Goal: Task Accomplishment & Management: Manage account settings

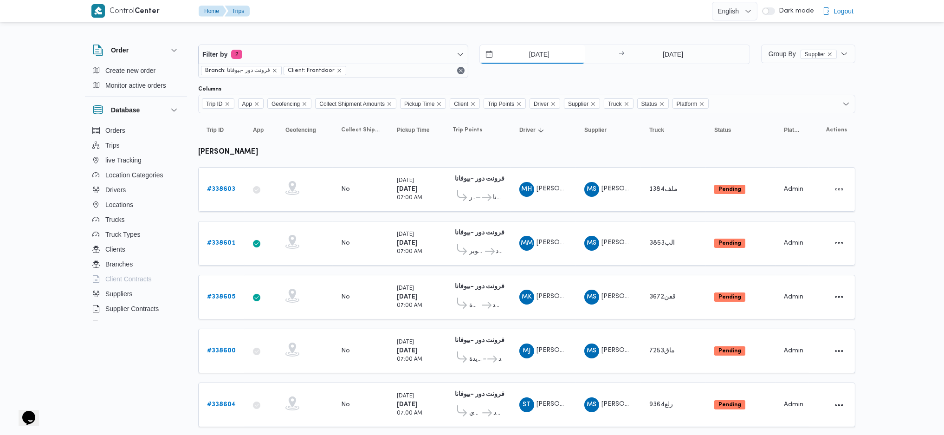
click at [550, 48] on input "20/9/2025" at bounding box center [532, 54] width 105 height 19
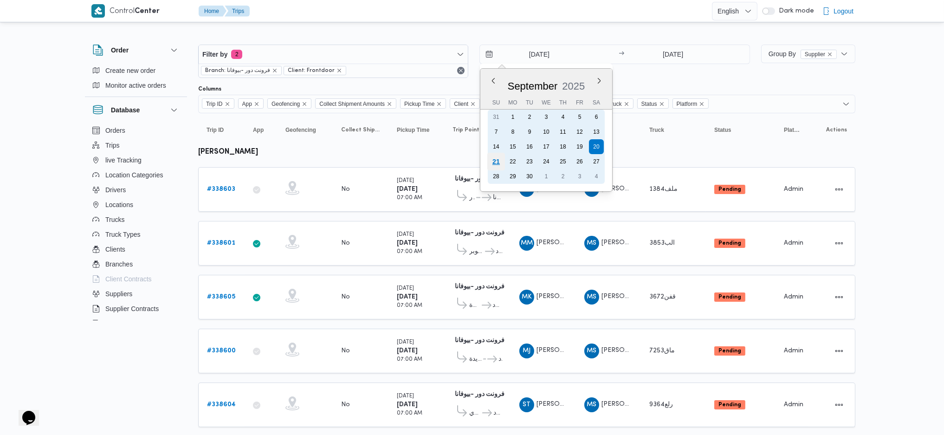
click at [496, 162] on div "21" at bounding box center [496, 162] width 18 height 18
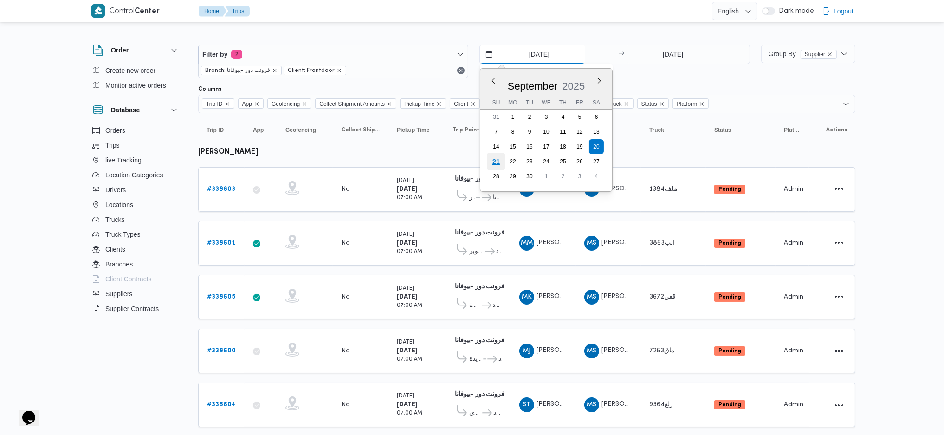
type input "21/9/2025"
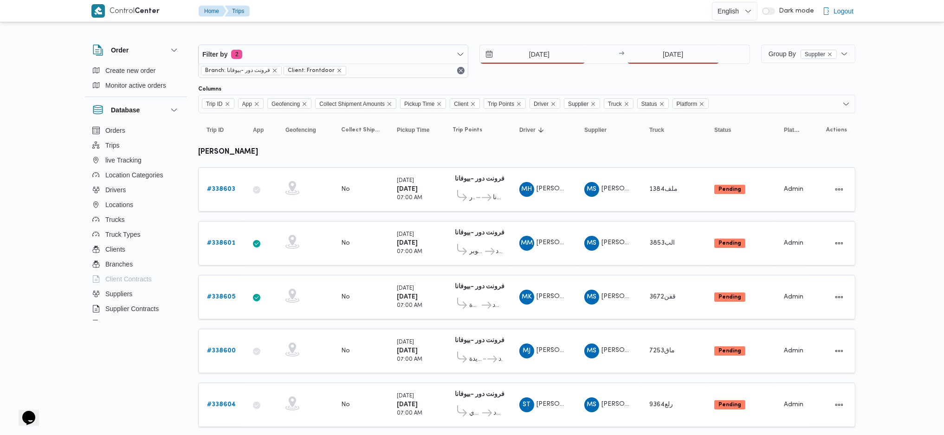
drag, startPoint x: 658, startPoint y: 66, endPoint x: 660, endPoint y: 59, distance: 7.6
click at [660, 60] on div "21/9/2025 → 20/9/2025" at bounding box center [615, 61] width 270 height 33
click at [662, 55] on input "20/9/2025" at bounding box center [673, 54] width 92 height 19
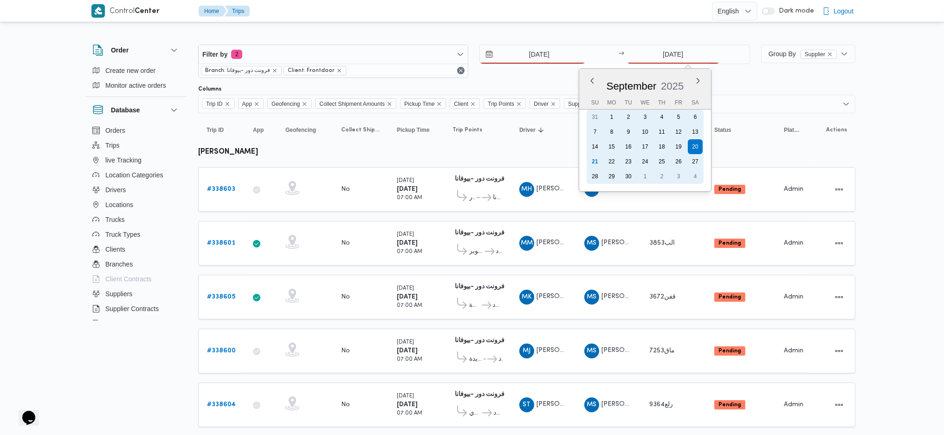
click at [592, 159] on div "21" at bounding box center [595, 161] width 15 height 15
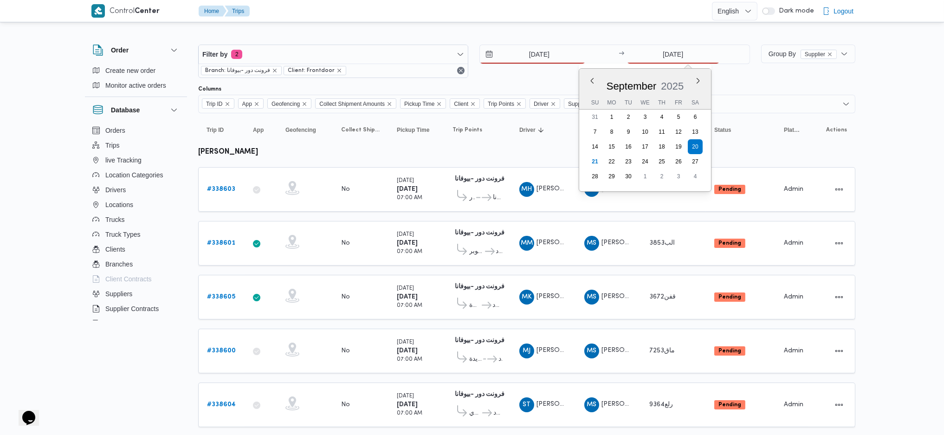
type input "[DATE]"
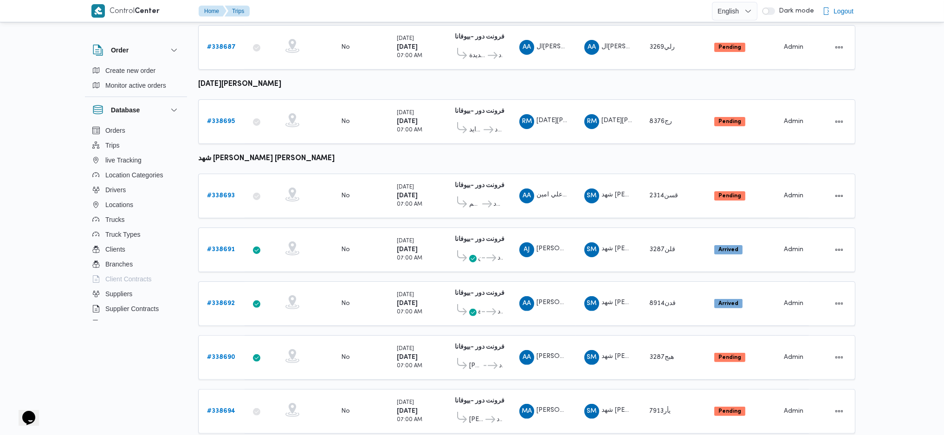
scroll to position [603, 0]
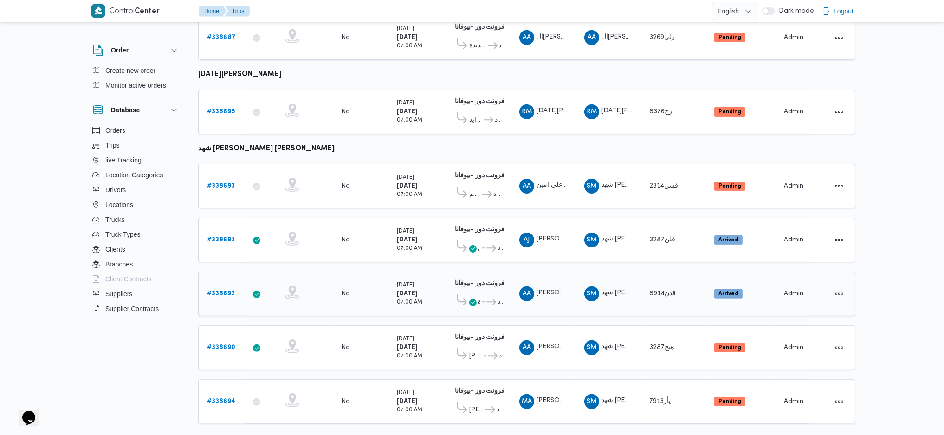
click at [228, 291] on b "# 338692" at bounding box center [221, 294] width 28 height 6
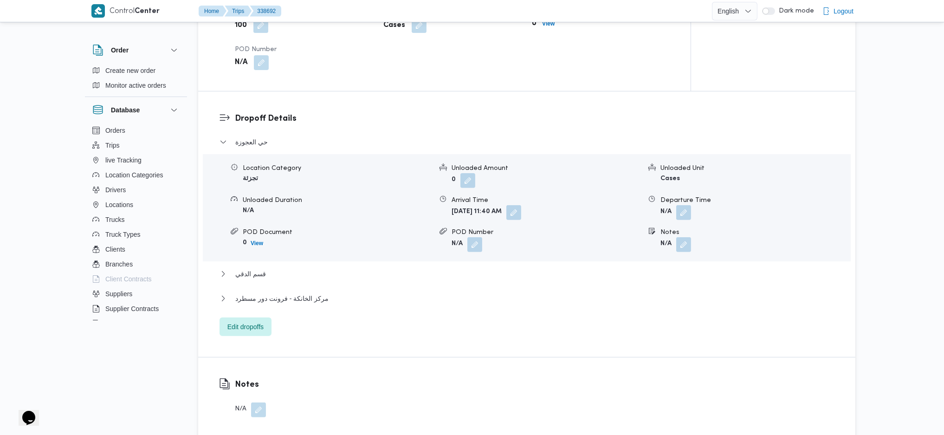
scroll to position [681, 0]
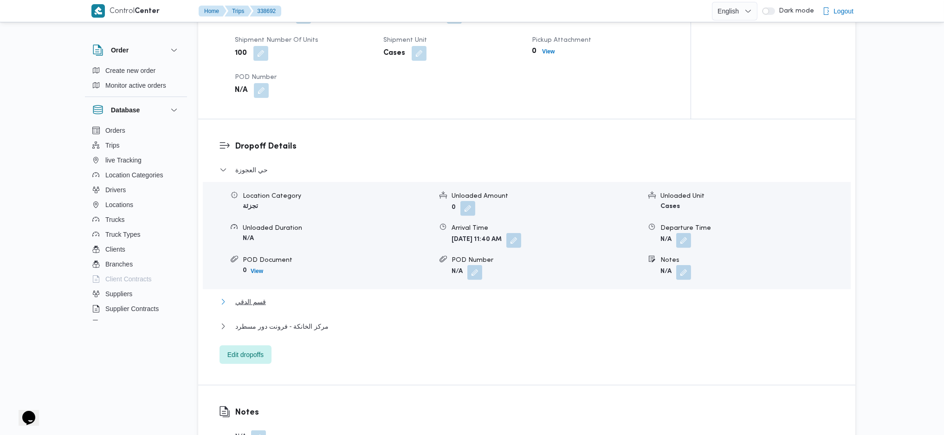
click at [292, 296] on button "قسم الدقي" at bounding box center [527, 301] width 615 height 11
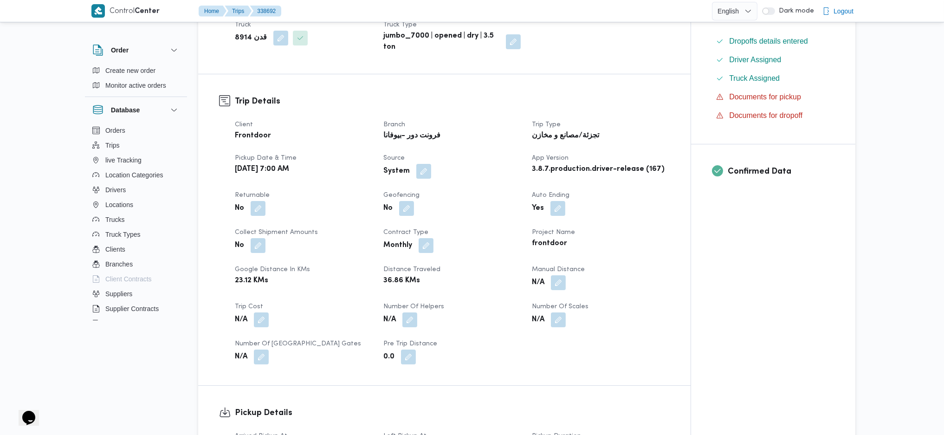
scroll to position [0, 0]
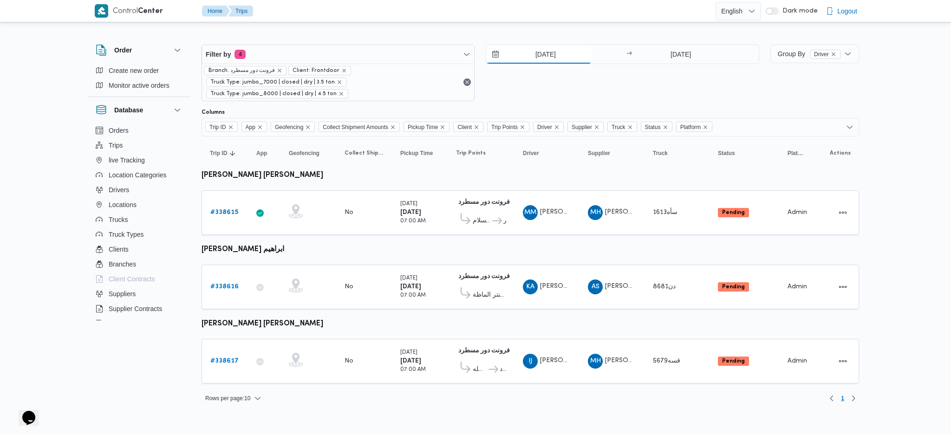
click at [558, 59] on input "[DATE]" at bounding box center [538, 54] width 105 height 19
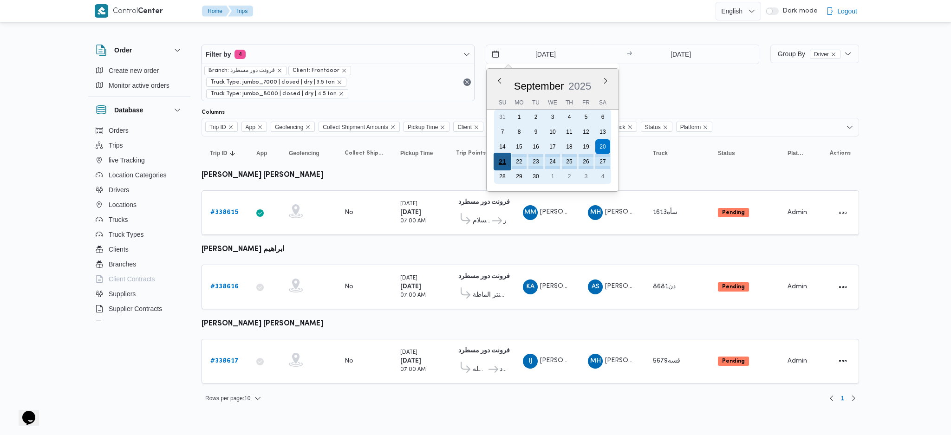
click at [502, 160] on div "21" at bounding box center [503, 162] width 18 height 18
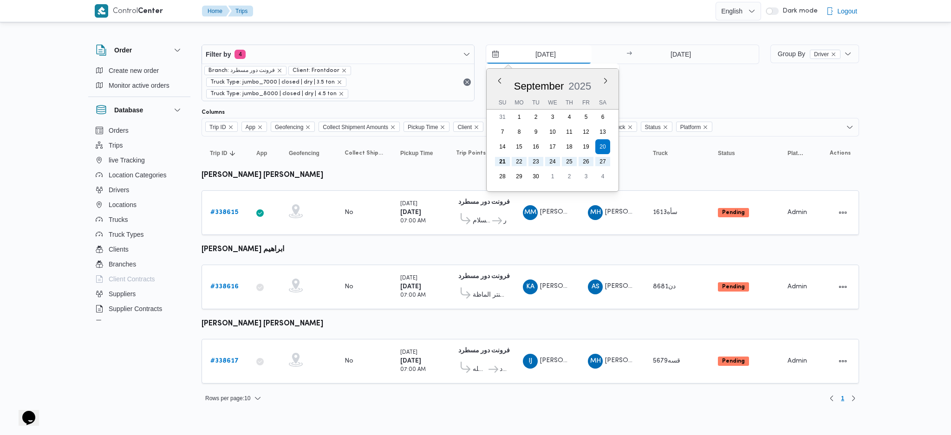
type input "21/9/2025"
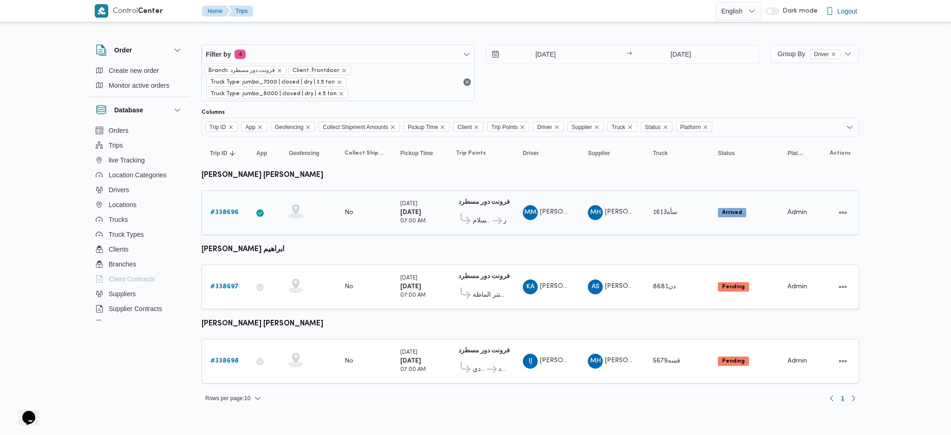
click at [225, 212] on b "# 338696" at bounding box center [224, 212] width 28 height 6
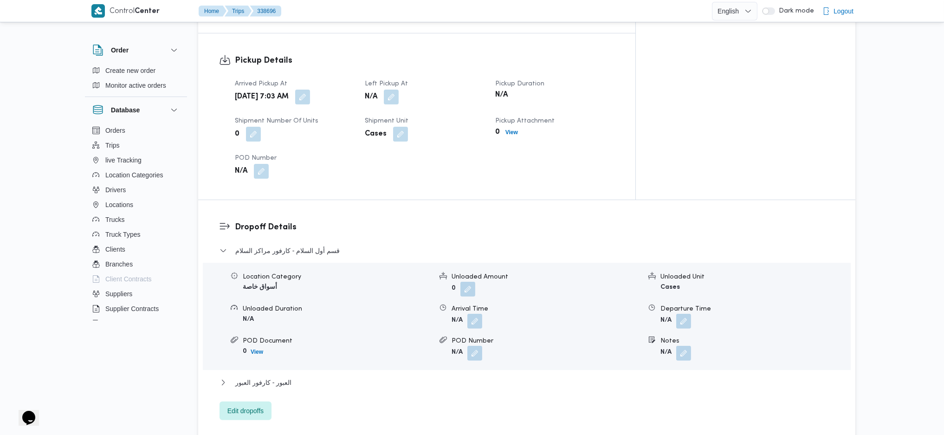
scroll to position [619, 0]
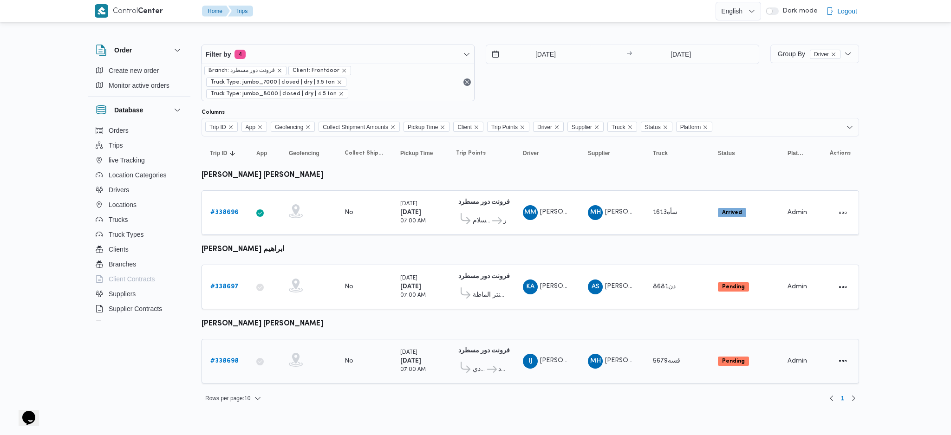
click at [228, 352] on div "# 338698" at bounding box center [225, 361] width 37 height 19
click at [226, 358] on b "# 338698" at bounding box center [224, 361] width 28 height 6
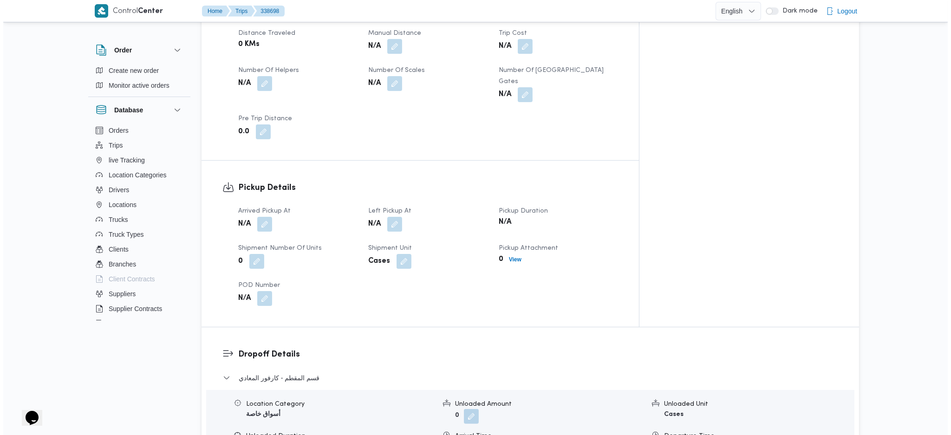
scroll to position [681, 0]
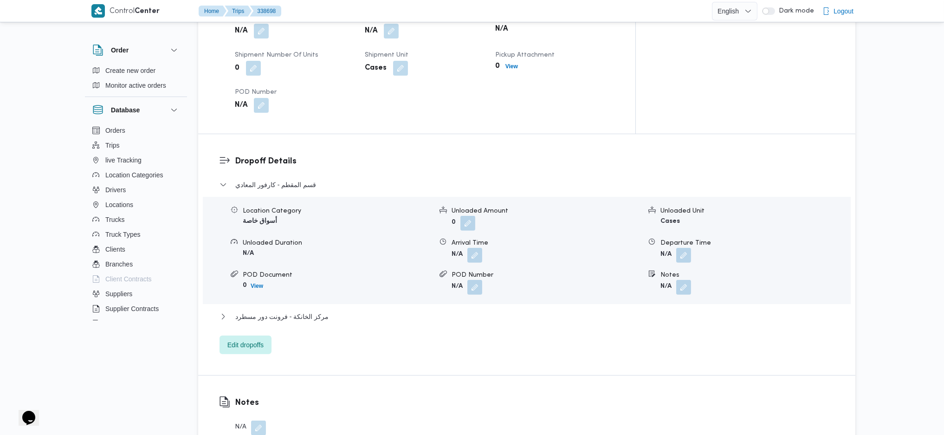
click at [263, 335] on div "Dropoff Details قسم المقطم - كارفور المعادي Location Category أسواق خاصة Unload…" at bounding box center [526, 254] width 657 height 241
click at [260, 335] on span "Edit dropoffs" at bounding box center [246, 344] width 52 height 19
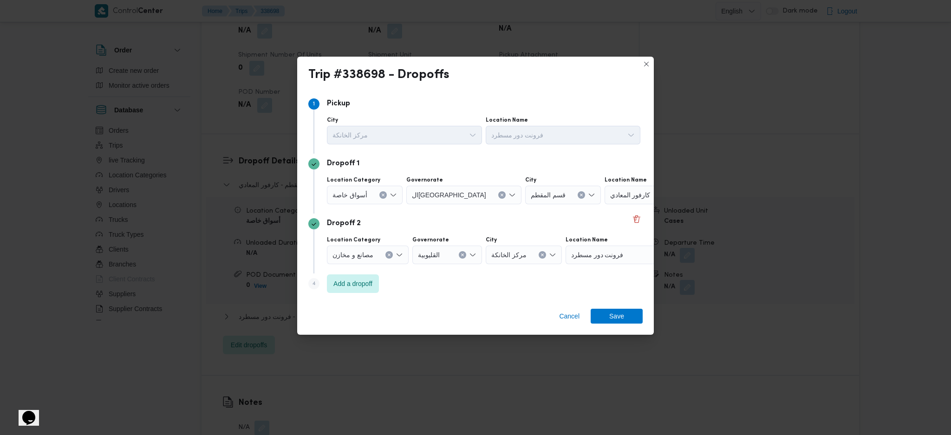
click at [611, 189] on div "كارفور المعادي" at bounding box center [662, 195] width 116 height 19
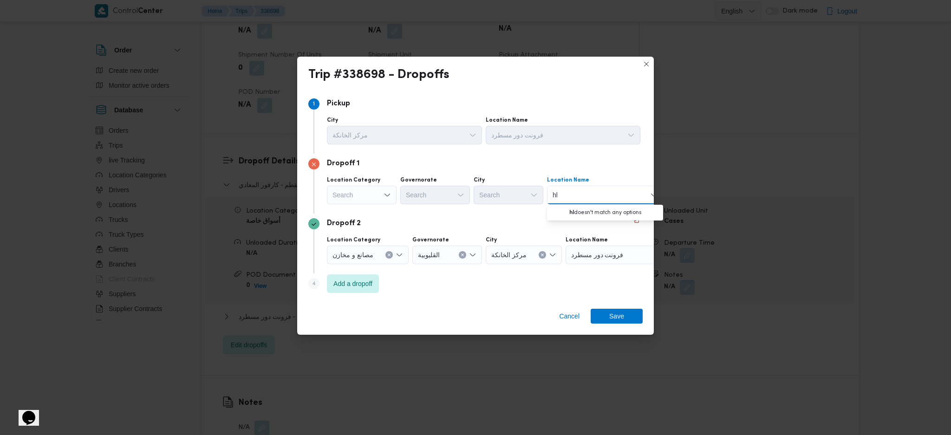
type input "h"
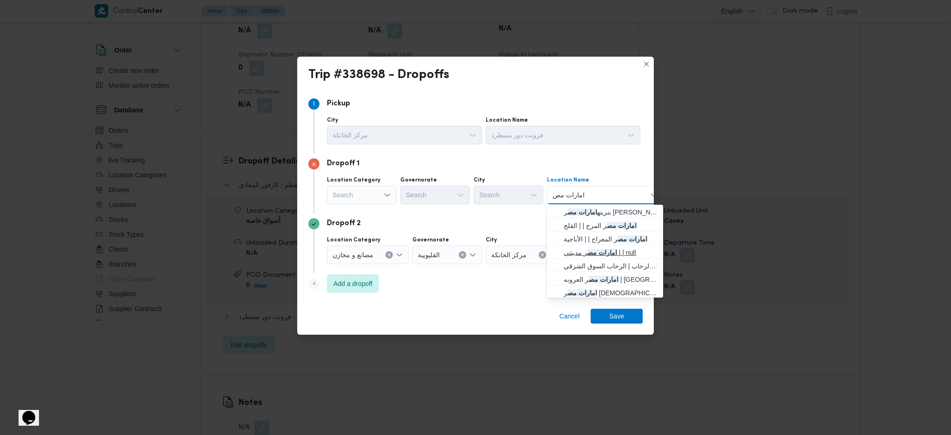
type input "امارات مص"
click at [595, 256] on span "امارات مص ر مدينتي | | null" at bounding box center [611, 252] width 94 height 11
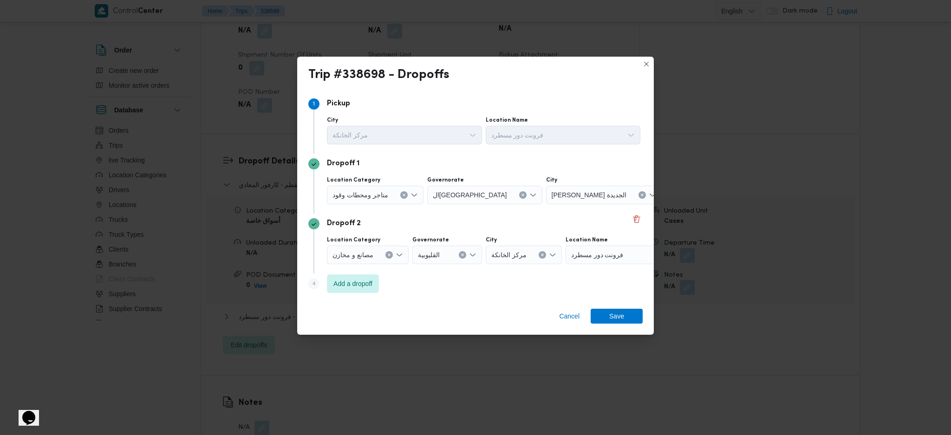
click at [598, 257] on span "فرونت دور مسطرد" at bounding box center [597, 254] width 52 height 10
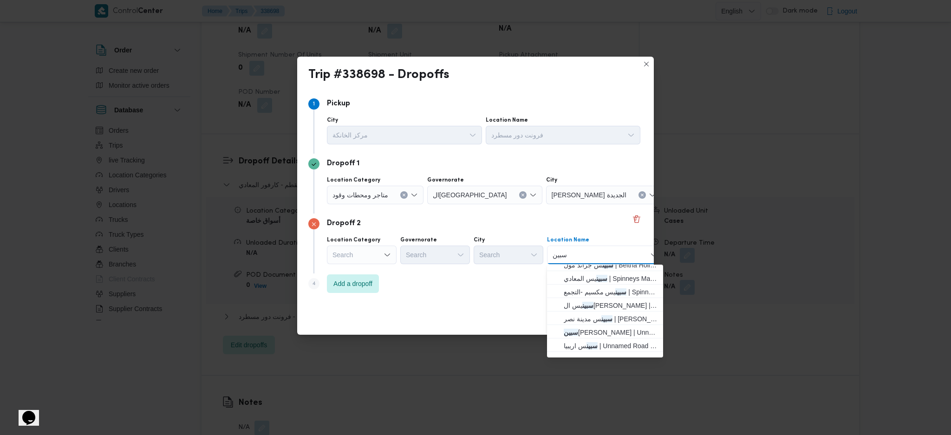
scroll to position [0, 0]
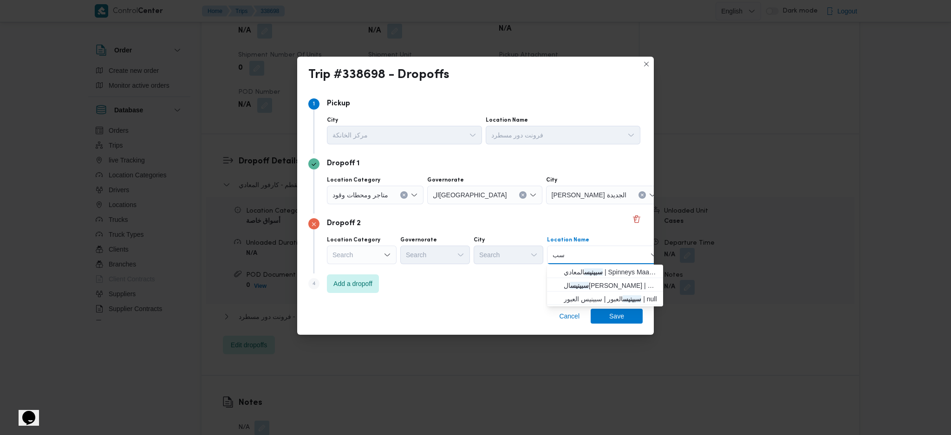
type input "س"
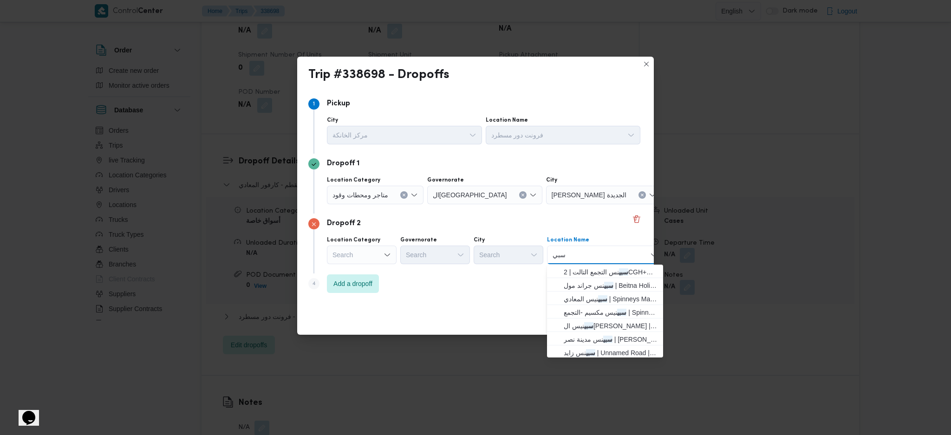
type input "سبي"
drag, startPoint x: 554, startPoint y: 270, endPoint x: 572, endPoint y: 280, distance: 20.4
click at [572, 280] on span "سبي نس جراند مول | Beitna Holistic Healing | معادي السرايات الغربية" at bounding box center [611, 285] width 94 height 11
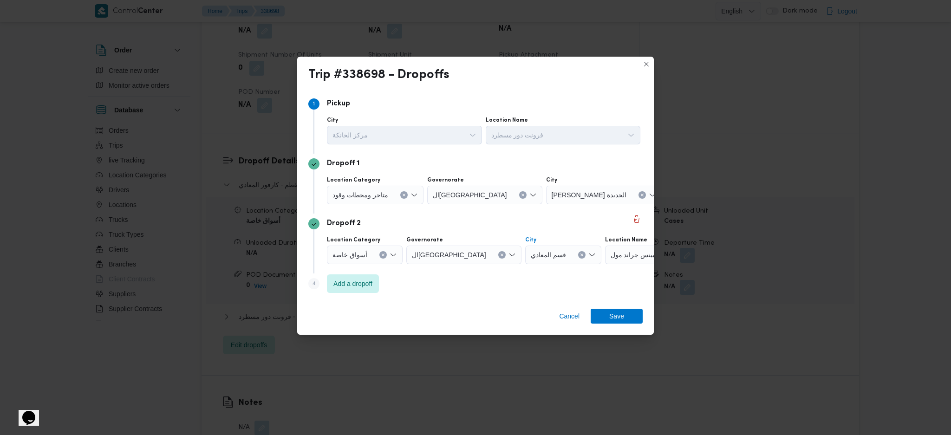
click at [580, 253] on icon "Clear input" at bounding box center [582, 255] width 4 height 4
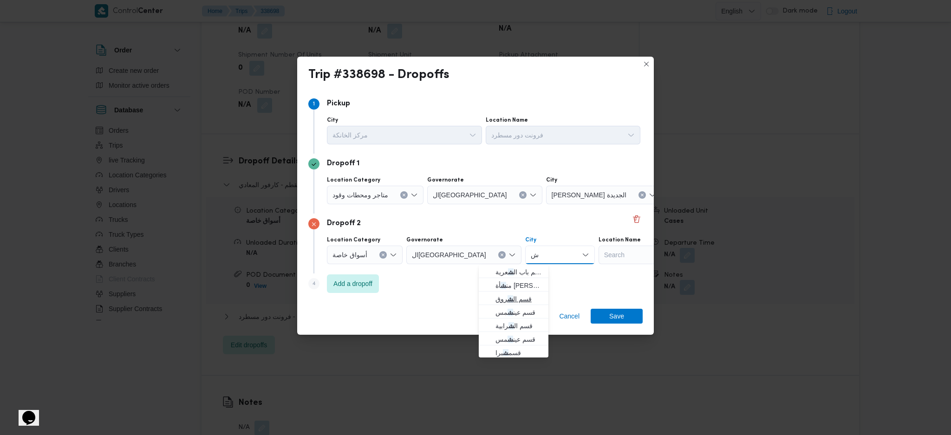
type input "ش"
click at [518, 299] on span "قسم ال ش روق" at bounding box center [518, 298] width 47 height 11
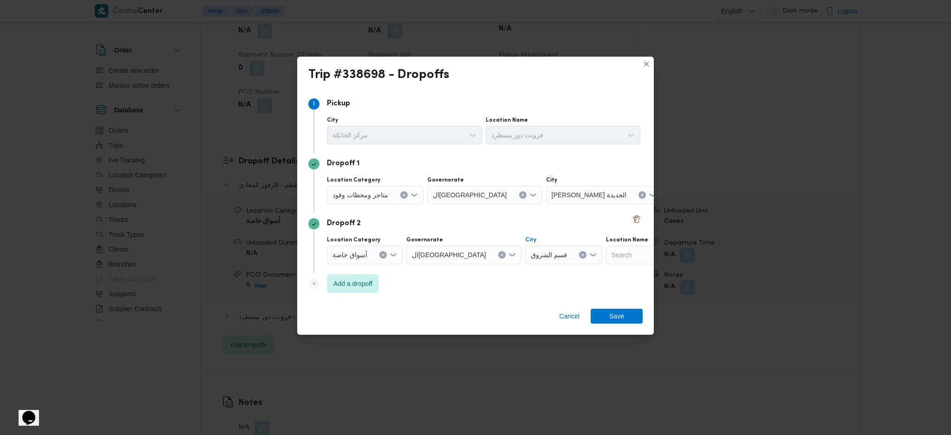
click at [606, 257] on div "Search" at bounding box center [664, 255] width 116 height 19
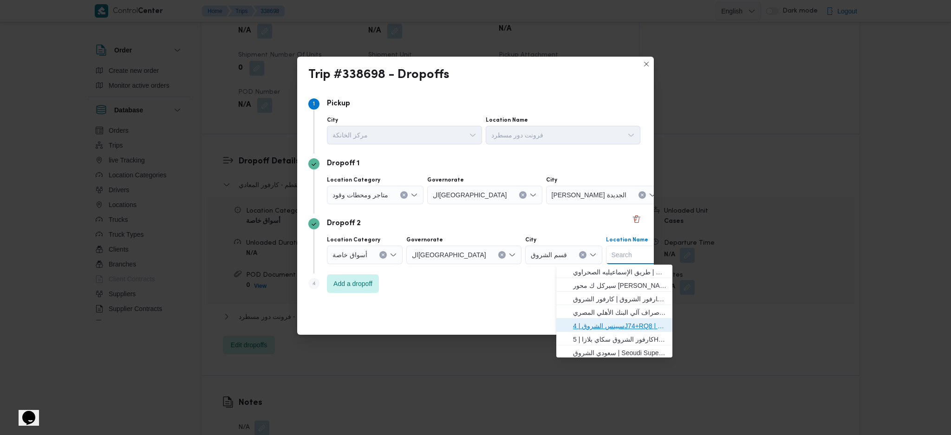
click at [607, 327] on span "سبينس الشروق | 4J74+RQ8 | null" at bounding box center [620, 325] width 94 height 11
click at [364, 291] on span "Add a dropoff" at bounding box center [353, 283] width 52 height 19
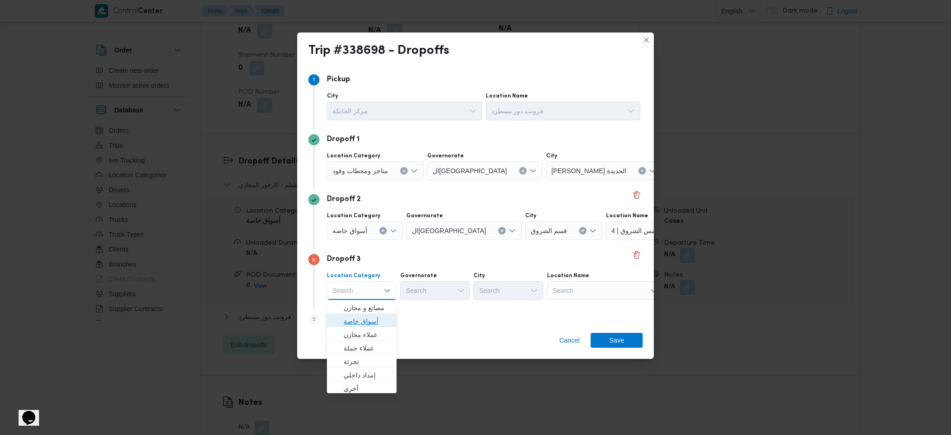
click at [367, 324] on span "أسواق خاصة" at bounding box center [367, 321] width 47 height 11
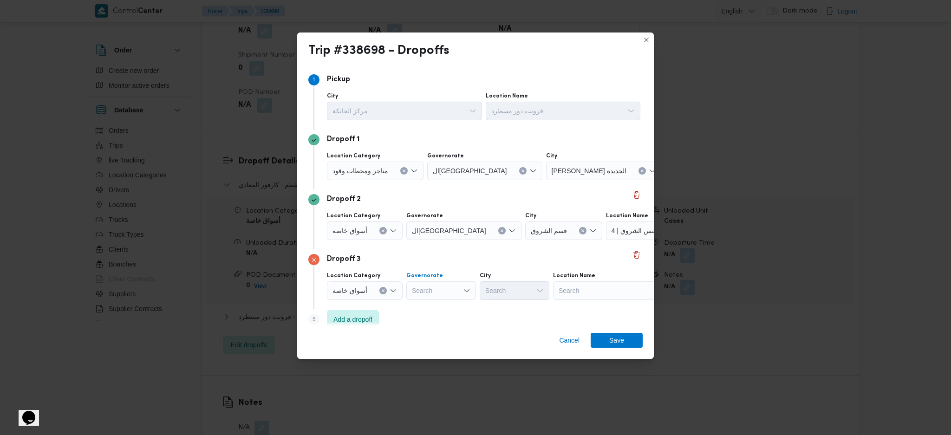
click at [431, 287] on div "Search" at bounding box center [441, 290] width 70 height 19
type input "قا"
click at [434, 311] on mark "قا" at bounding box center [434, 307] width 5 height 7
click at [598, 290] on div "Search" at bounding box center [656, 290] width 116 height 19
type input "كارفور ل"
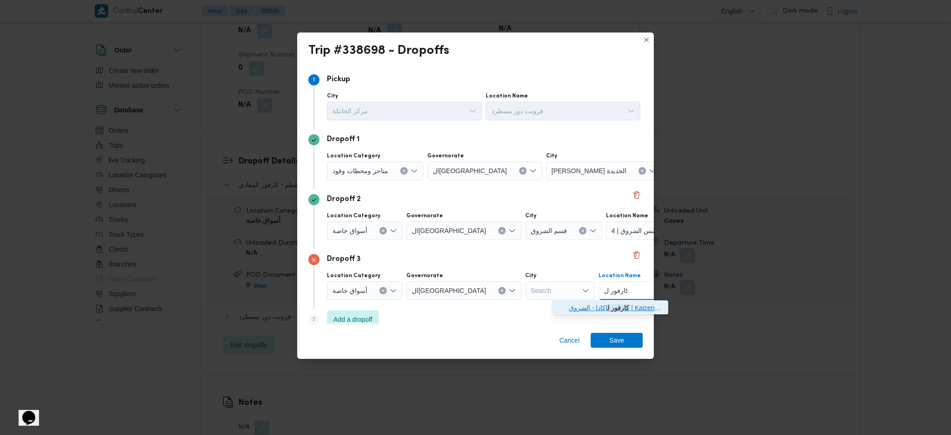
click at [607, 305] on mark "كارفور ل" at bounding box center [618, 307] width 22 height 7
click at [348, 323] on span "Add a dropoff" at bounding box center [352, 318] width 39 height 11
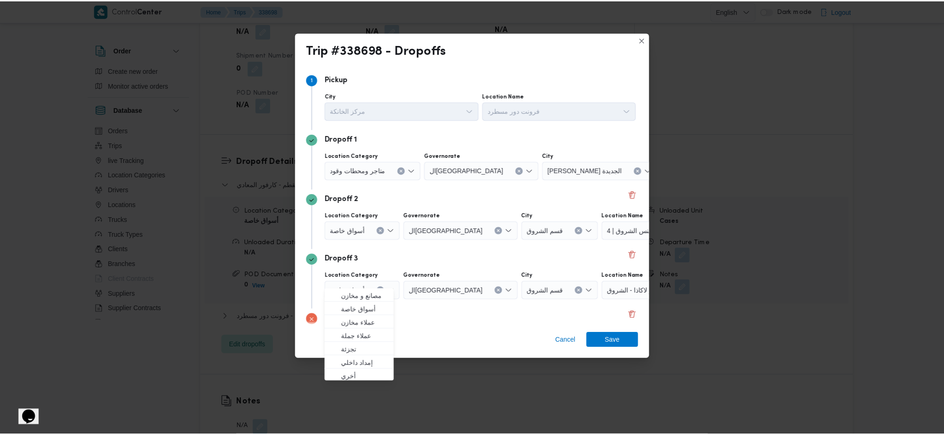
scroll to position [71, 0]
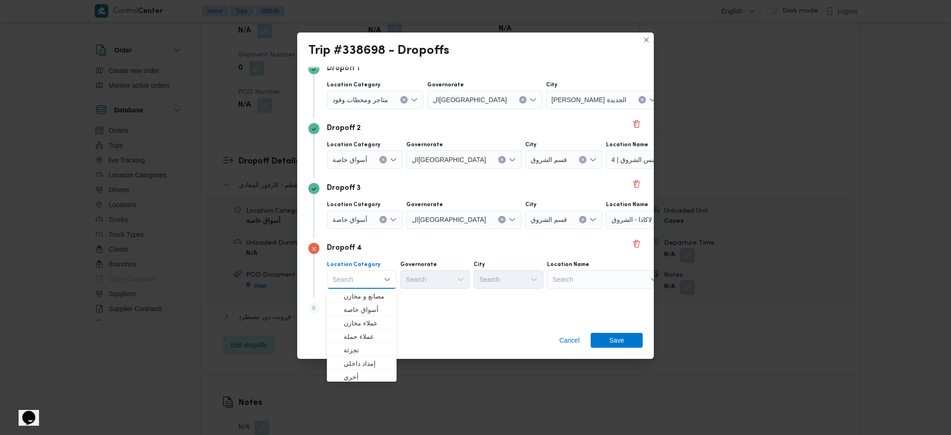
click at [599, 298] on div "Step 6 is disabled 6 Add a dropoff" at bounding box center [475, 310] width 334 height 24
click at [587, 281] on div "Search" at bounding box center [605, 279] width 116 height 19
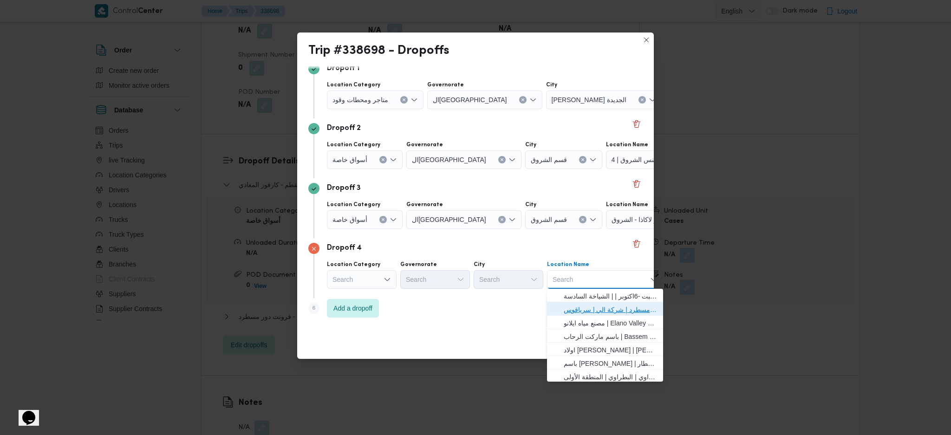
click at [587, 304] on span "فرونت دور مسطرد | شركة الي | سرياقوس" at bounding box center [611, 309] width 94 height 11
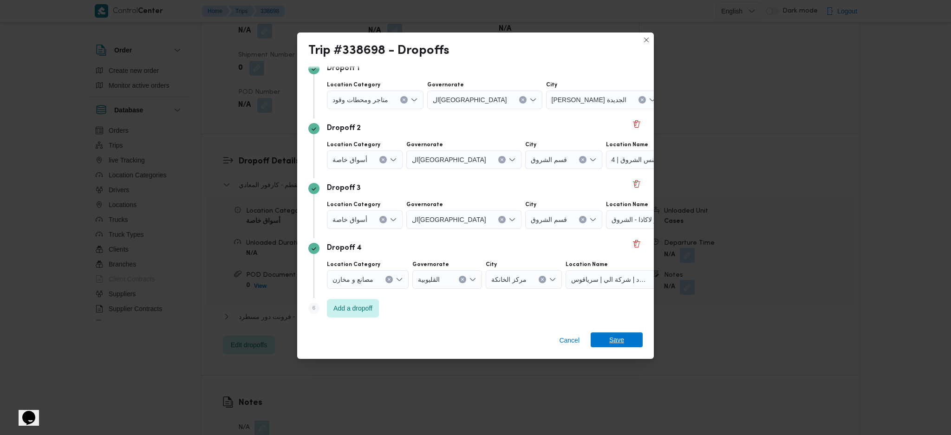
click at [629, 337] on span "Save" at bounding box center [617, 339] width 52 height 15
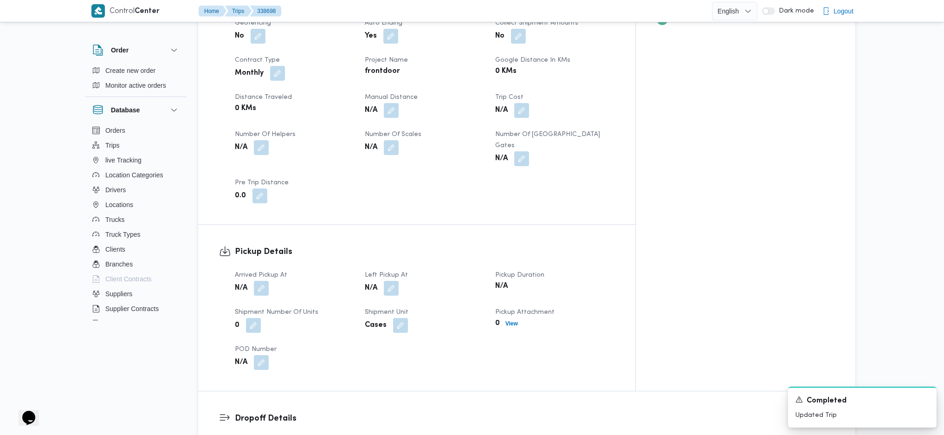
scroll to position [433, 0]
click at [257, 282] on button "button" at bounding box center [261, 289] width 15 height 15
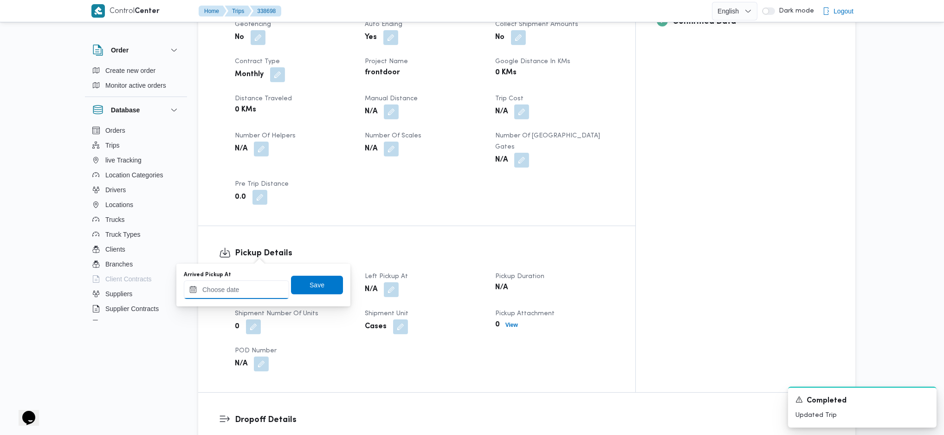
click at [246, 294] on input "Arrived Pickup At" at bounding box center [236, 289] width 105 height 19
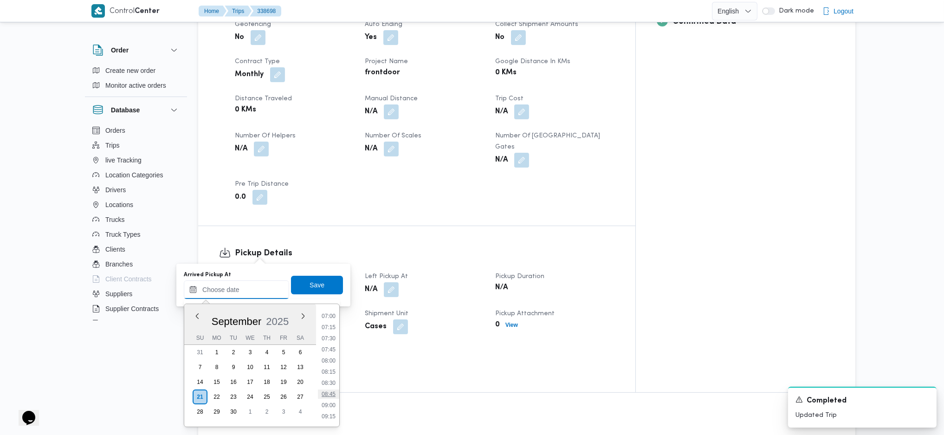
scroll to position [294, 0]
drag, startPoint x: 327, startPoint y: 331, endPoint x: 324, endPoint y: 322, distance: 10.1
click at [327, 331] on li "07:00" at bounding box center [328, 333] width 21 height 9
type input "[DATE] 07:00"
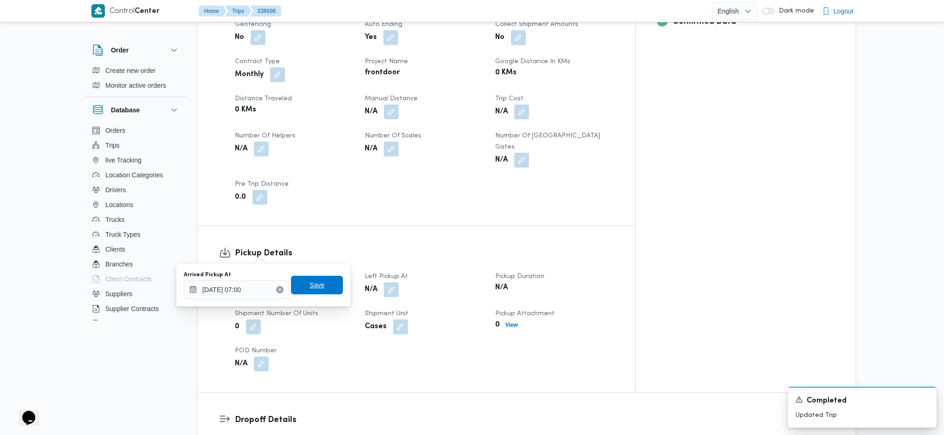
click at [299, 285] on span "Save" at bounding box center [317, 285] width 52 height 19
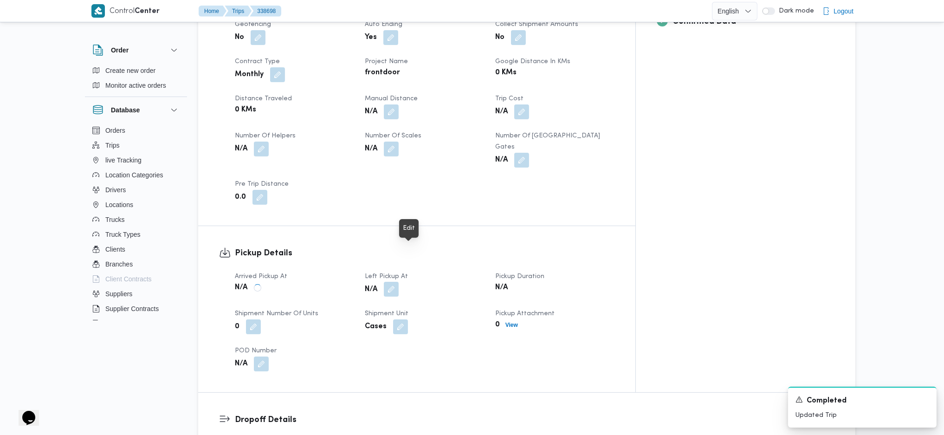
click at [399, 282] on button "button" at bounding box center [391, 289] width 15 height 15
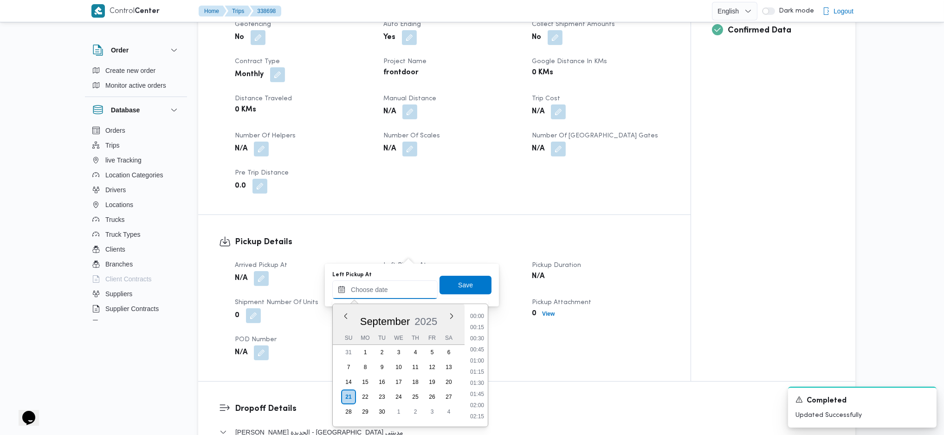
drag, startPoint x: 387, startPoint y: 281, endPoint x: 386, endPoint y: 286, distance: 5.2
click at [387, 284] on input "Left Pickup At" at bounding box center [384, 289] width 105 height 19
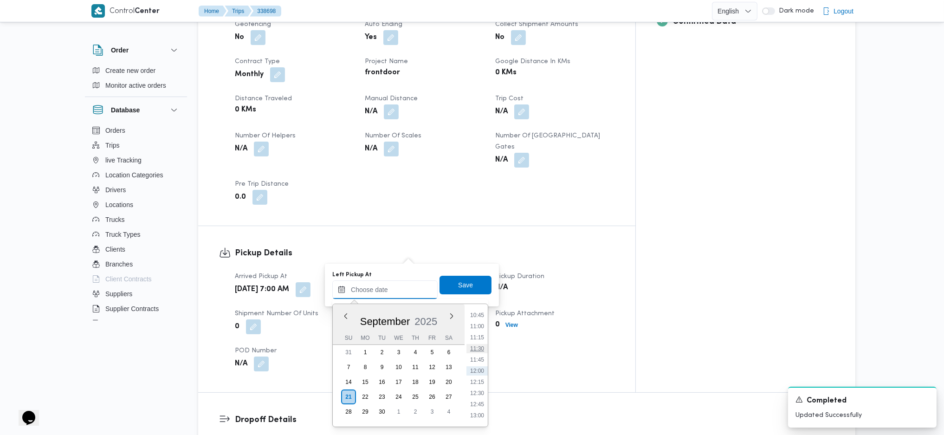
scroll to position [418, 0]
click at [477, 325] on li "09:30" at bounding box center [477, 321] width 21 height 9
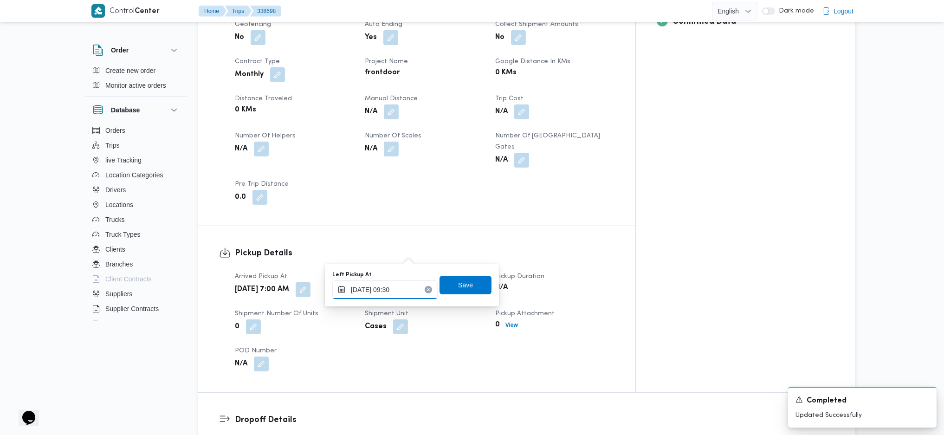
click at [392, 292] on input "21/09/2025 09:30" at bounding box center [384, 289] width 105 height 19
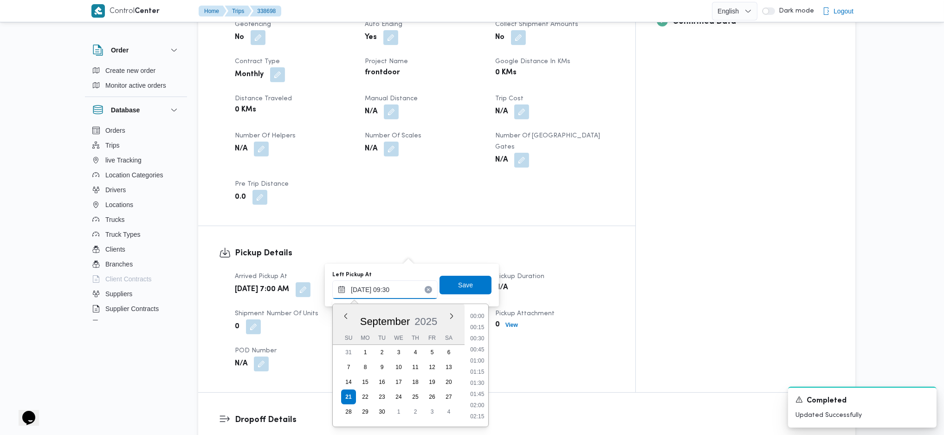
scroll to position [368, 0]
click at [474, 331] on ul "00:00 00:15 00:30 00:45 01:00 01:15 01:30 01:45 02:00 02:15 02:30 02:45 03:00 0…" at bounding box center [478, 366] width 22 height 108
click at [476, 331] on ul "00:00 00:15 00:30 00:45 01:00 01:15 01:30 01:45 02:00 02:15 02:30 02:45 03:00 0…" at bounding box center [478, 366] width 22 height 108
click at [478, 329] on li "08:30" at bounding box center [477, 326] width 21 height 9
type input "[DATE] 08:30"
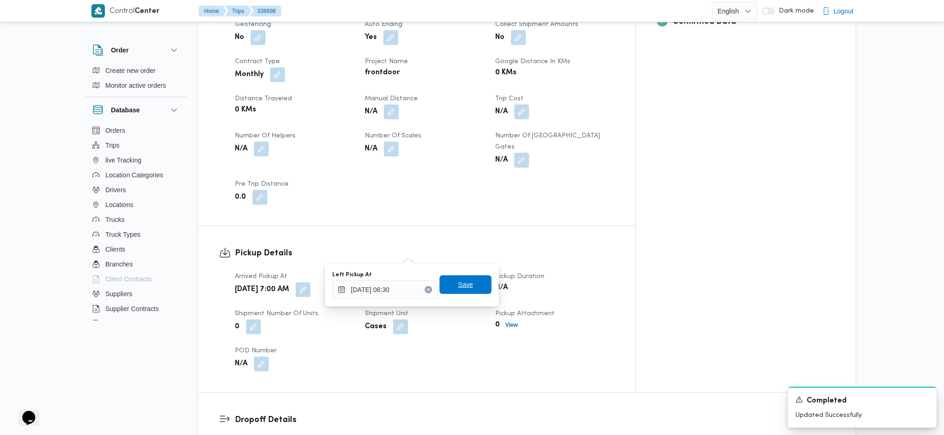
click at [448, 286] on span "Save" at bounding box center [466, 284] width 52 height 19
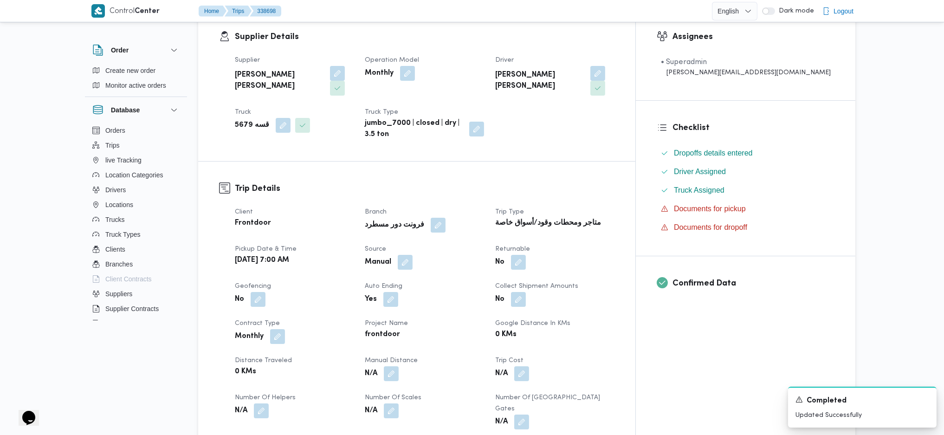
scroll to position [0, 0]
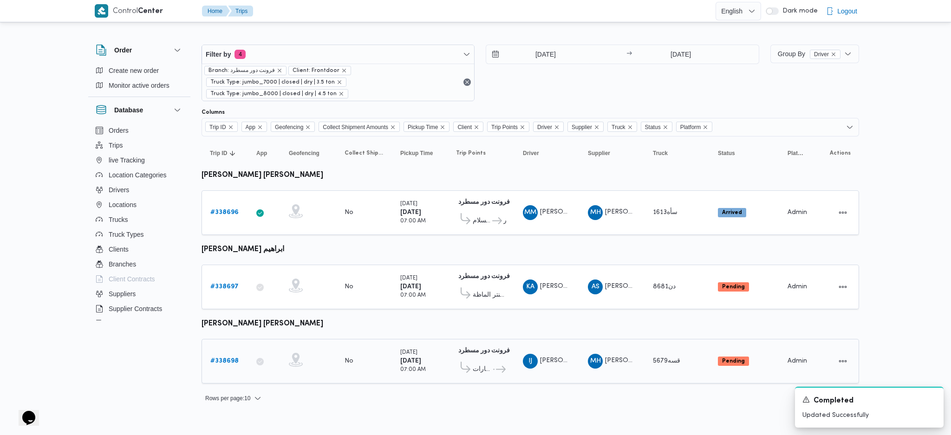
click at [496, 366] on icon at bounding box center [501, 369] width 10 height 7
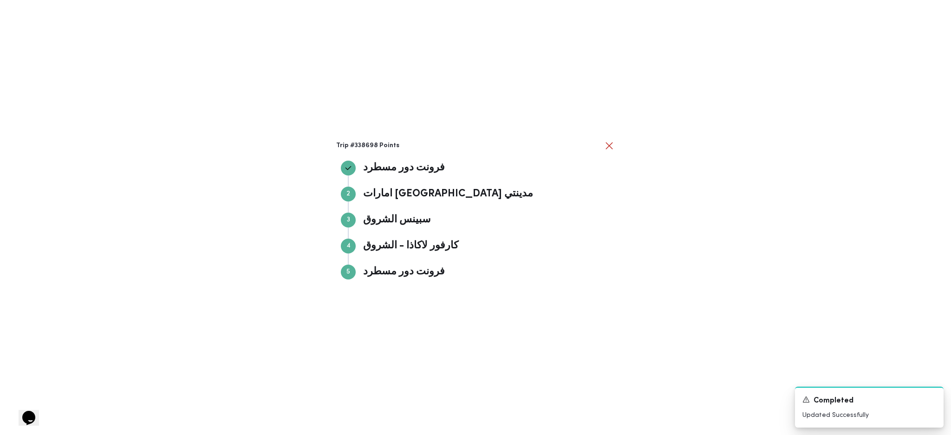
click at [729, 319] on div "Trip #338698 Points فرونت دور مسطرد فرونت دور مسطرد Step 2 2 امارات مصر مدينتي …" at bounding box center [475, 217] width 951 height 435
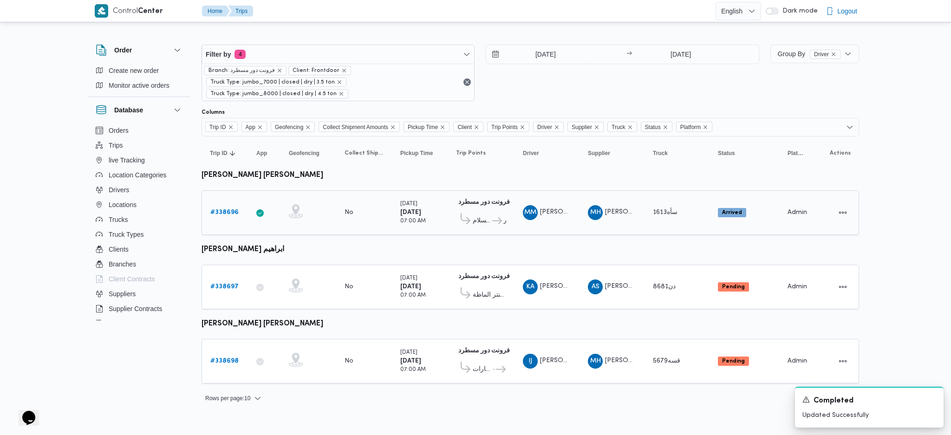
click at [220, 214] on b "# 338696" at bounding box center [224, 212] width 28 height 6
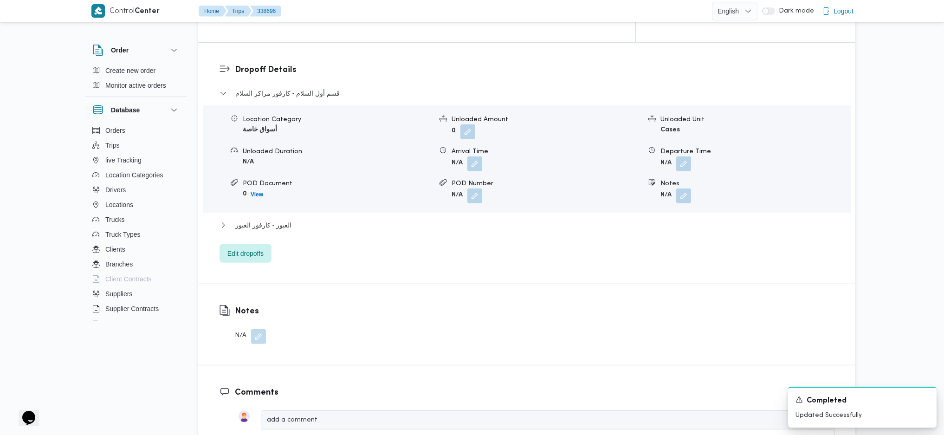
scroll to position [805, 0]
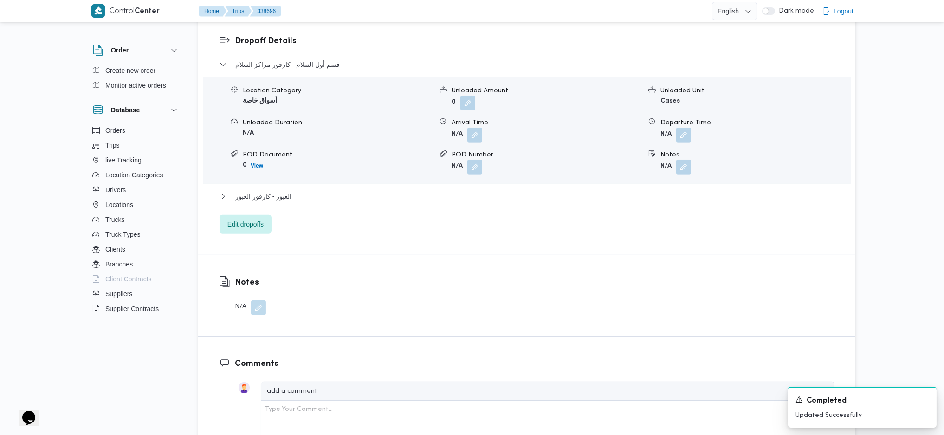
click at [249, 219] on span "Edit dropoffs" at bounding box center [245, 224] width 36 height 11
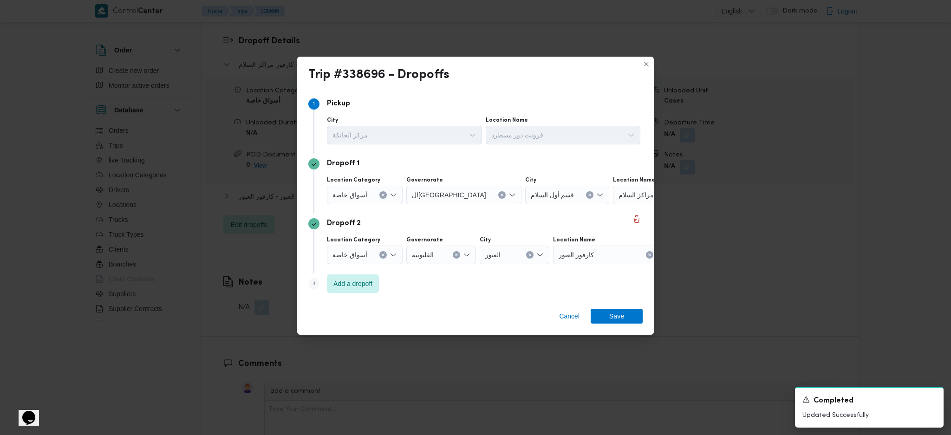
click at [618, 197] on span "كارفور مراكز السلام" at bounding box center [645, 194] width 55 height 10
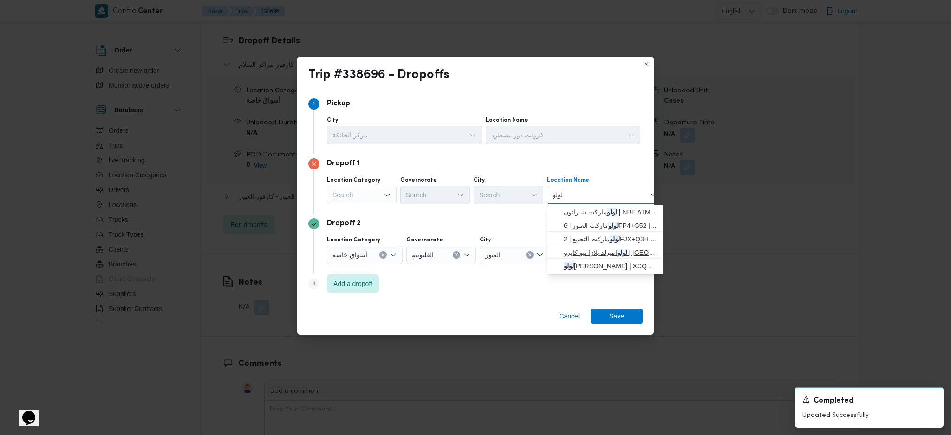
type input "لولو"
click at [598, 248] on span "لولو اميرلد بلازا نيو كايرو | Emerald Plaza Mall | null" at bounding box center [611, 252] width 94 height 11
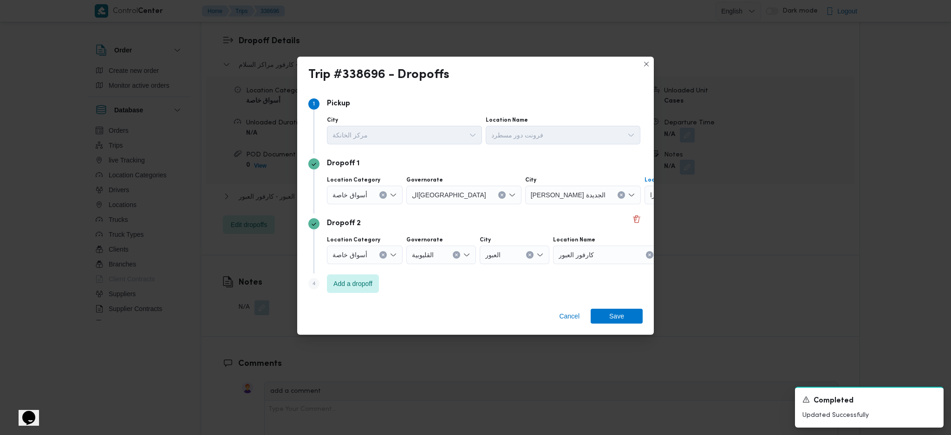
click at [603, 257] on div "كارفور العبور" at bounding box center [611, 255] width 116 height 19
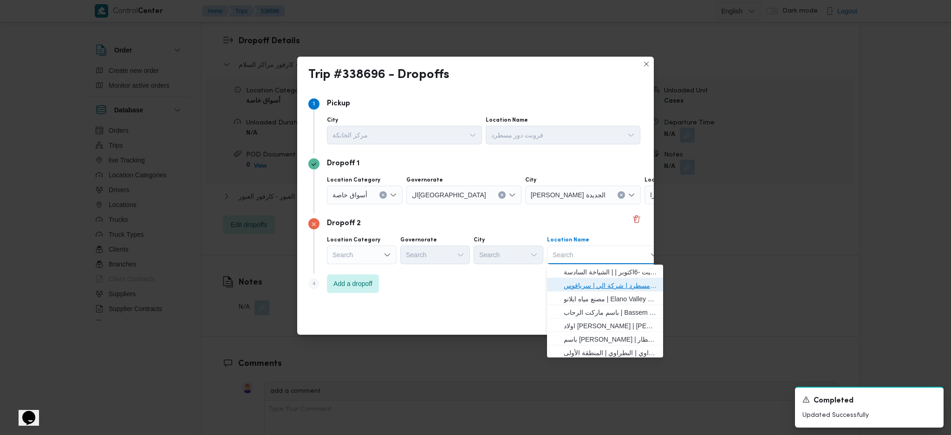
click at [587, 286] on span "فرونت دور مسطرد | شركة الي | سرياقوس" at bounding box center [611, 285] width 94 height 11
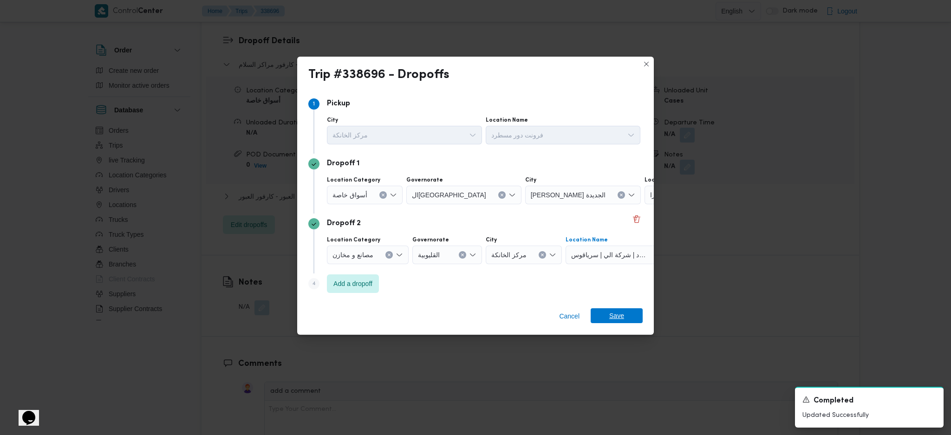
click at [606, 316] on span "Save" at bounding box center [617, 315] width 52 height 15
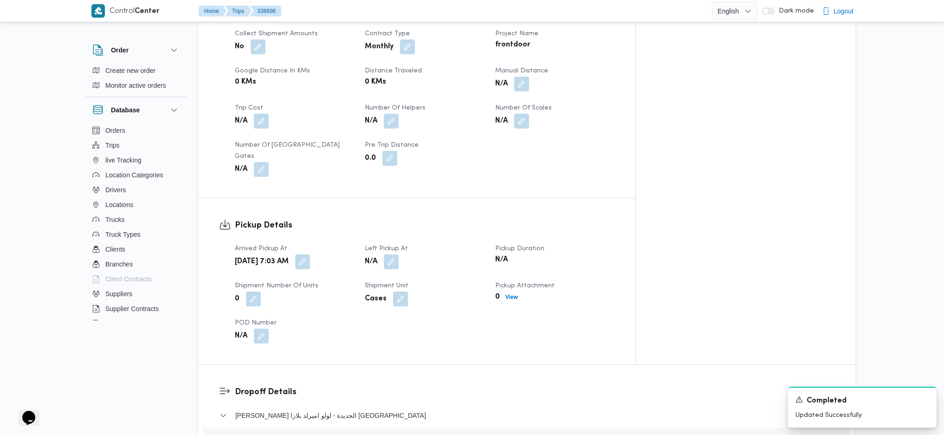
scroll to position [495, 0]
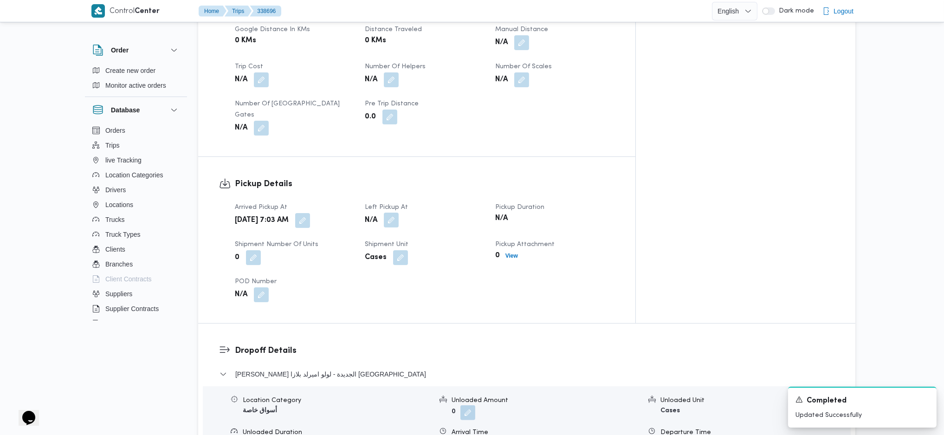
click at [399, 213] on button "button" at bounding box center [391, 220] width 15 height 15
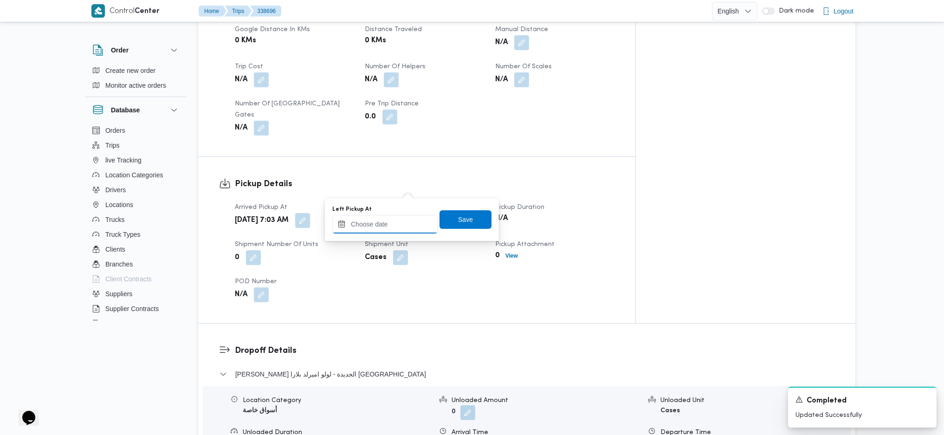
click at [387, 226] on input "Left Pickup At" at bounding box center [384, 224] width 105 height 19
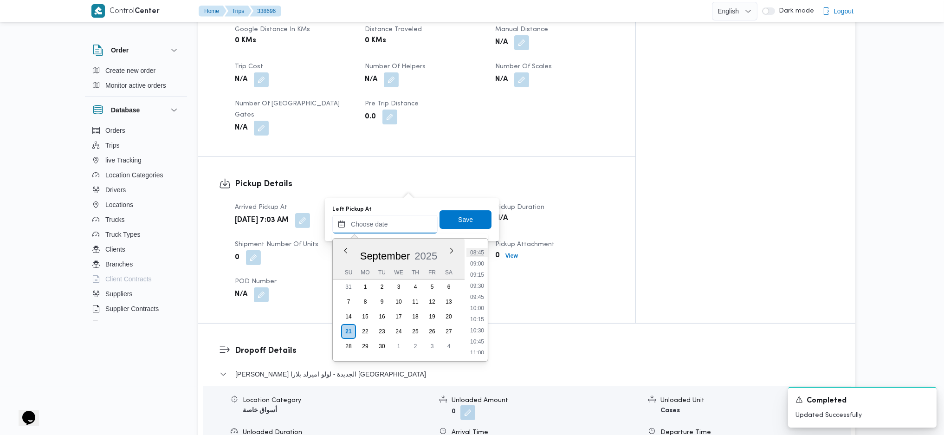
scroll to position [367, 0]
click at [479, 293] on li "09:15" at bounding box center [477, 295] width 21 height 9
type input "21/09/2025 09:15"
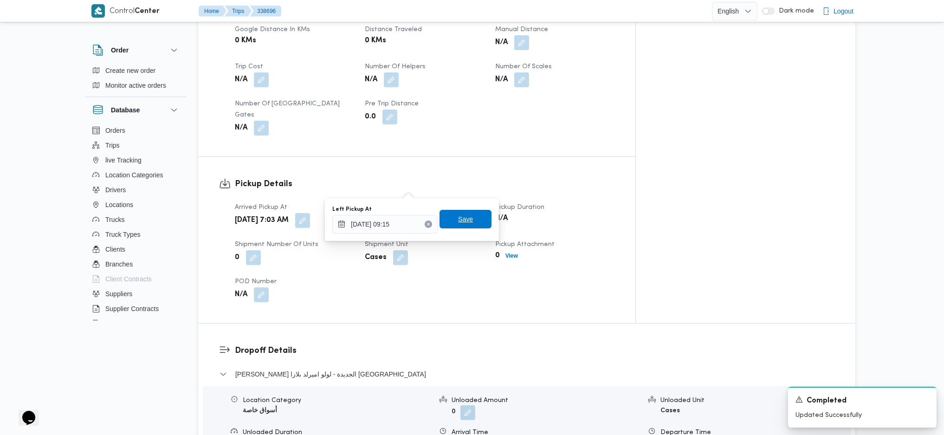
click at [458, 215] on span "Save" at bounding box center [465, 219] width 15 height 11
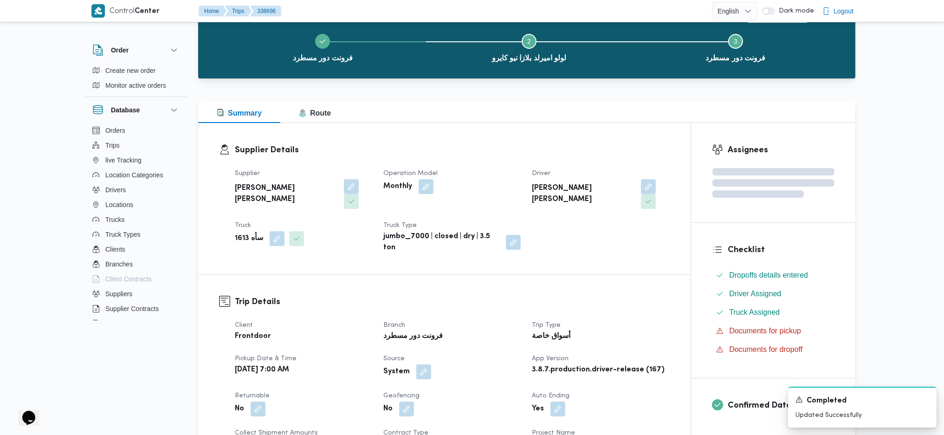
scroll to position [0, 0]
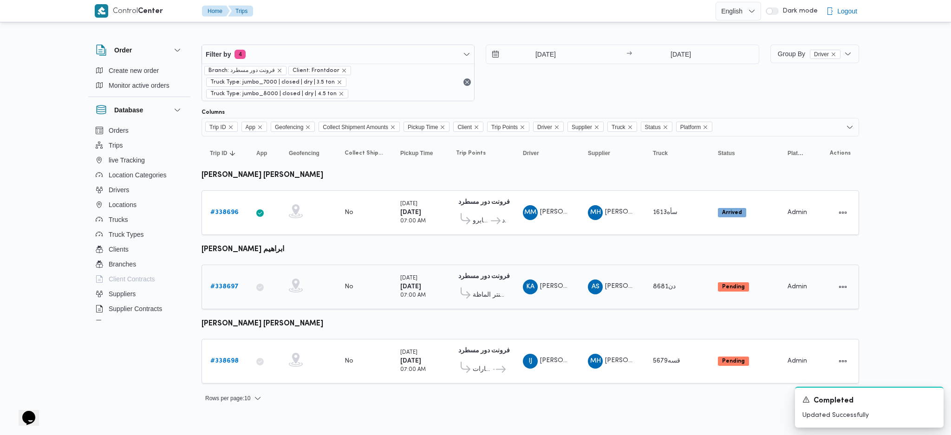
click at [221, 284] on b "# 338697" at bounding box center [224, 287] width 28 height 6
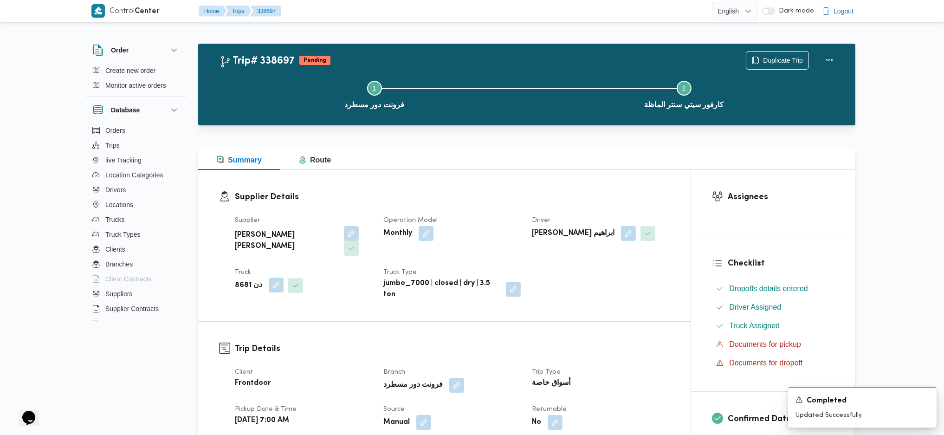
click at [269, 278] on button "button" at bounding box center [276, 285] width 15 height 15
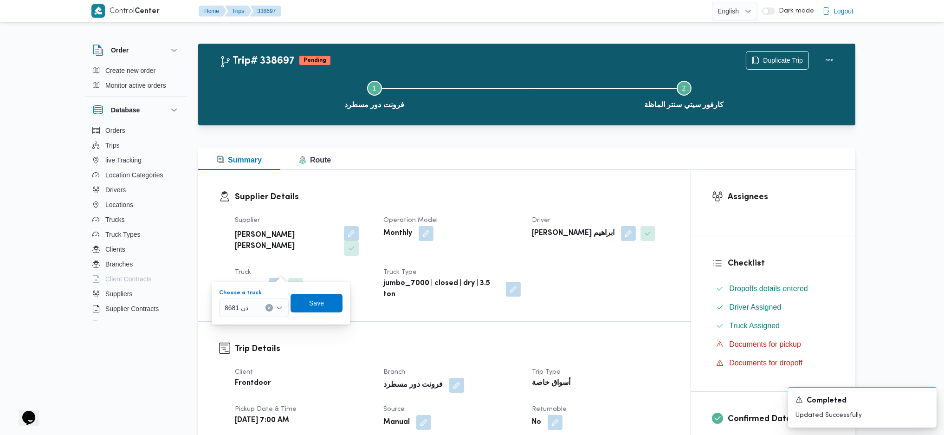
click at [264, 305] on div "دن 8681" at bounding box center [254, 308] width 70 height 19
type input "779"
click at [238, 327] on mark "779" at bounding box center [241, 324] width 11 height 7
click at [320, 303] on span "Save" at bounding box center [322, 302] width 15 height 11
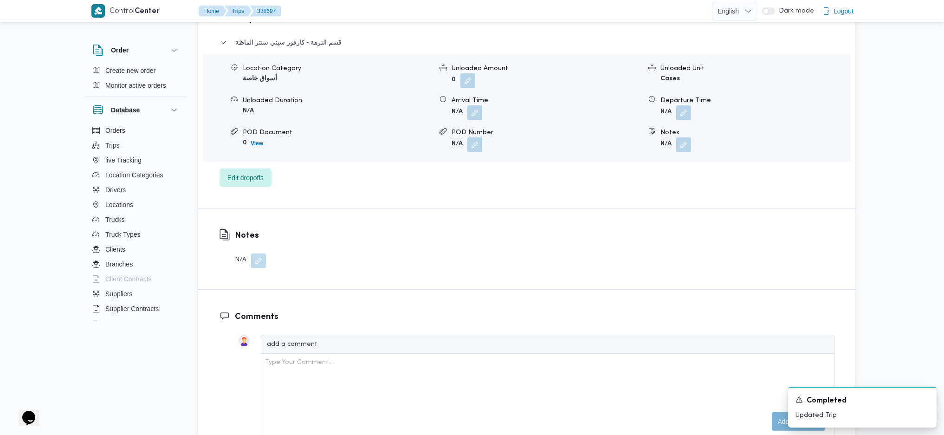
scroll to position [743, 0]
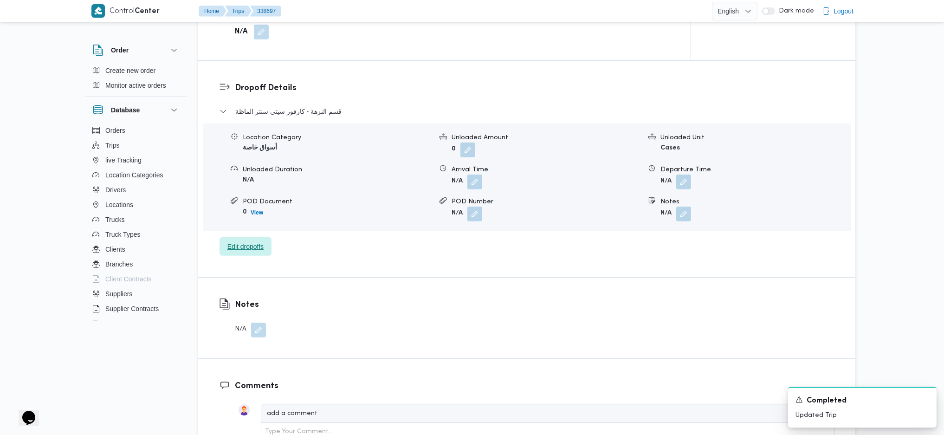
click at [254, 241] on span "Edit dropoffs" at bounding box center [245, 246] width 36 height 11
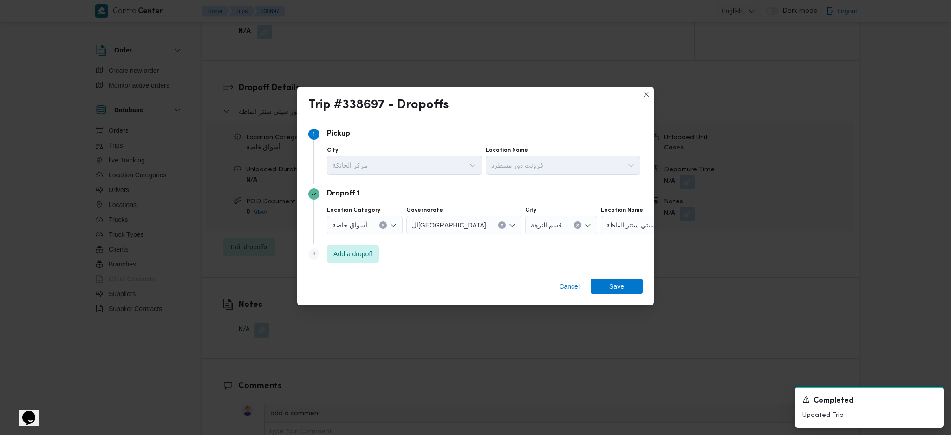
click at [608, 222] on span "كارفور سيتي سنتر الماظة" at bounding box center [641, 225] width 70 height 10
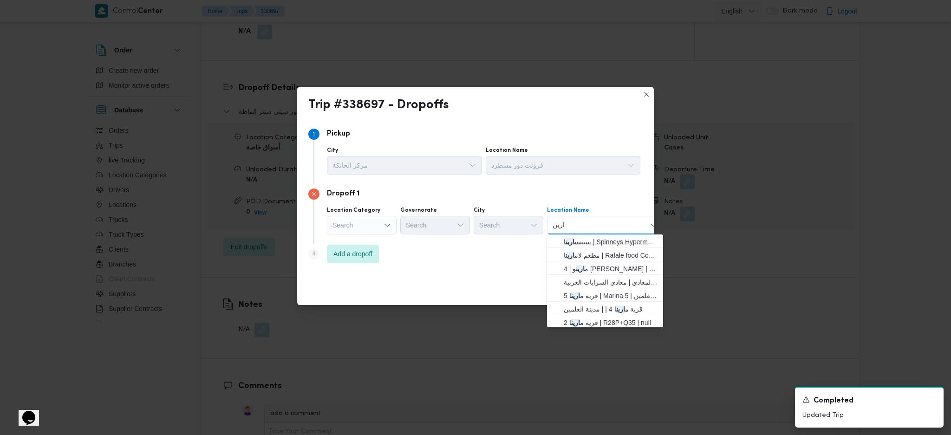
type input "ارين"
click at [597, 241] on span "سبينس ارين ا | Spinneys Hypermarket | null" at bounding box center [611, 241] width 94 height 11
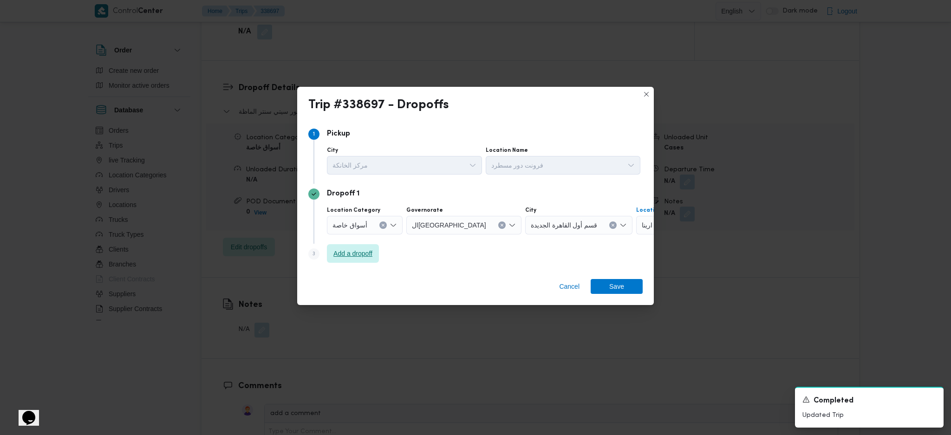
click at [344, 259] on span "Add a dropoff" at bounding box center [352, 253] width 39 height 11
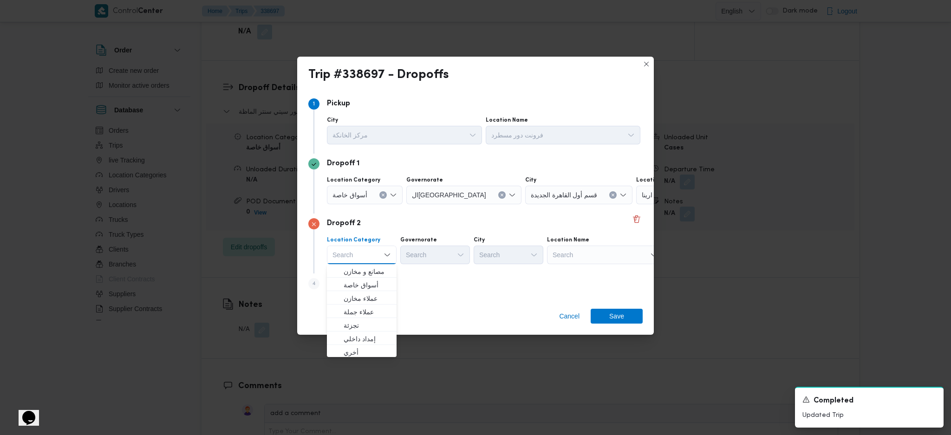
click at [590, 257] on div "Search" at bounding box center [605, 255] width 116 height 19
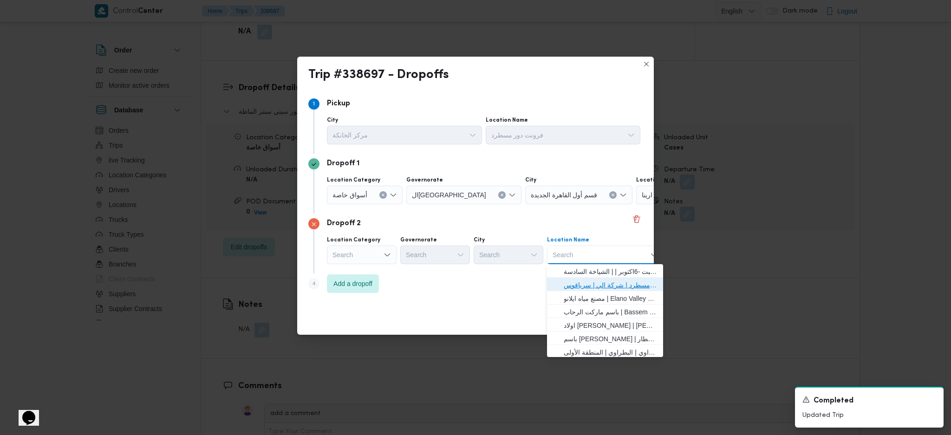
click at [596, 281] on span "فرونت دور مسطرد | شركة الي | سرياقوس" at bounding box center [611, 284] width 94 height 11
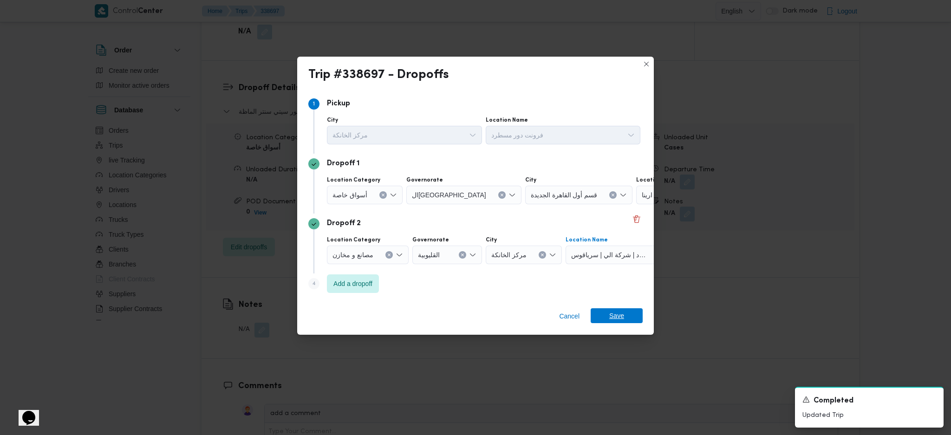
click at [618, 314] on span "Save" at bounding box center [616, 315] width 15 height 15
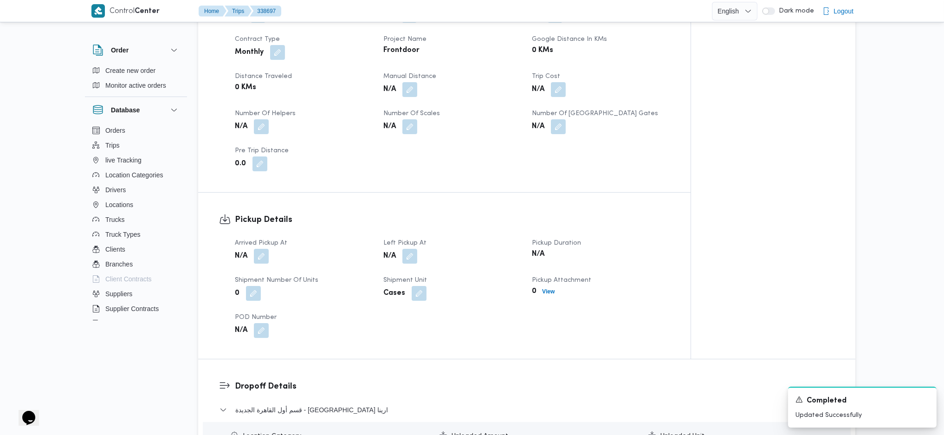
scroll to position [557, 0]
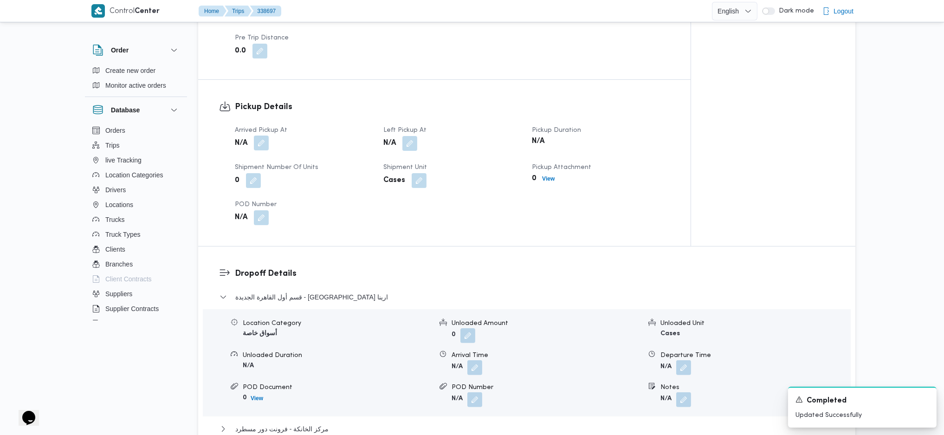
click at [264, 136] on button "button" at bounding box center [261, 143] width 15 height 15
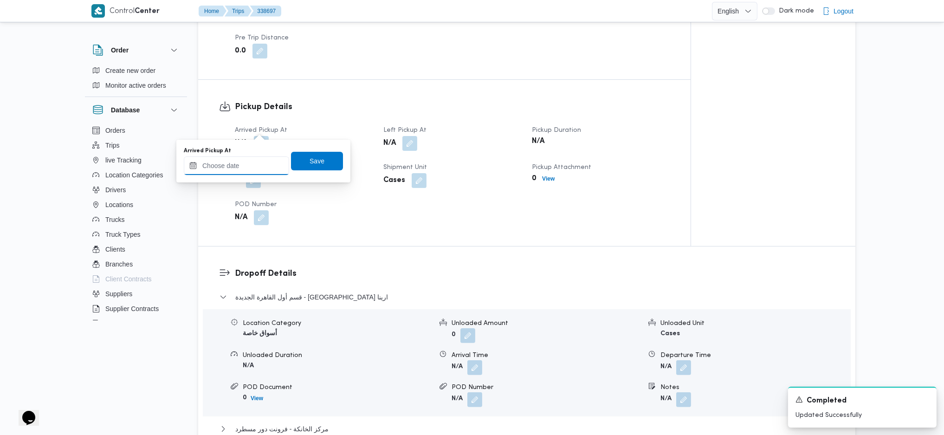
click at [256, 168] on input "Arrived Pickup At" at bounding box center [236, 165] width 105 height 19
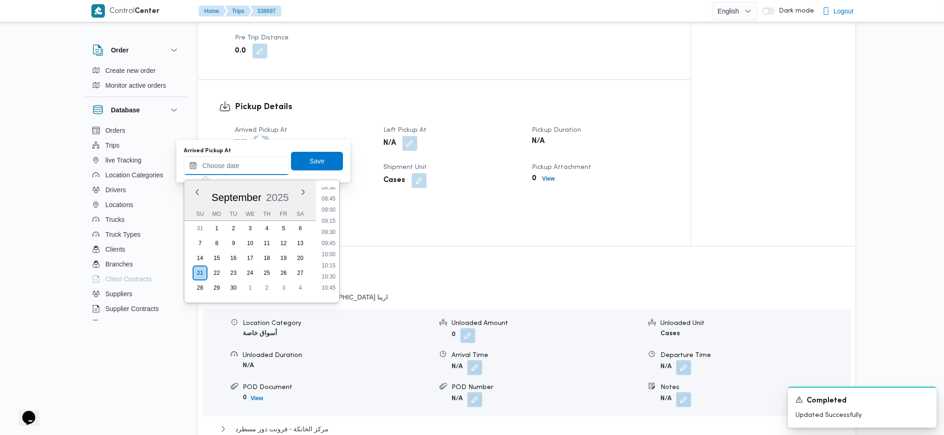
scroll to position [305, 0]
click at [333, 202] on li "07:00" at bounding box center [328, 198] width 21 height 9
type input "[DATE] 07:00"
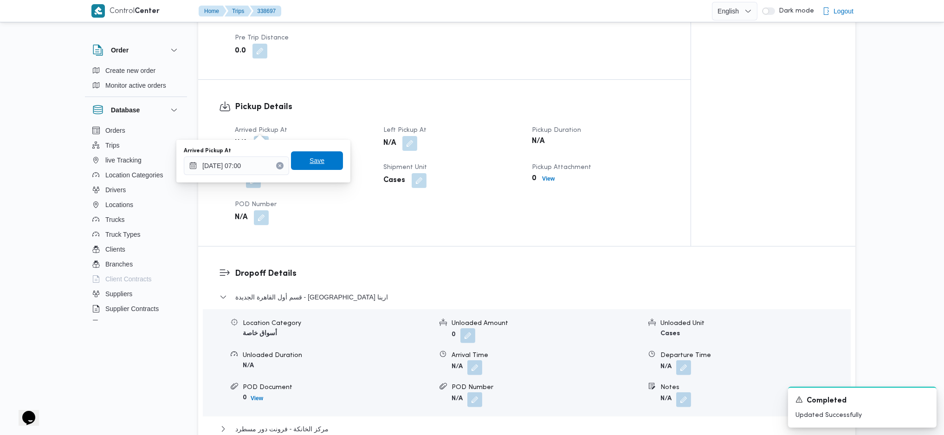
click at [308, 167] on span "Save" at bounding box center [317, 160] width 52 height 19
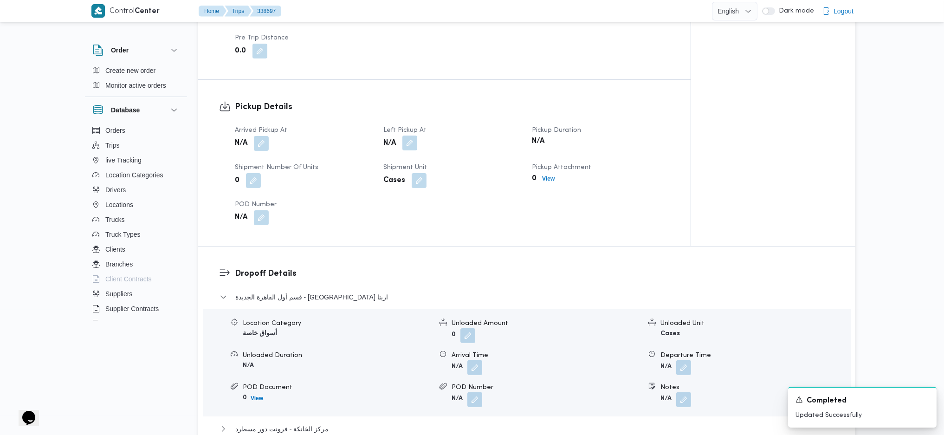
click at [415, 136] on button "button" at bounding box center [410, 143] width 15 height 15
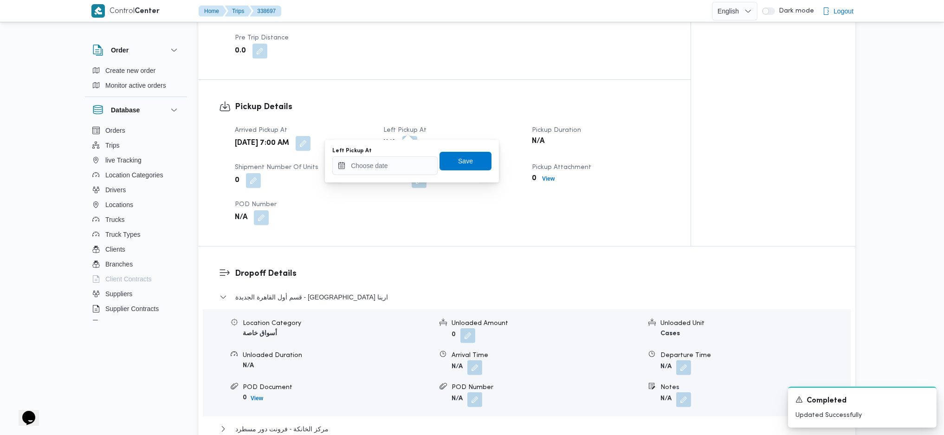
click at [396, 167] on div "Left Pickup At" at bounding box center [384, 161] width 105 height 28
click at [402, 164] on input "Left Pickup At" at bounding box center [384, 165] width 105 height 19
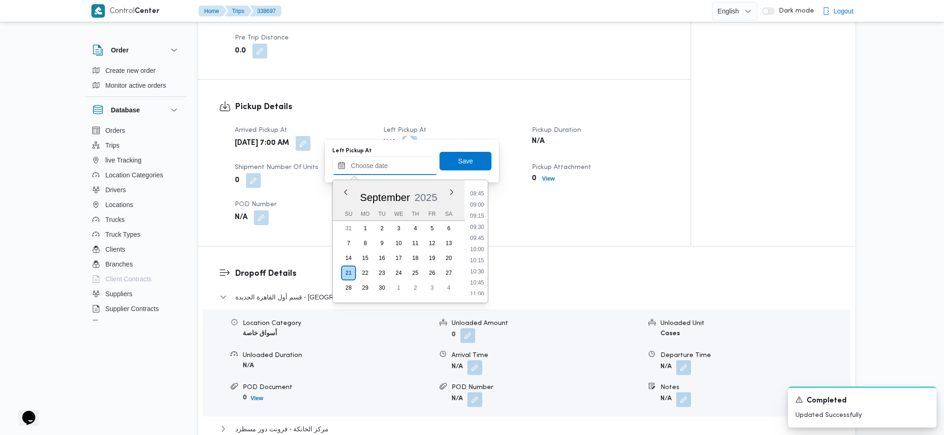
scroll to position [367, 0]
click at [471, 216] on li "08:45" at bounding box center [477, 214] width 21 height 9
type input "21/09/2025 08:45"
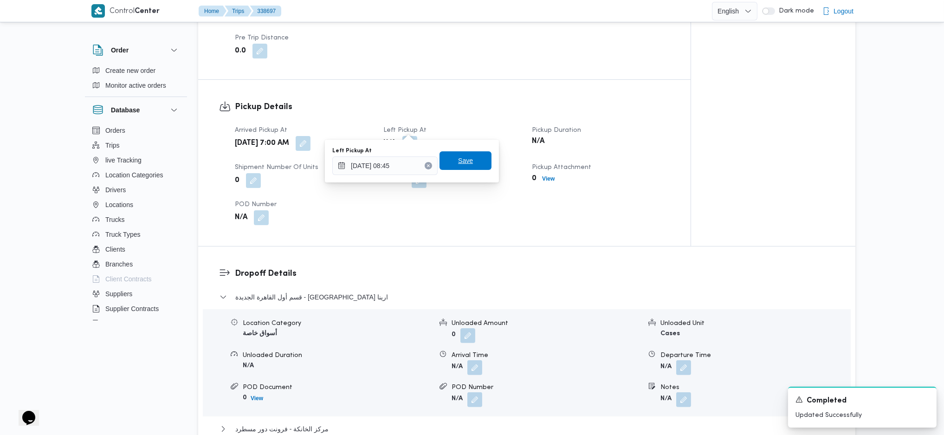
click at [447, 157] on span "Save" at bounding box center [466, 160] width 52 height 19
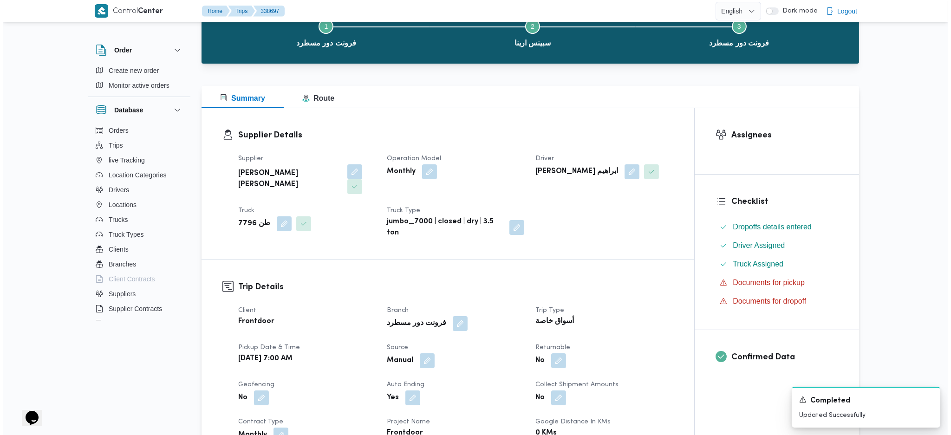
scroll to position [0, 0]
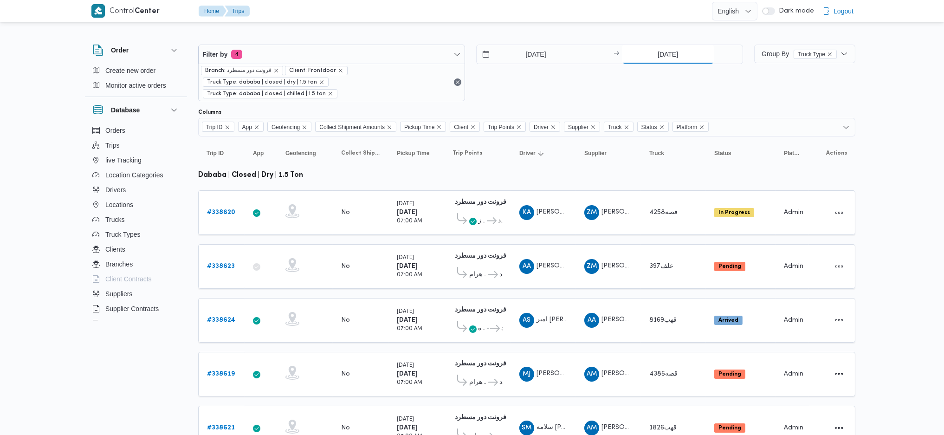
click at [650, 53] on input "20/9/2025" at bounding box center [668, 54] width 92 height 19
click at [526, 56] on input "20/9/2025" at bounding box center [529, 54] width 105 height 19
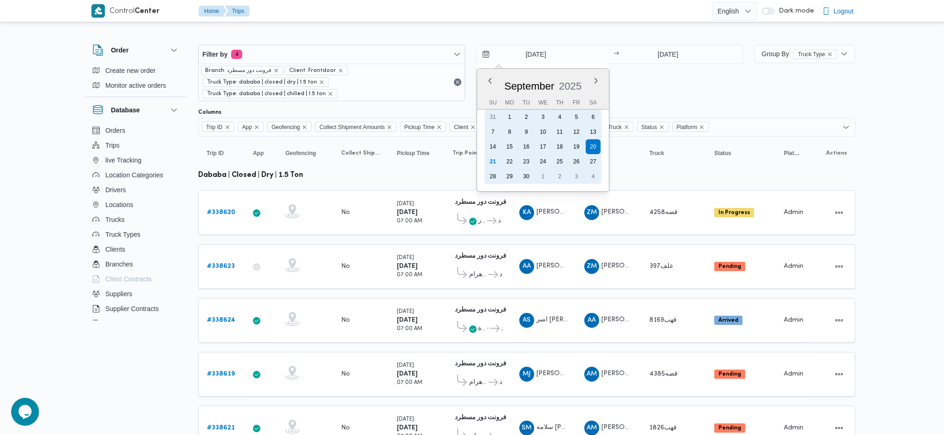
click at [492, 159] on div "21" at bounding box center [493, 161] width 15 height 15
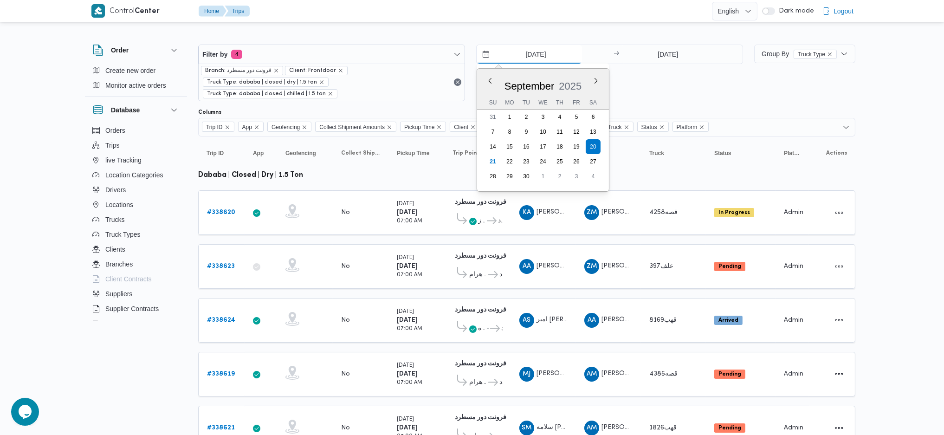
type input "[DATE]"
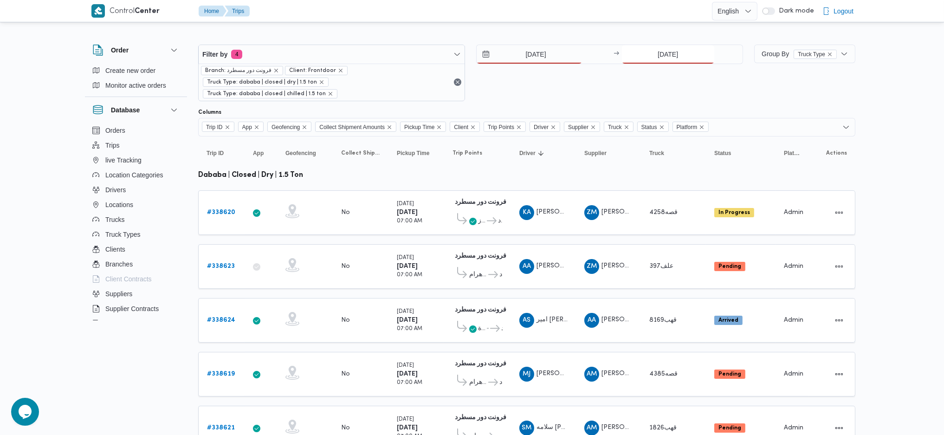
click at [672, 45] on input "20/9/2025" at bounding box center [668, 54] width 92 height 19
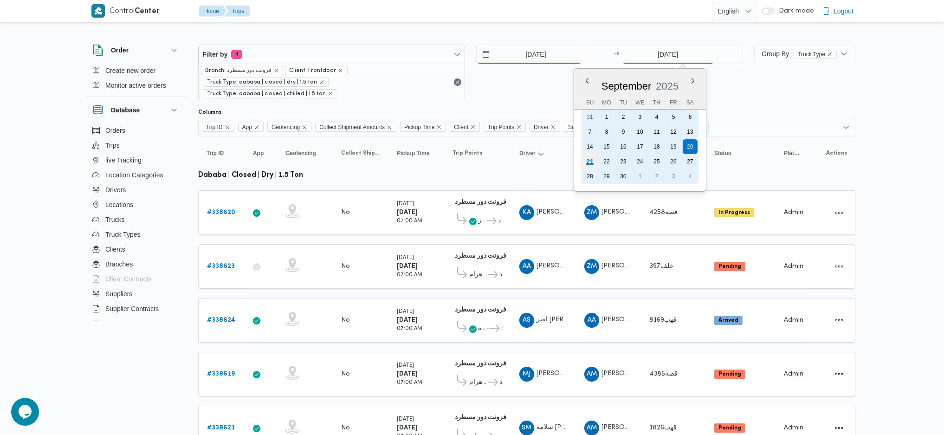
click at [586, 162] on div "21" at bounding box center [590, 162] width 18 height 18
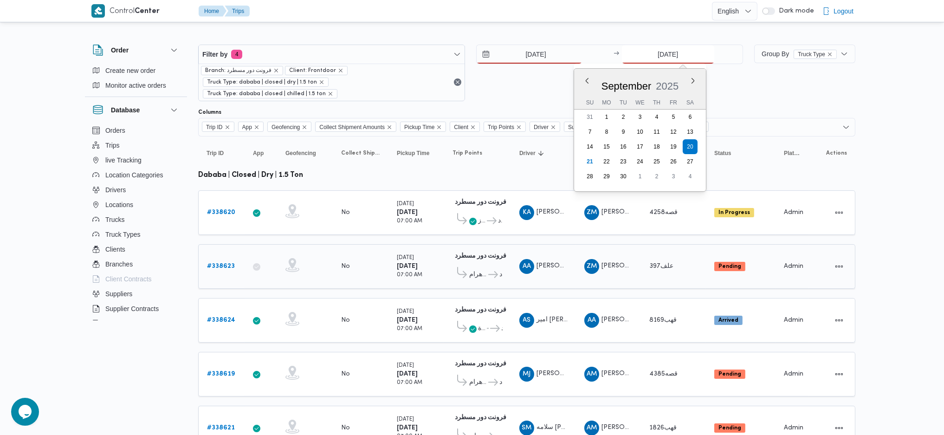
type input "[DATE]"
click at [506, 247] on div "فرونت دور مسطرد 01:09 AM طلبات مارت حدائق الاهرام فرونت دور مسطرد" at bounding box center [478, 266] width 58 height 39
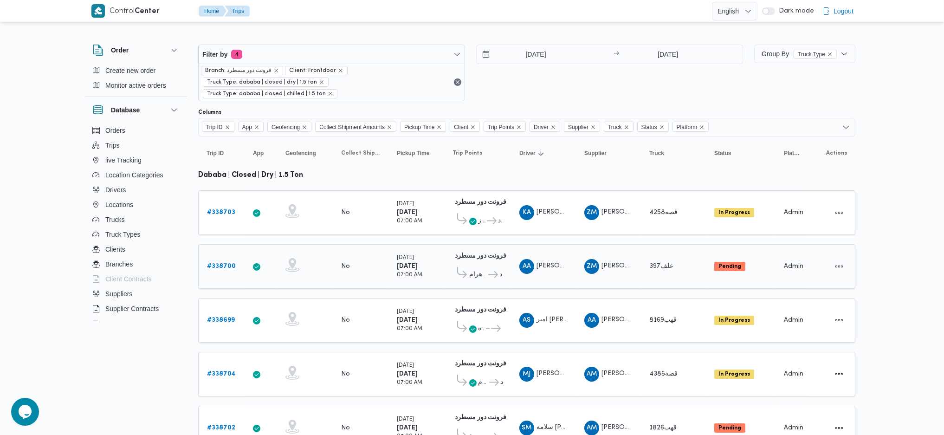
click at [226, 263] on b "# 338700" at bounding box center [221, 266] width 29 height 6
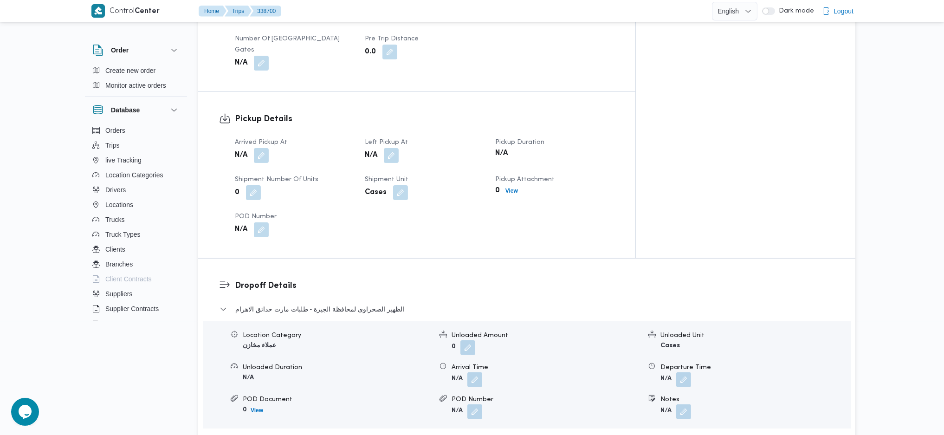
scroll to position [619, 0]
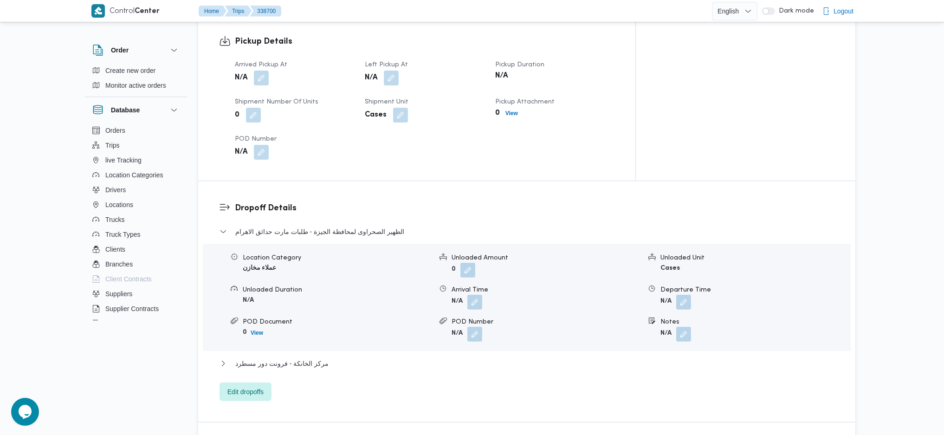
click at [259, 70] on div "N/A" at bounding box center [294, 78] width 121 height 17
click at [259, 70] on button "button" at bounding box center [261, 77] width 15 height 15
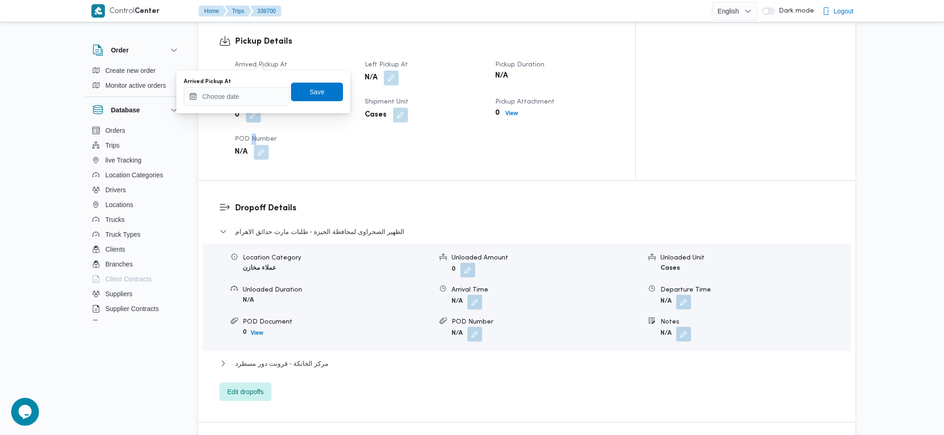
click at [250, 134] on dl "POD Number N/A" at bounding box center [294, 147] width 119 height 27
click at [253, 103] on input "Arrived Pickup At" at bounding box center [236, 96] width 105 height 19
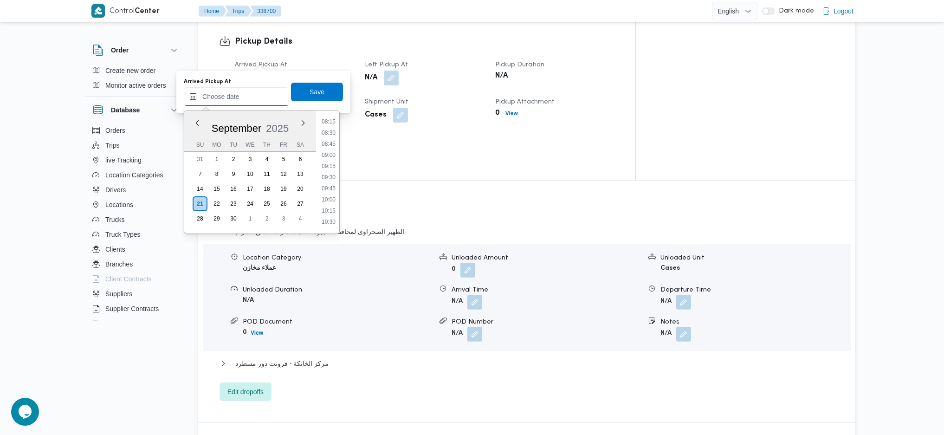
scroll to position [243, 0]
click at [331, 188] on li "07:00" at bounding box center [328, 191] width 21 height 9
type input "[DATE] 07:00"
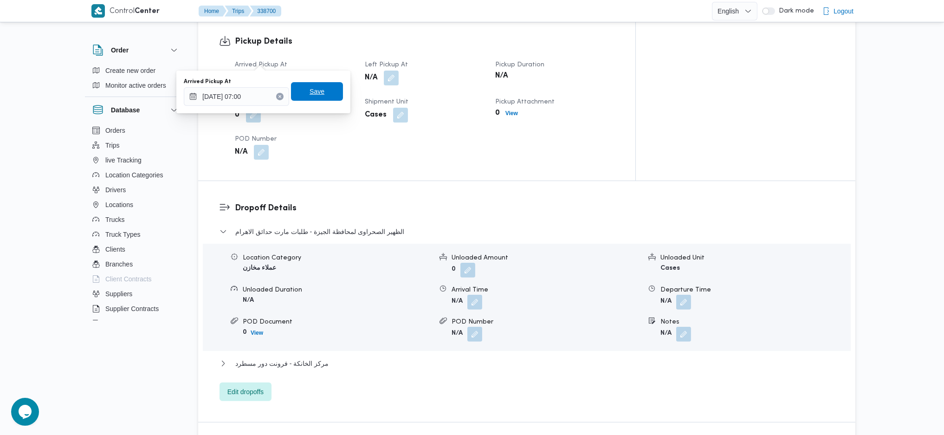
click at [310, 92] on span "Save" at bounding box center [317, 91] width 15 height 11
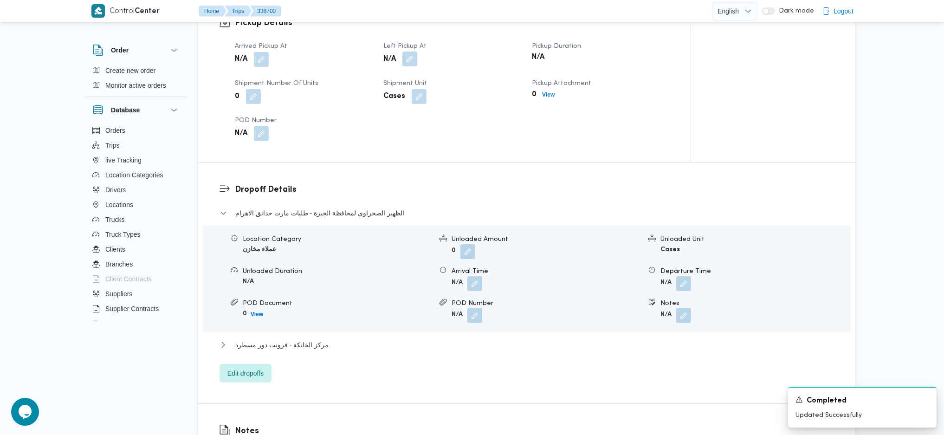
click at [412, 65] on button "button" at bounding box center [410, 59] width 15 height 15
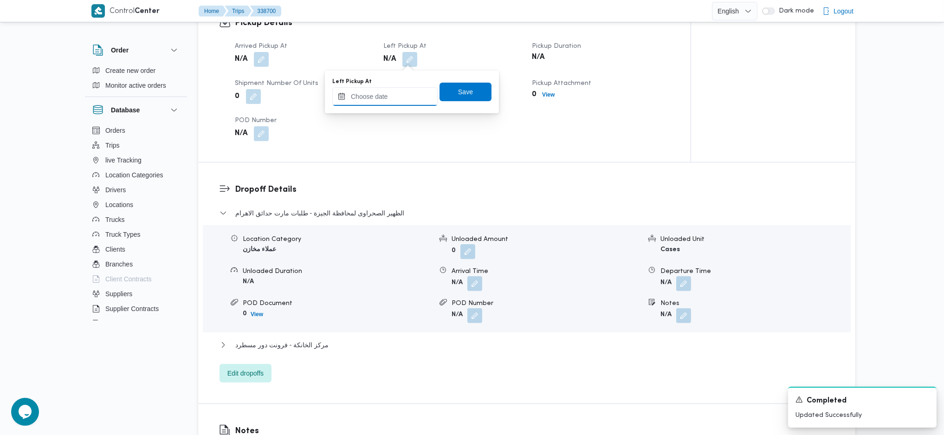
click at [395, 97] on input "Left Pickup At" at bounding box center [384, 96] width 105 height 19
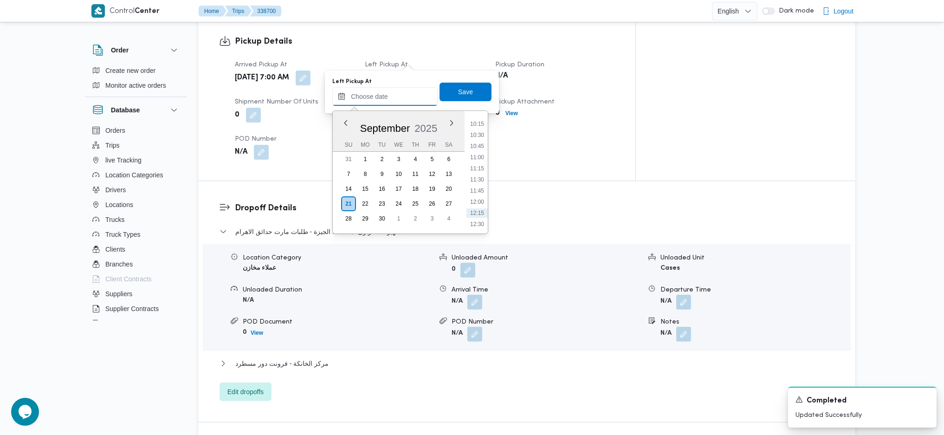
scroll to position [367, 0]
click at [477, 126] on li "08:15" at bounding box center [477, 123] width 21 height 9
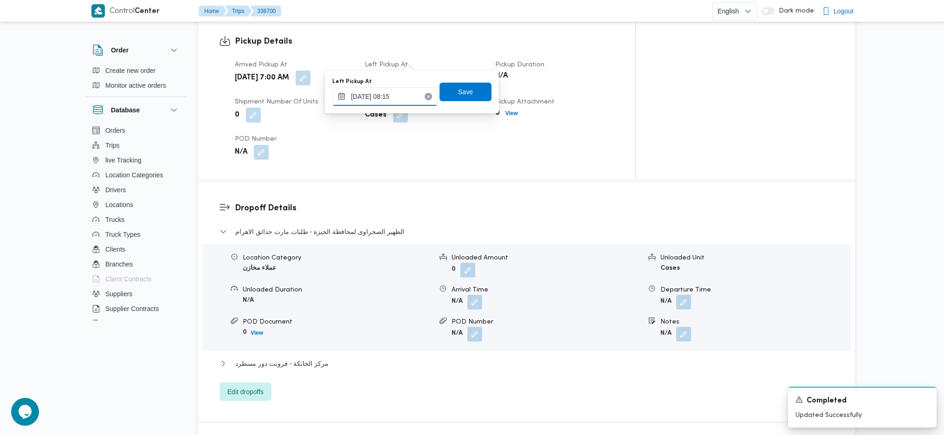
click at [383, 97] on input "21/09/2025 08:15" at bounding box center [384, 96] width 105 height 19
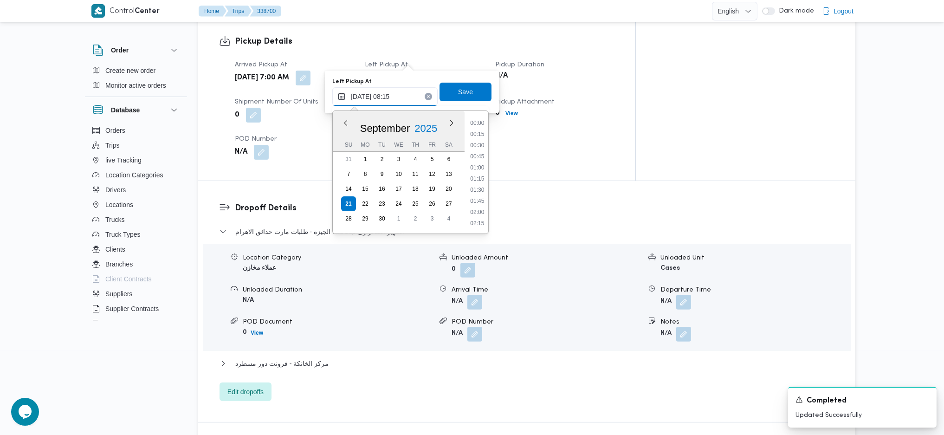
scroll to position [312, 0]
click at [478, 189] on li "08:30" at bounding box center [477, 189] width 21 height 9
type input "[DATE] 08:30"
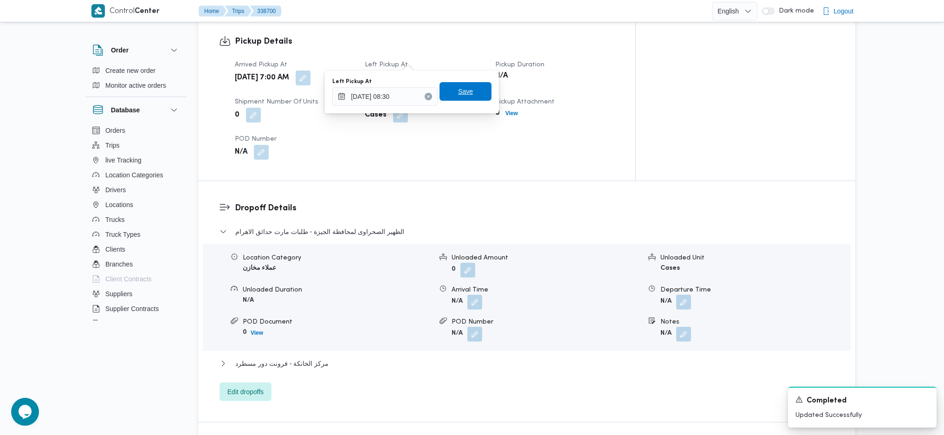
click at [458, 90] on span "Save" at bounding box center [465, 91] width 15 height 11
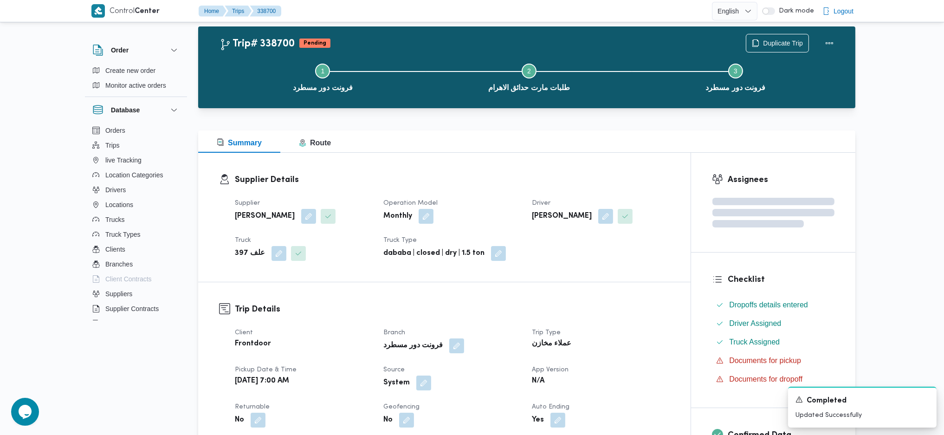
scroll to position [0, 0]
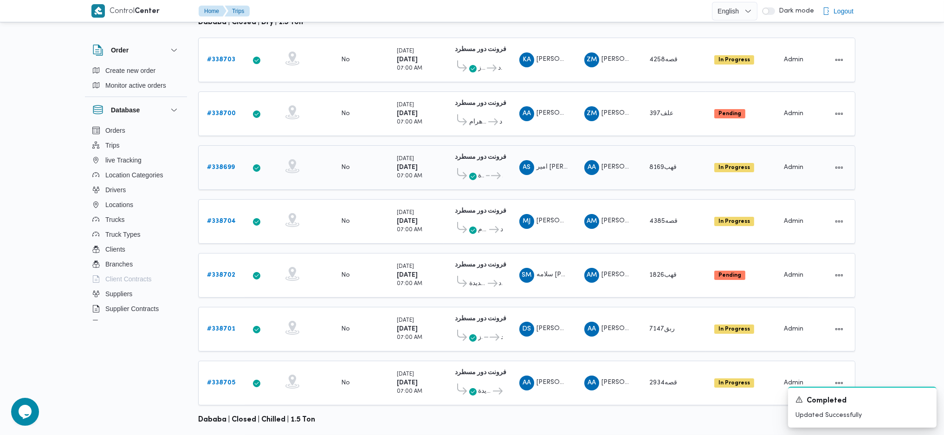
scroll to position [186, 0]
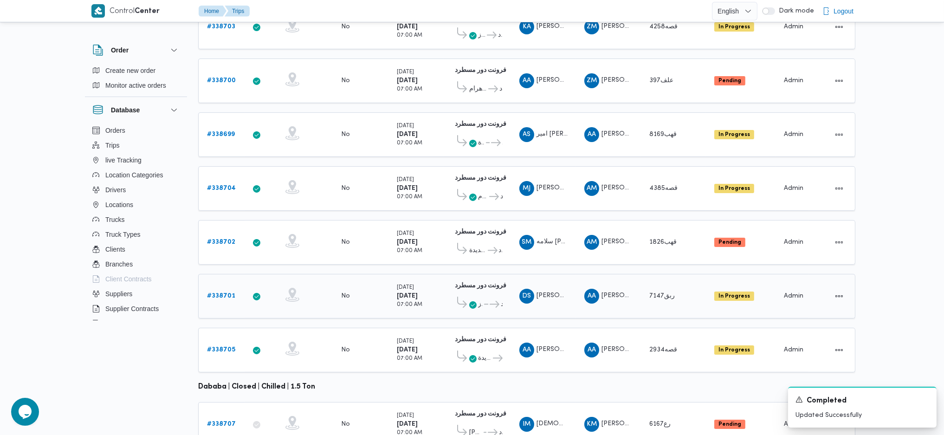
click at [219, 274] on td "Trip ID # 338701" at bounding box center [221, 296] width 46 height 45
click at [219, 287] on div "# 338701" at bounding box center [221, 296] width 37 height 19
click at [219, 293] on b "# 338701" at bounding box center [221, 296] width 28 height 6
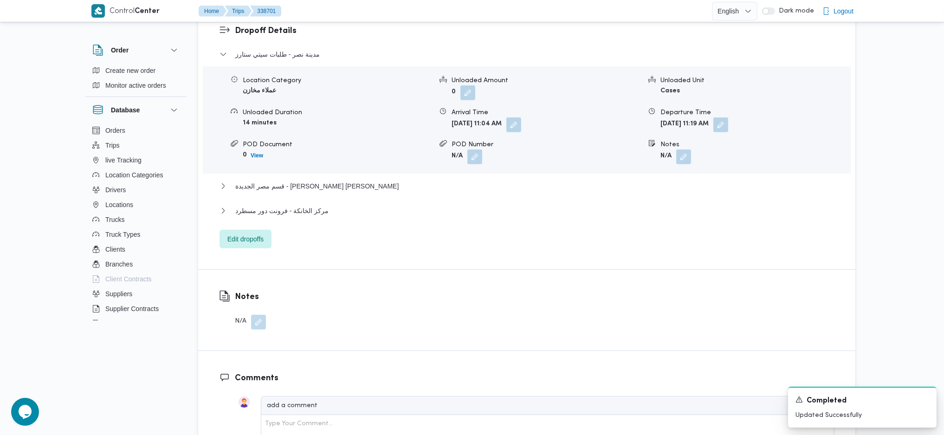
scroll to position [743, 0]
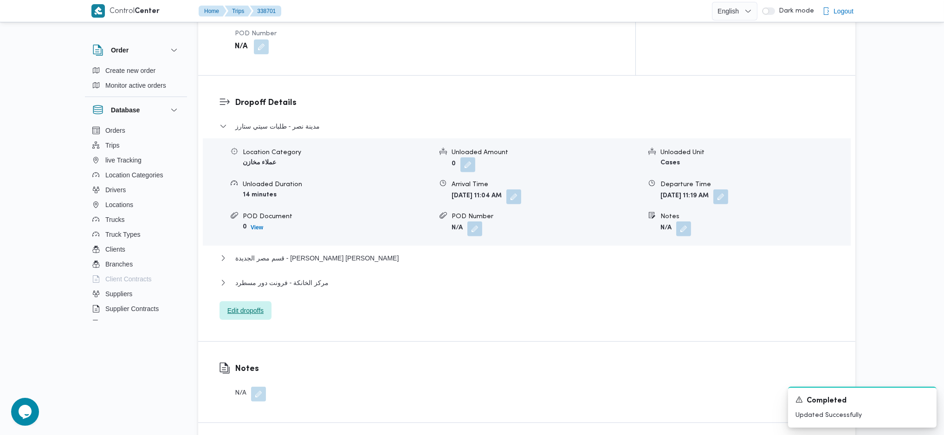
click at [253, 305] on span "Edit dropoffs" at bounding box center [245, 310] width 36 height 11
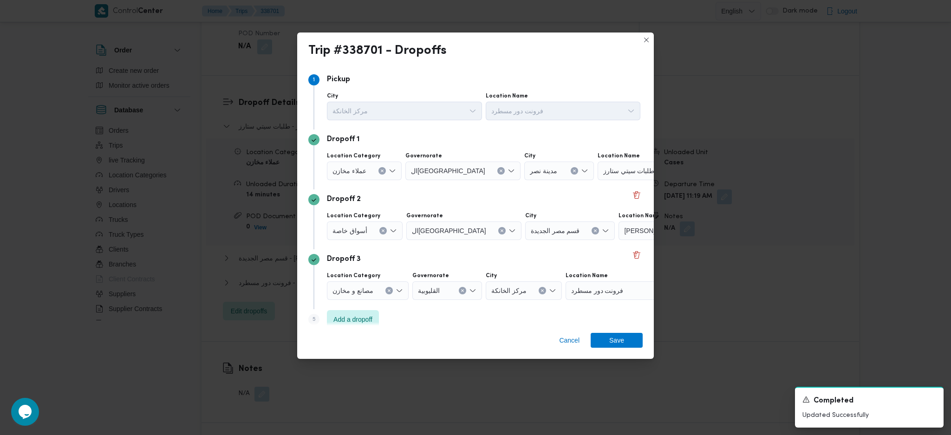
click at [623, 193] on div "Dropoff 2 Location Category أسواق خاصة Governorate القاهرة City قسم مصر الجديدة…" at bounding box center [475, 219] width 334 height 60
click at [632, 198] on button "Delete" at bounding box center [636, 194] width 11 height 11
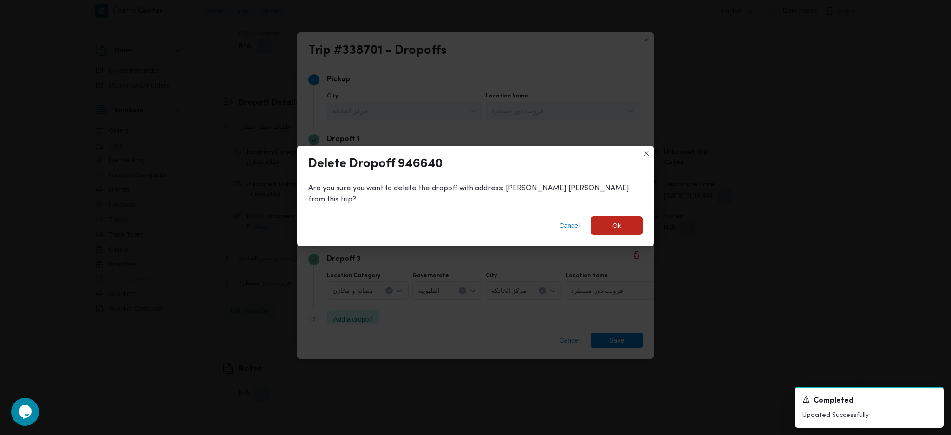
click at [589, 231] on div "Cancel Ok" at bounding box center [475, 227] width 357 height 37
click at [601, 216] on span "Ok" at bounding box center [617, 225] width 52 height 19
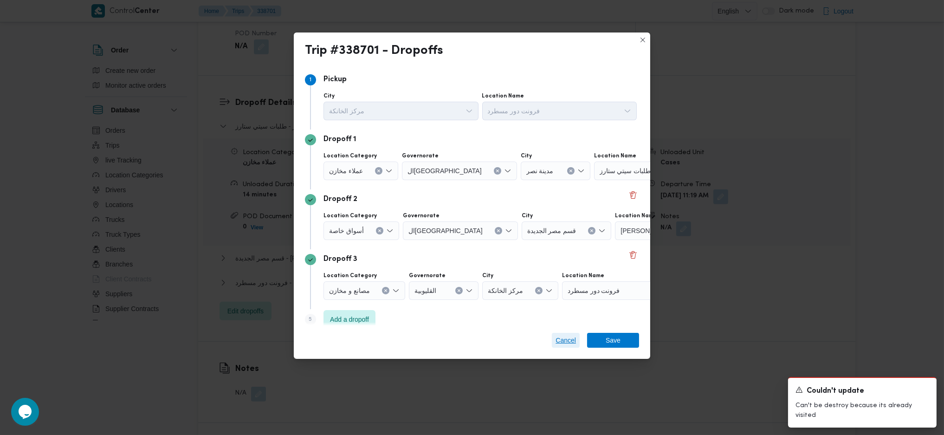
click at [560, 342] on span "Cancel" at bounding box center [566, 340] width 20 height 11
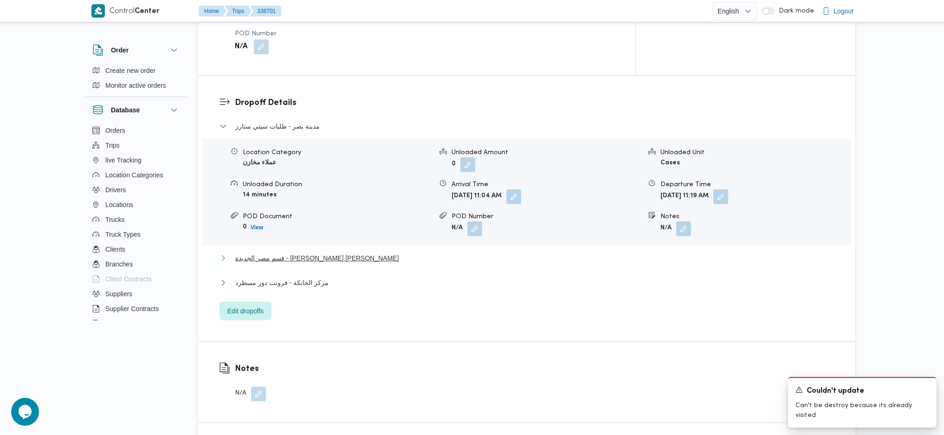
click at [309, 253] on span "قسم مصر الجديدة - محمود الفار الميرغني" at bounding box center [316, 258] width 163 height 11
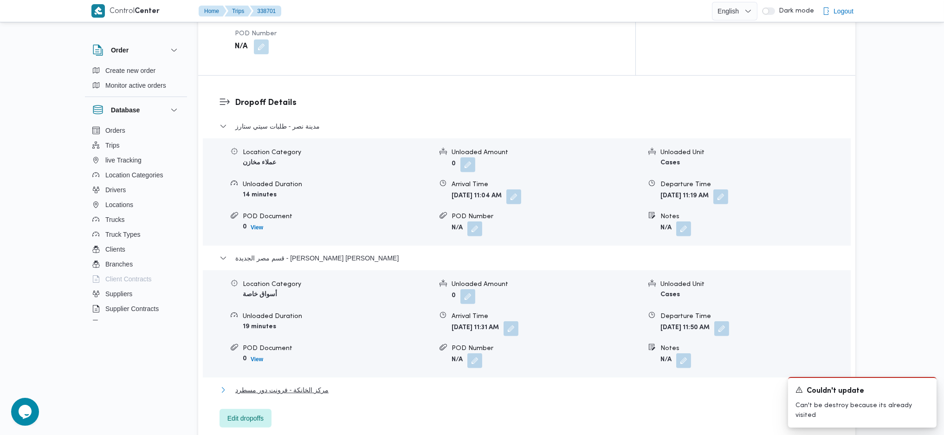
click at [272, 384] on span "مركز الخانكة - فرونت دور مسطرد" at bounding box center [281, 389] width 93 height 11
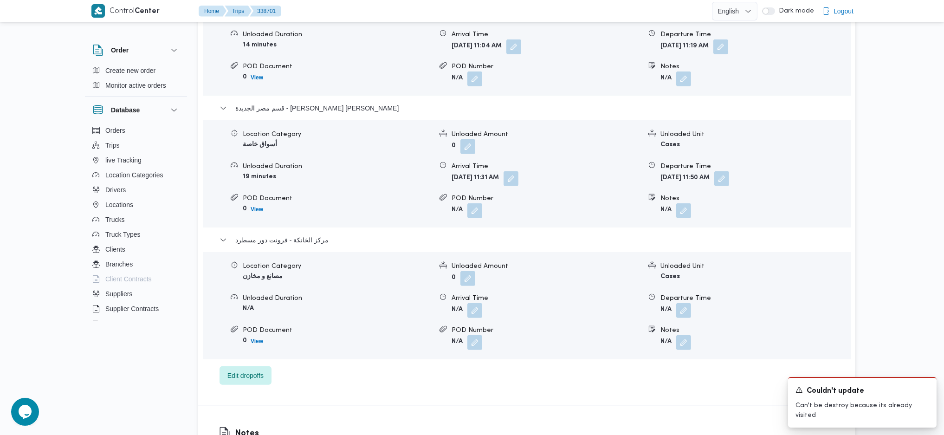
scroll to position [990, 0]
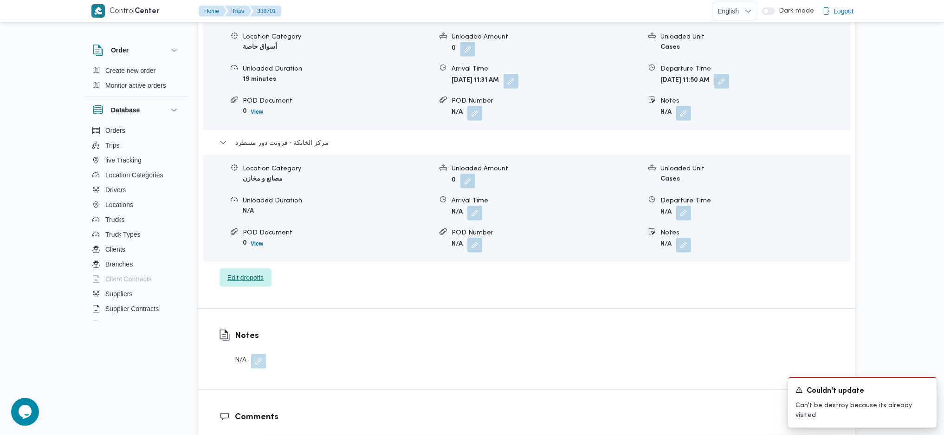
click at [238, 272] on span "Edit dropoffs" at bounding box center [245, 277] width 36 height 11
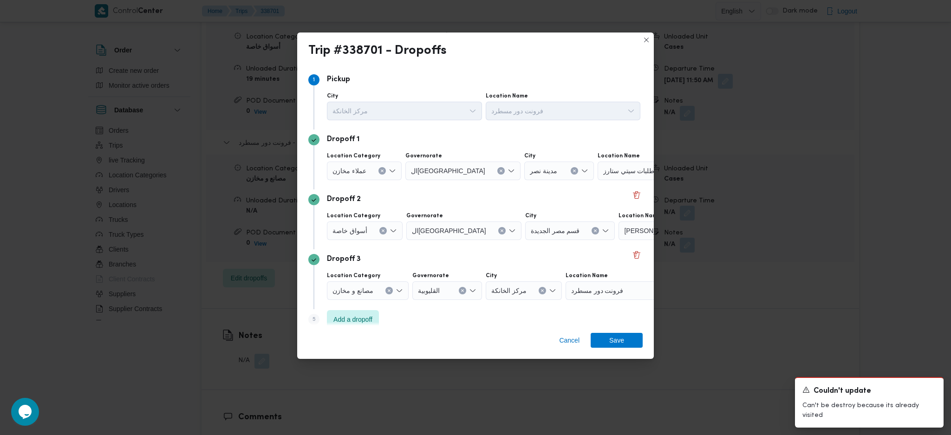
click at [624, 234] on span "محمود الفار الميرغني" at bounding box center [661, 230] width 75 height 10
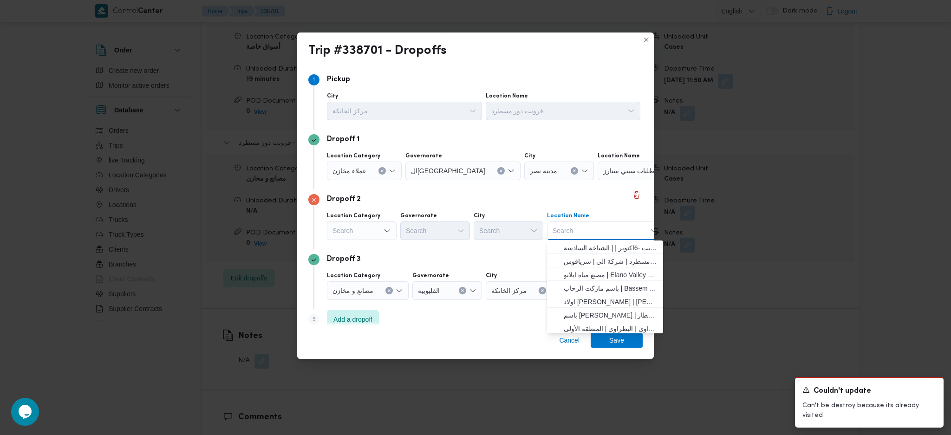
click at [596, 234] on div "Search" at bounding box center [605, 230] width 116 height 19
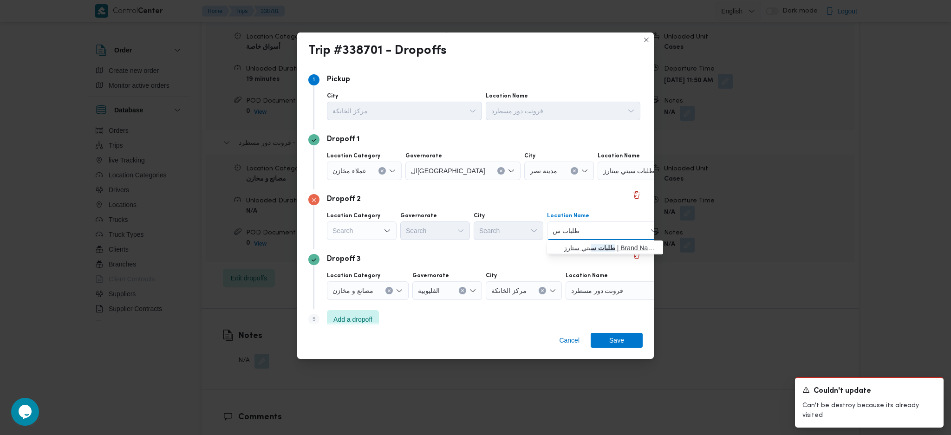
type input "طلبات س"
click at [595, 248] on mark "طلبات س" at bounding box center [603, 247] width 25 height 7
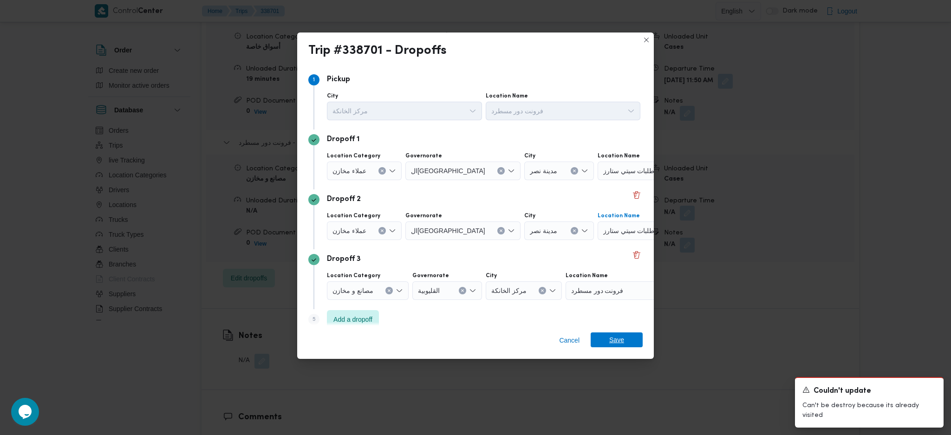
click at [607, 340] on span "Save" at bounding box center [617, 339] width 52 height 15
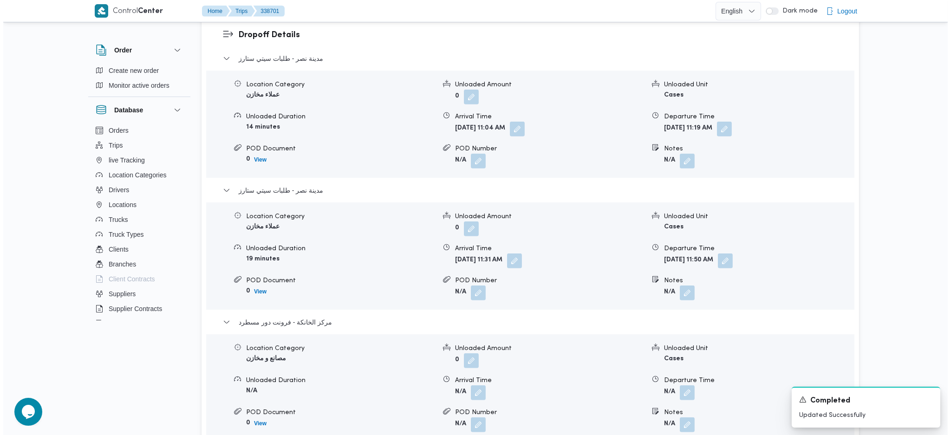
scroll to position [929, 0]
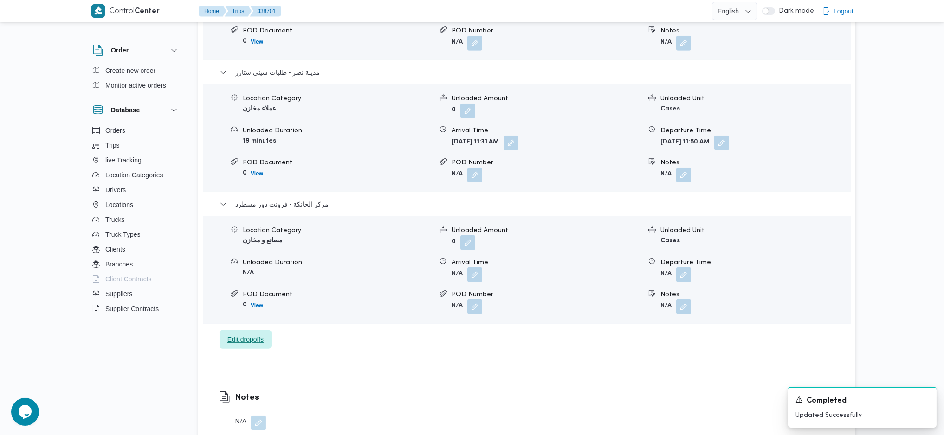
click at [259, 334] on span "Edit dropoffs" at bounding box center [245, 339] width 36 height 11
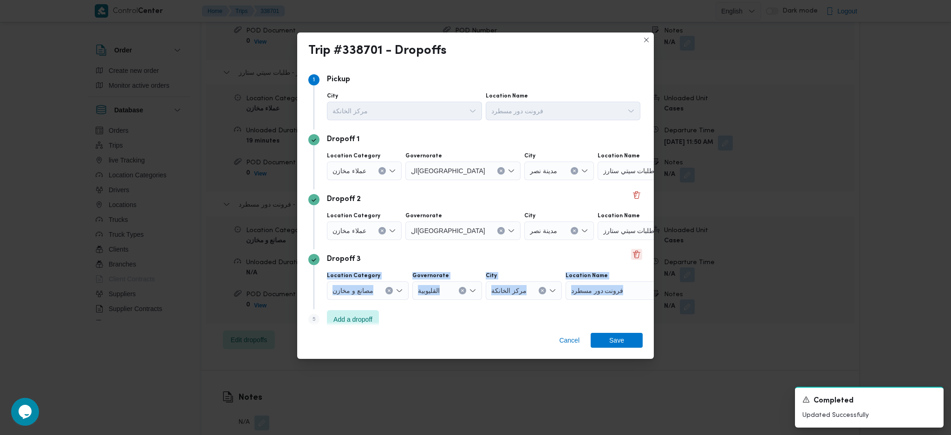
click at [627, 260] on div "Step 1 1 Pickup City مركز الخانكة Location Name فرونت دور مسطرد Dropoff 1 Locat…" at bounding box center [475, 196] width 357 height 260
click at [631, 260] on button "Delete" at bounding box center [636, 254] width 11 height 11
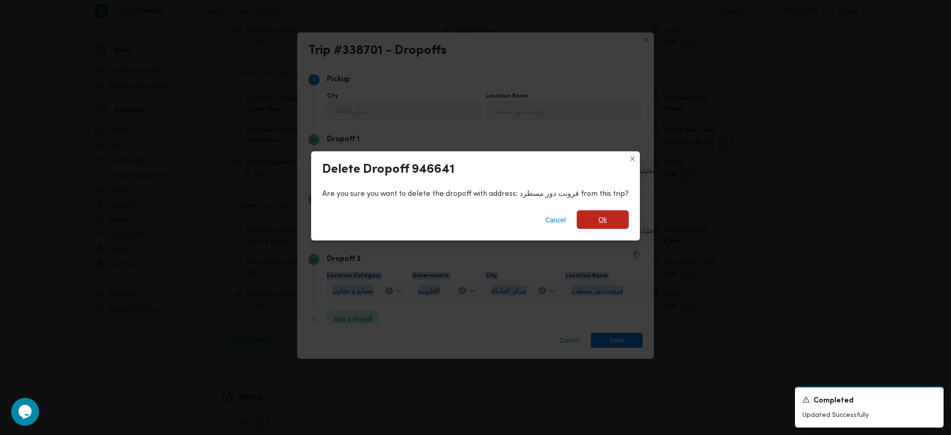
click at [606, 227] on span "Ok" at bounding box center [603, 219] width 52 height 19
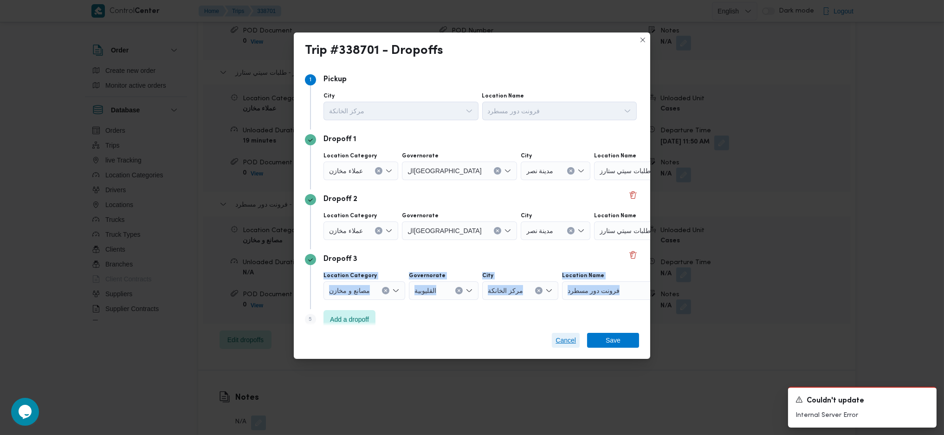
click at [573, 334] on span "Cancel" at bounding box center [566, 340] width 28 height 15
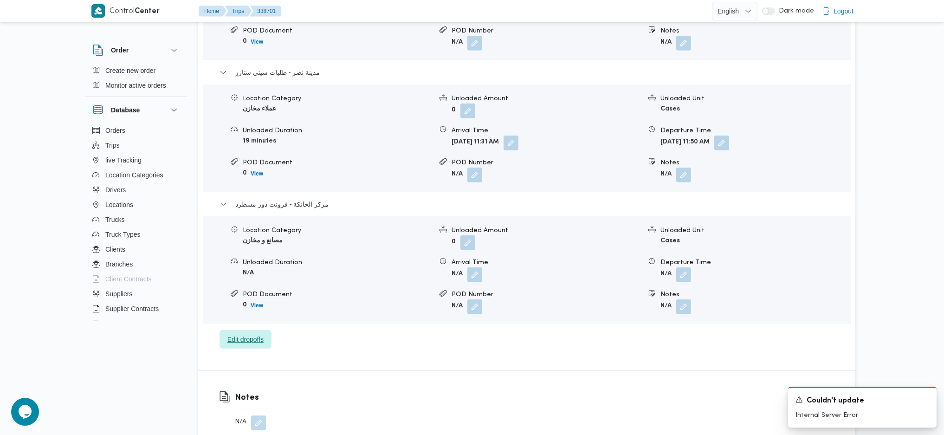
click at [268, 330] on span "Edit dropoffs" at bounding box center [246, 339] width 52 height 19
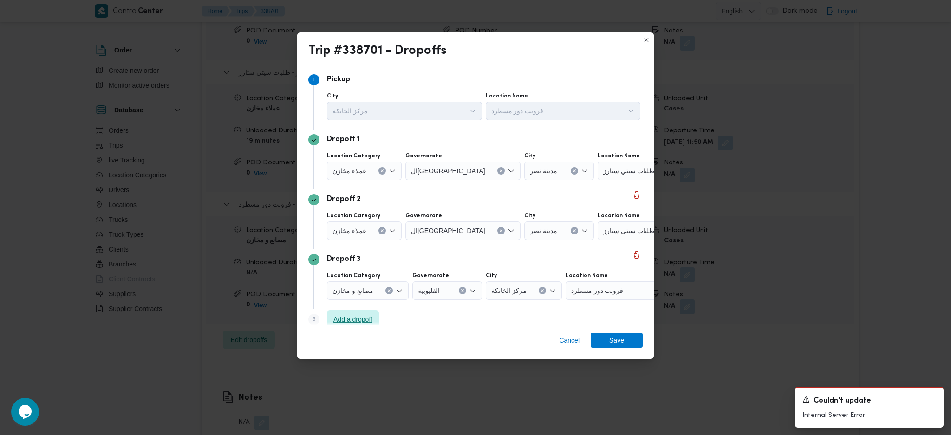
click at [354, 322] on span "Add a dropoff" at bounding box center [352, 319] width 39 height 11
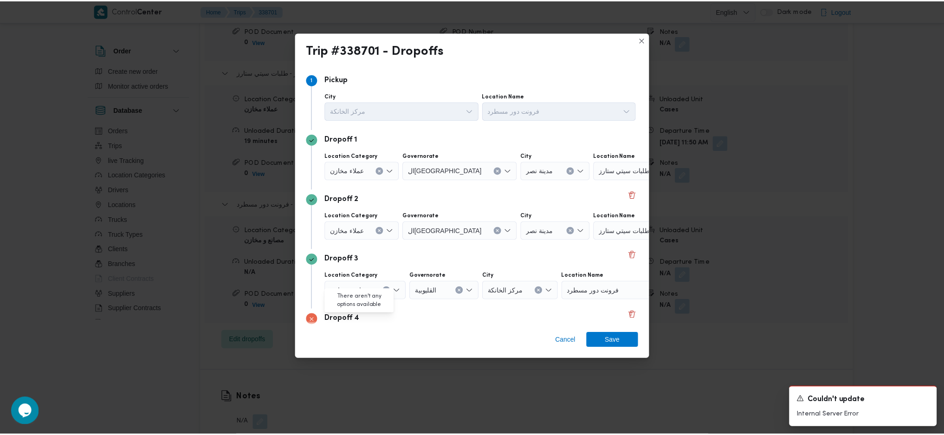
scroll to position [71, 0]
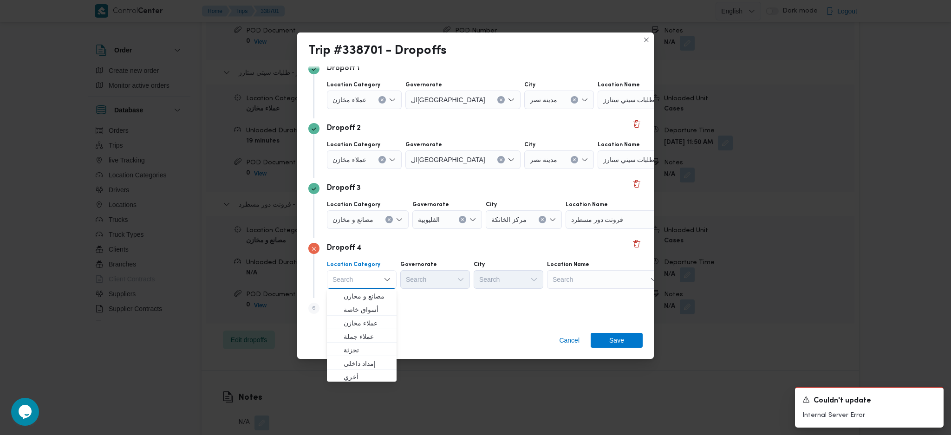
click at [574, 273] on div "Search" at bounding box center [605, 279] width 116 height 19
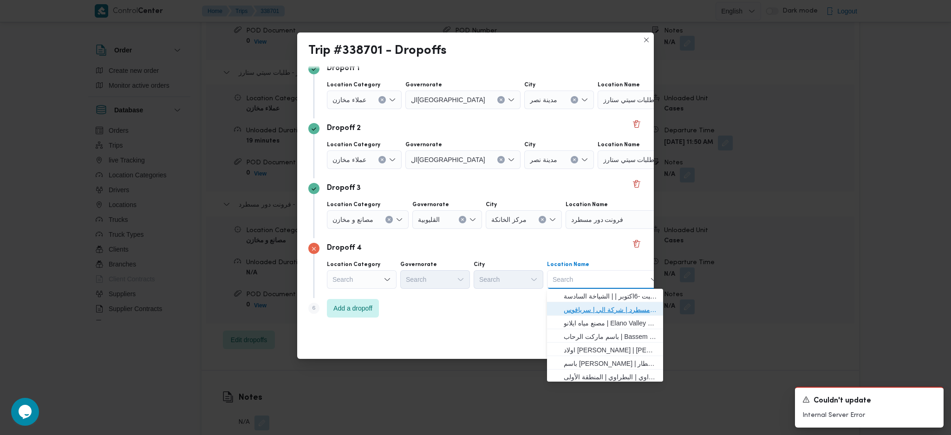
click at [587, 306] on span "فرونت دور مسطرد | شركة الي | سرياقوس" at bounding box center [611, 309] width 94 height 11
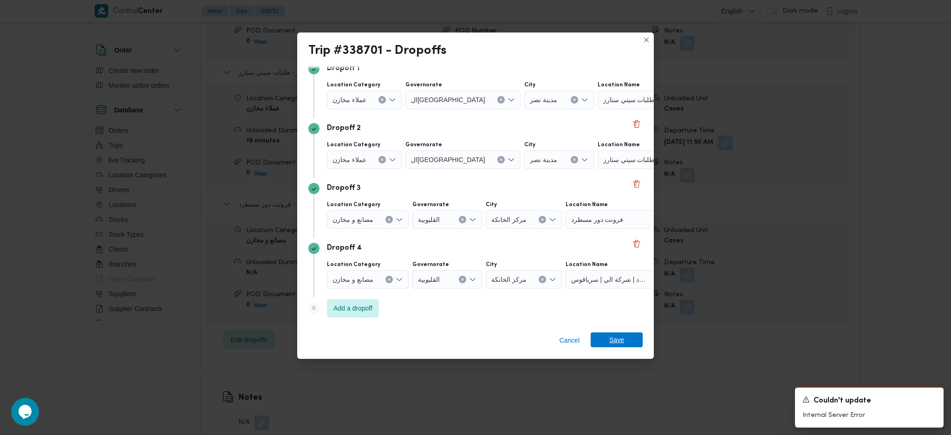
click at [612, 342] on span "Save" at bounding box center [616, 339] width 15 height 15
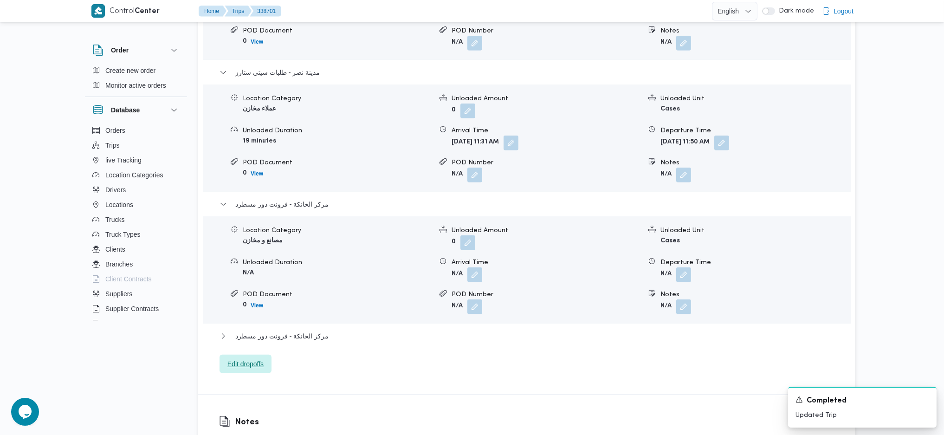
click at [255, 331] on div "مركز الخانكة - فرونت دور مسطرد" at bounding box center [527, 340] width 615 height 18
click at [257, 358] on span "Edit dropoffs" at bounding box center [245, 363] width 36 height 11
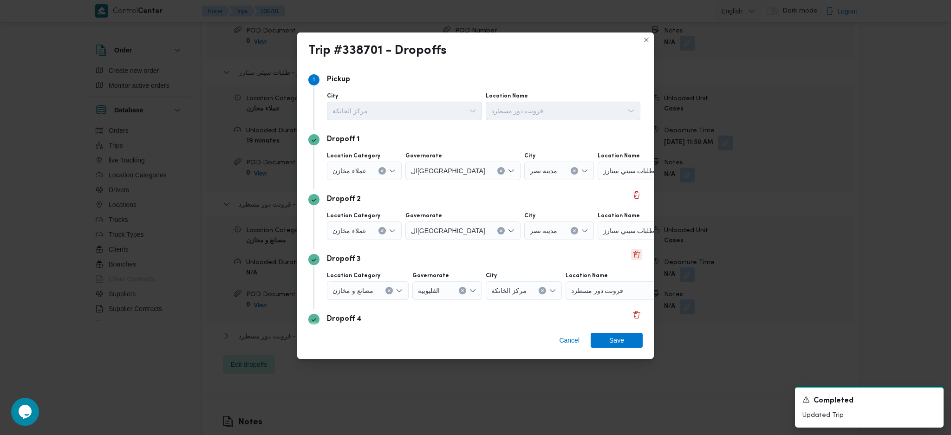
click at [631, 258] on button "Delete" at bounding box center [636, 254] width 11 height 11
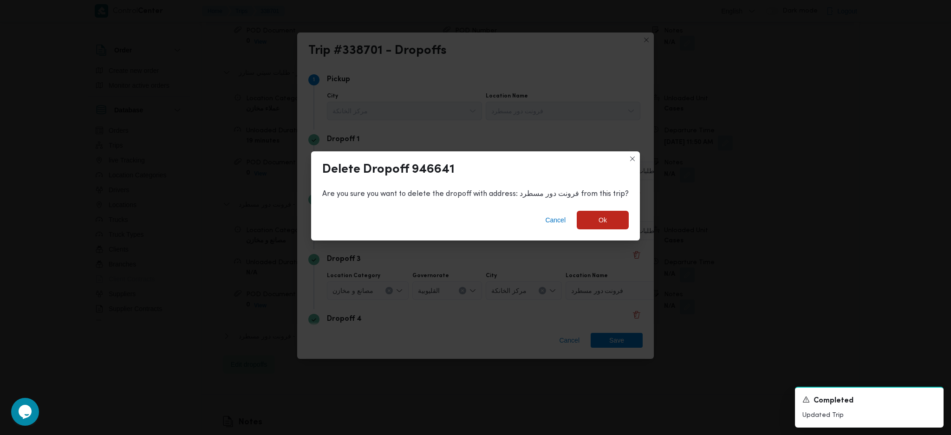
click at [595, 233] on div "Cancel Ok" at bounding box center [475, 221] width 329 height 37
click at [600, 222] on span "Ok" at bounding box center [602, 219] width 8 height 11
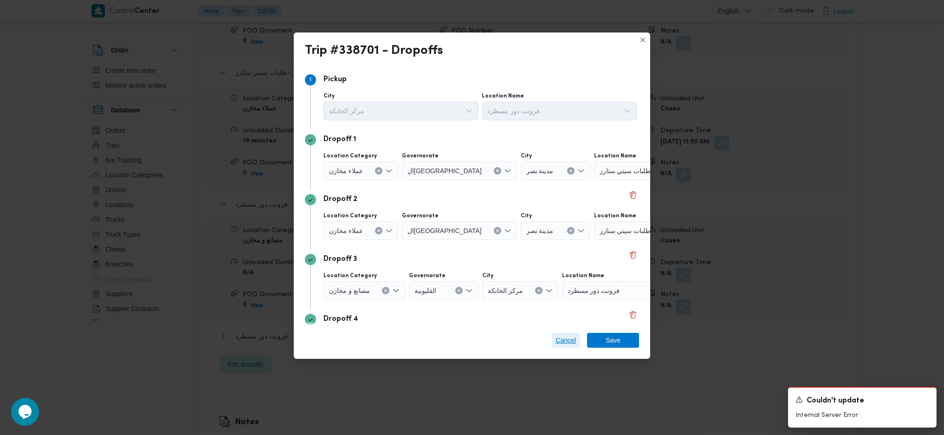
click at [559, 338] on span "Cancel" at bounding box center [566, 340] width 20 height 11
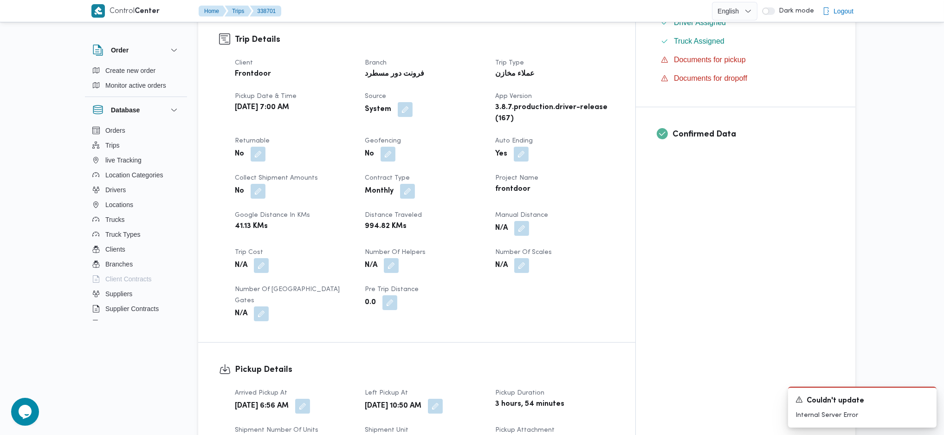
scroll to position [0, 0]
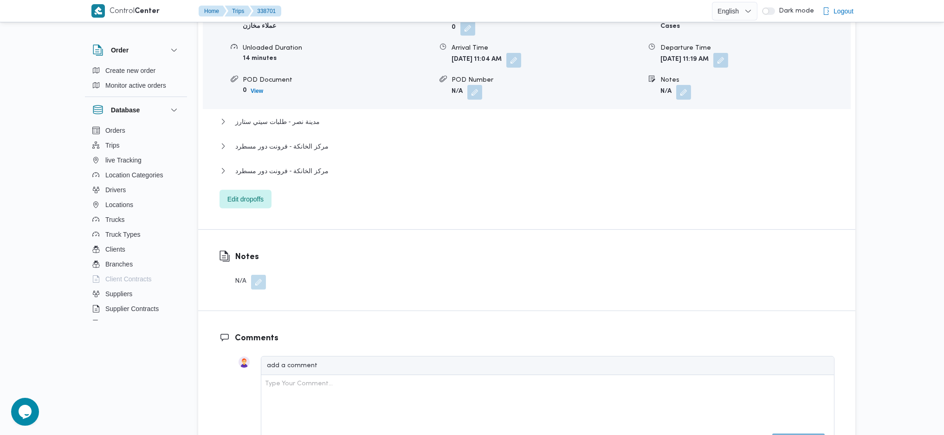
scroll to position [929, 0]
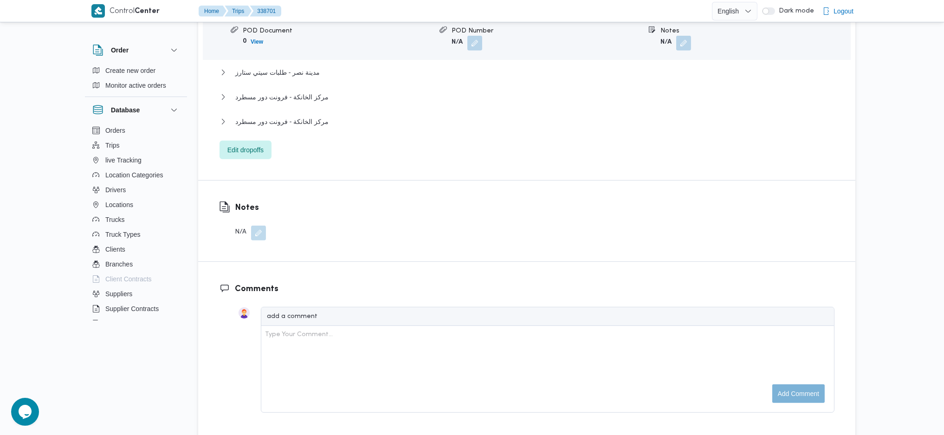
click at [299, 48] on div "مدينة نصر - طلبات سيتي ستارز Location Category عملاء مخازن Unloaded Amount 0 Un…" at bounding box center [527, 47] width 615 height 224
click at [298, 91] on span "مركز الخانكة - فرونت دور مسطرد" at bounding box center [281, 96] width 93 height 11
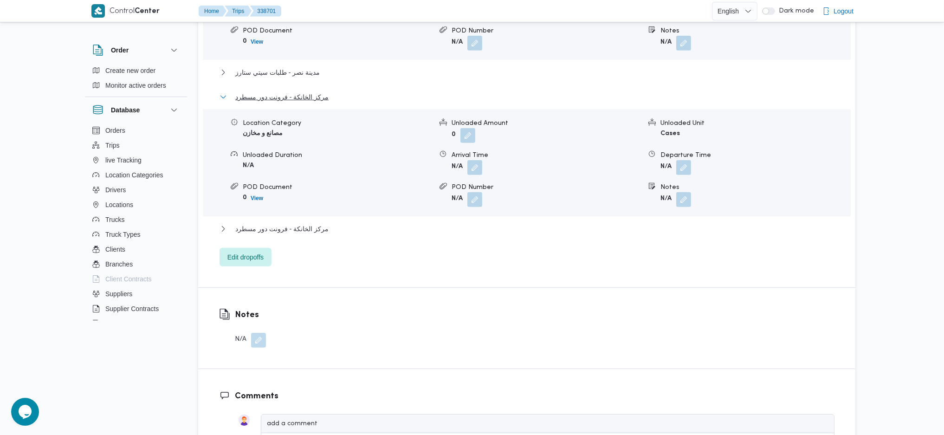
click at [296, 91] on span "مركز الخانكة - فرونت دور مسطرد" at bounding box center [281, 96] width 93 height 11
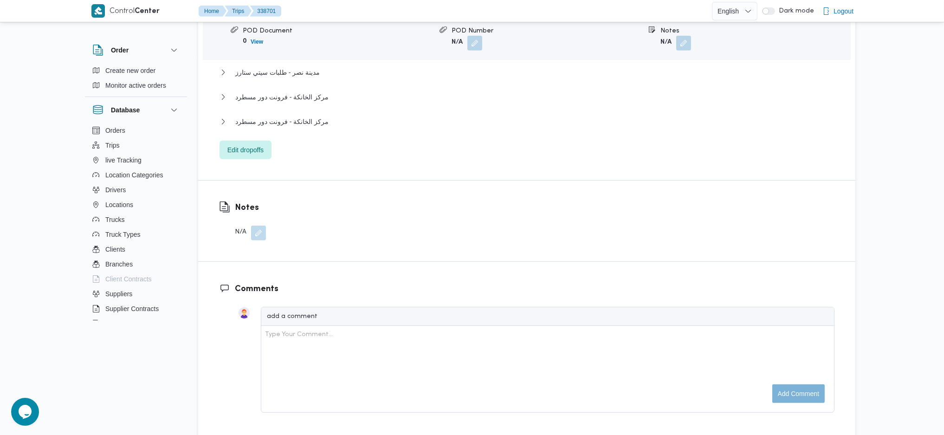
click at [297, 91] on div "مركز الخانكة - فرونت دور مسطرد" at bounding box center [527, 100] width 615 height 18
click at [300, 91] on span "مركز الخانكة - فرونت دور مسطرد" at bounding box center [281, 96] width 93 height 11
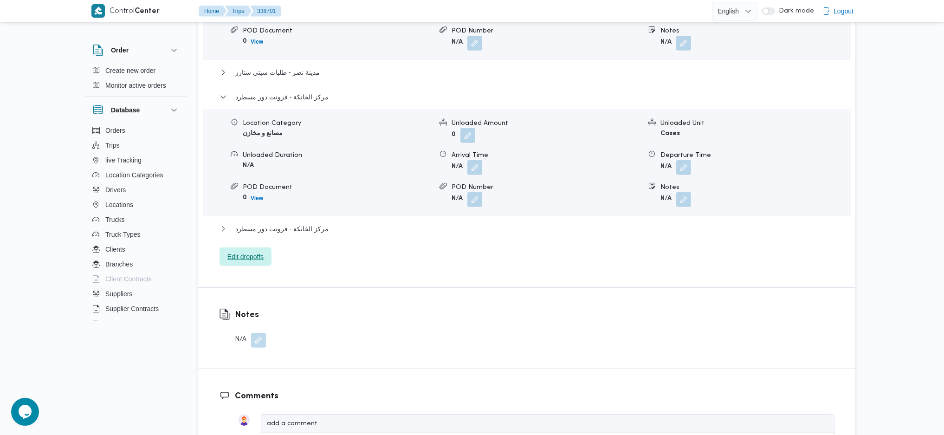
click at [258, 251] on span "Edit dropoffs" at bounding box center [245, 256] width 36 height 11
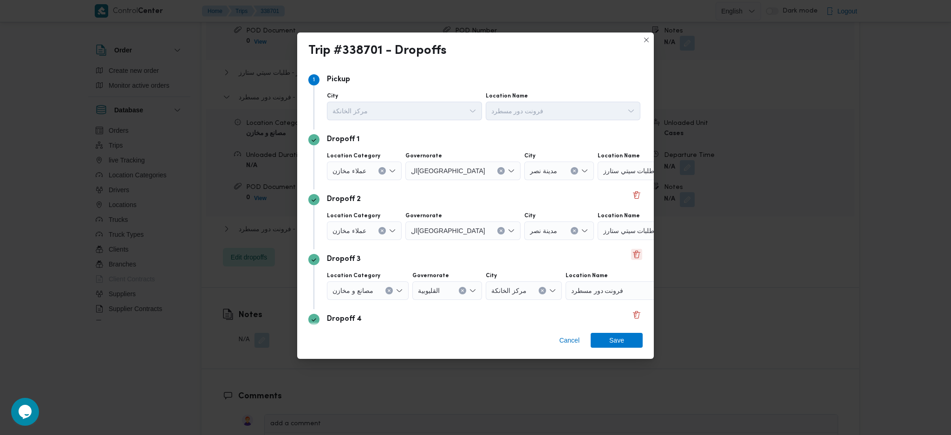
click at [631, 257] on button "Delete" at bounding box center [636, 254] width 11 height 11
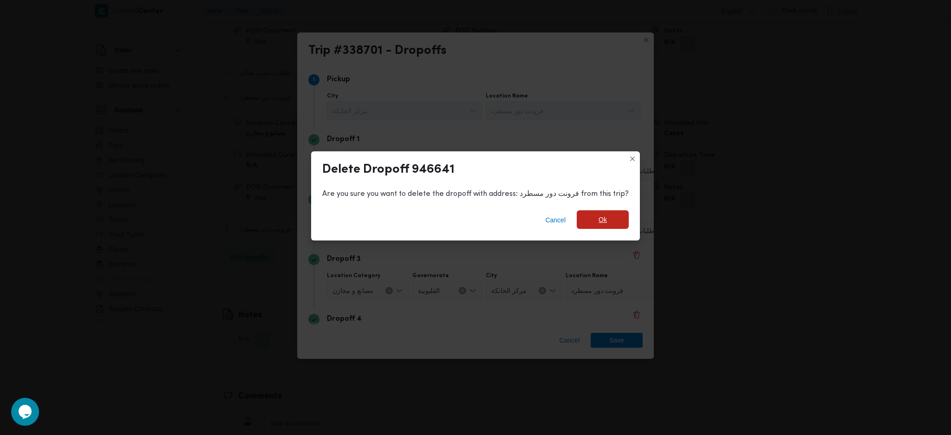
click at [608, 226] on span "Ok" at bounding box center [603, 219] width 52 height 19
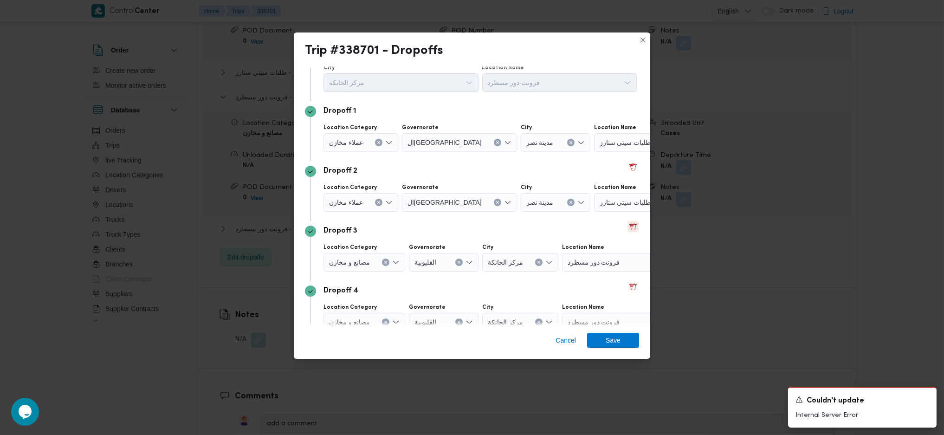
scroll to position [71, 0]
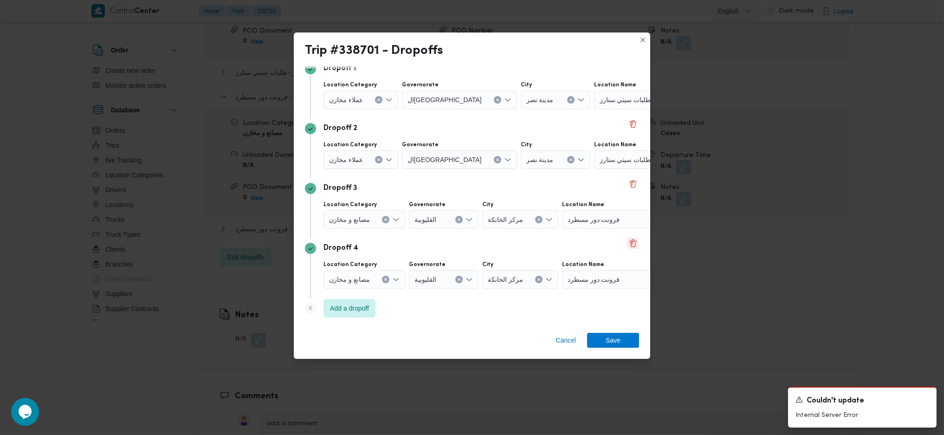
click at [628, 246] on button "Delete" at bounding box center [633, 243] width 11 height 11
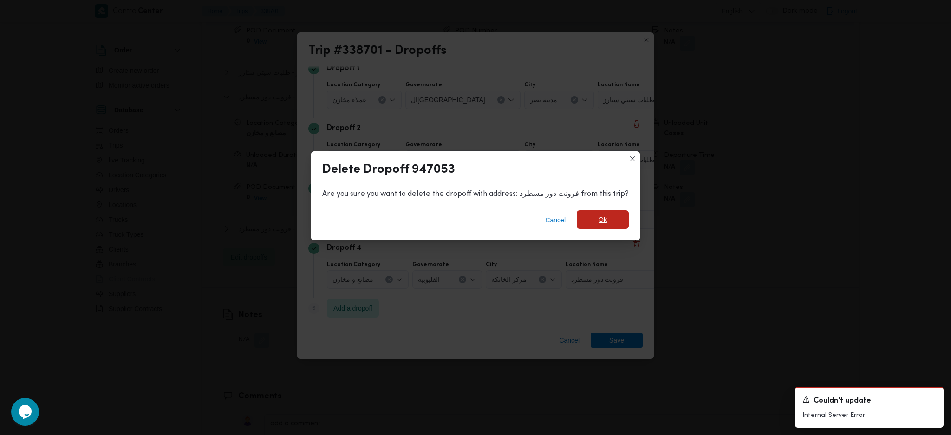
click at [598, 225] on span "Ok" at bounding box center [602, 219] width 8 height 11
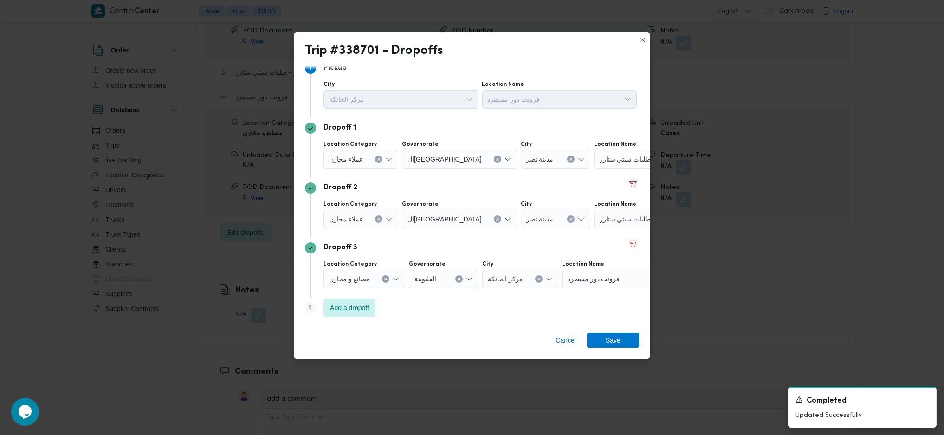
scroll to position [12, 0]
click at [628, 242] on button "Delete" at bounding box center [633, 242] width 11 height 11
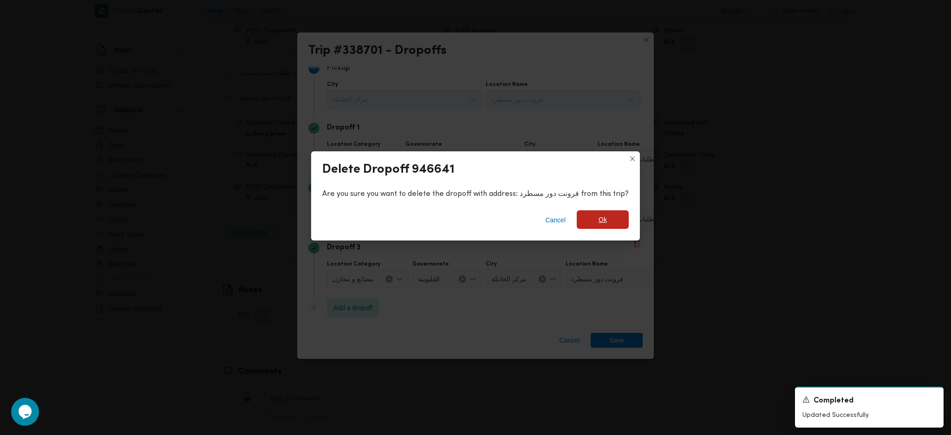
click at [607, 217] on span "Ok" at bounding box center [603, 219] width 52 height 19
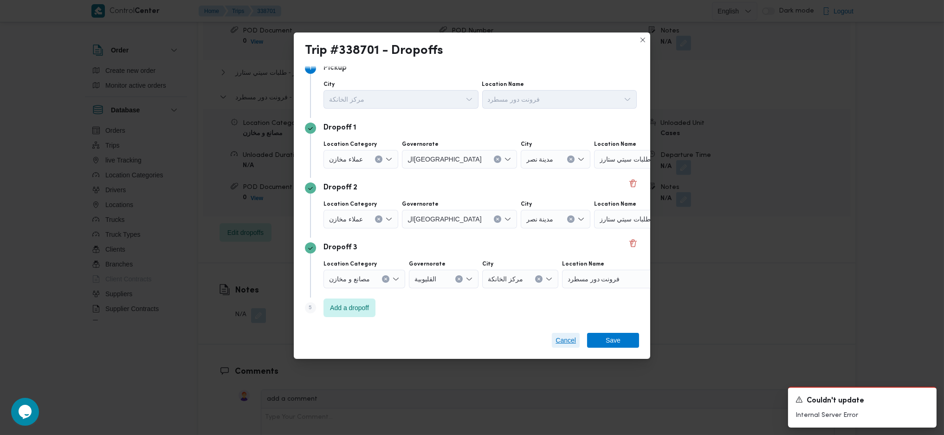
click at [565, 347] on span "Cancel" at bounding box center [566, 340] width 28 height 15
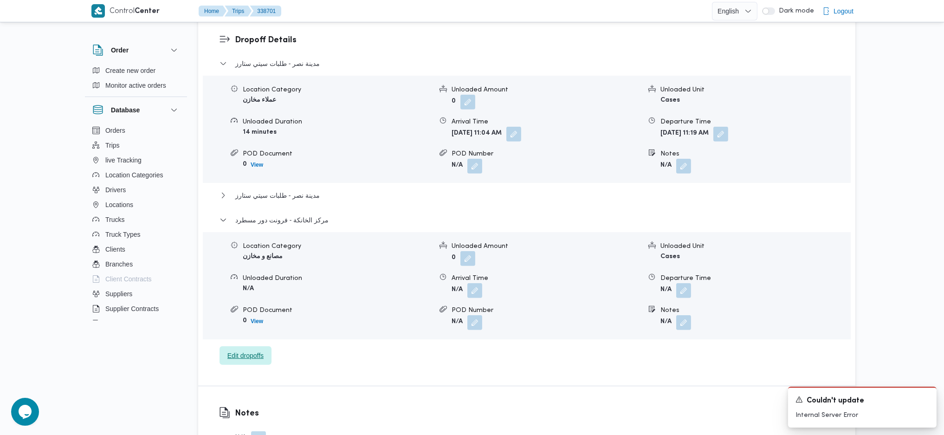
scroll to position [805, 0]
click at [274, 191] on span "مدينة نصر - طلبات سيتي ستارز" at bounding box center [277, 196] width 84 height 11
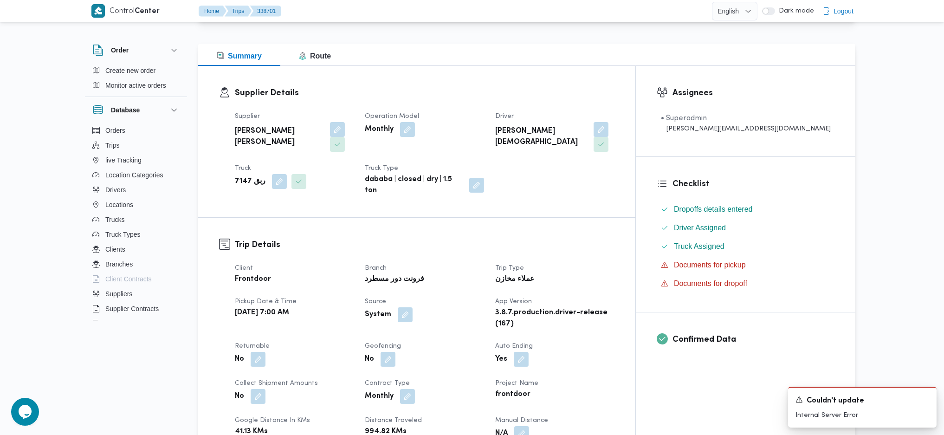
scroll to position [0, 0]
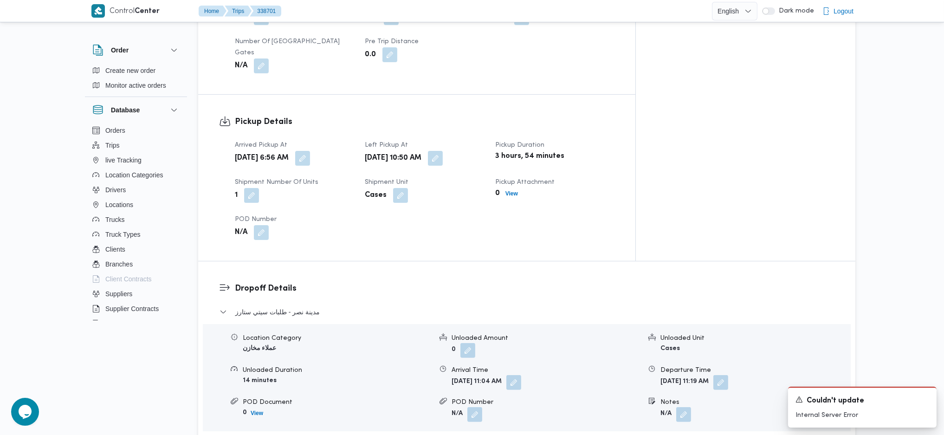
click at [565, 282] on h3 "Dropoff Details" at bounding box center [535, 288] width 600 height 13
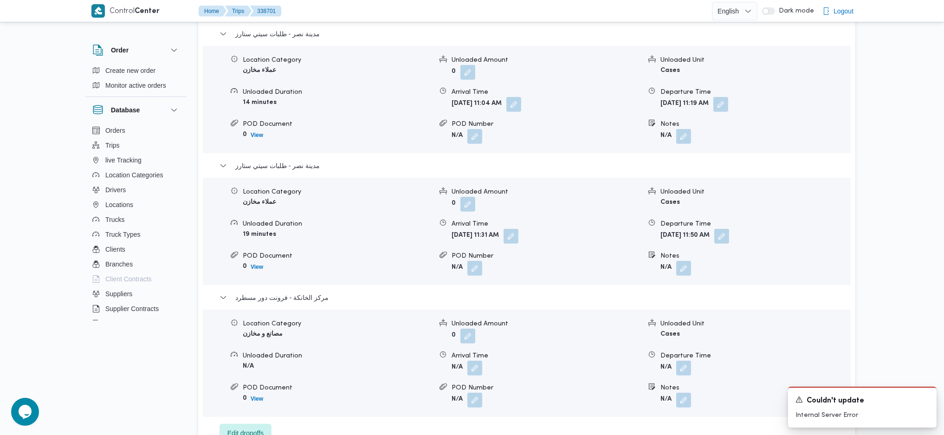
scroll to position [929, 0]
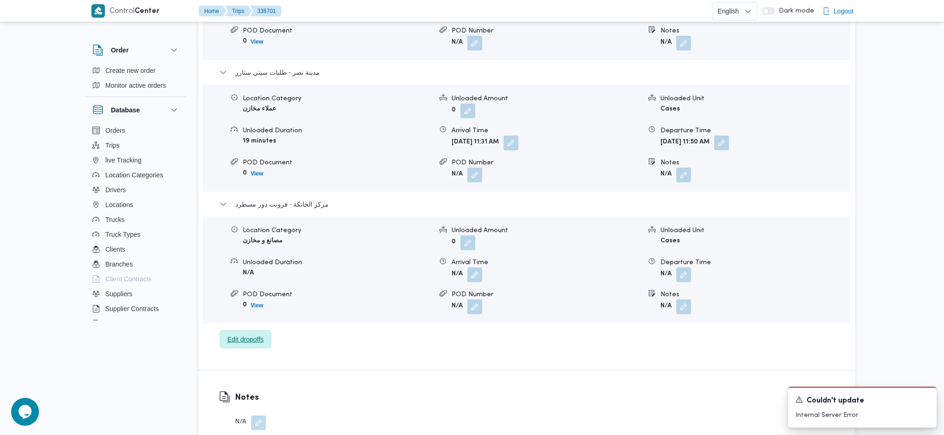
click at [257, 330] on span "Edit dropoffs" at bounding box center [246, 339] width 52 height 19
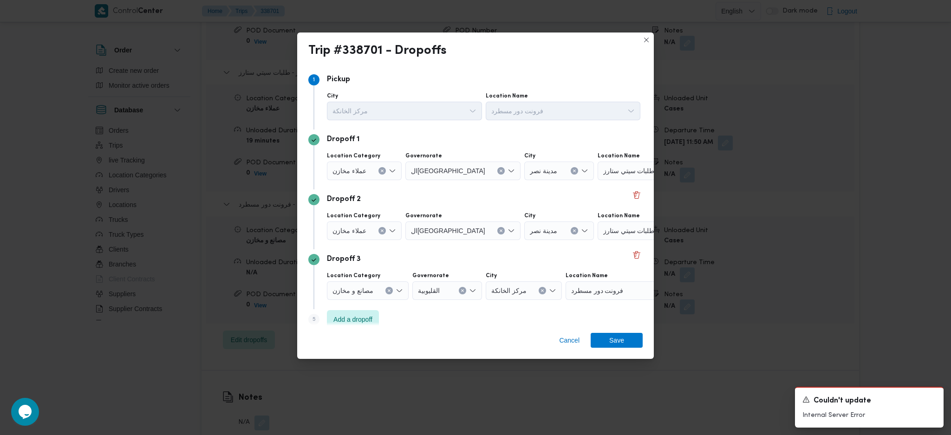
click at [607, 236] on div "طلبات سيتي ستارز" at bounding box center [656, 230] width 116 height 19
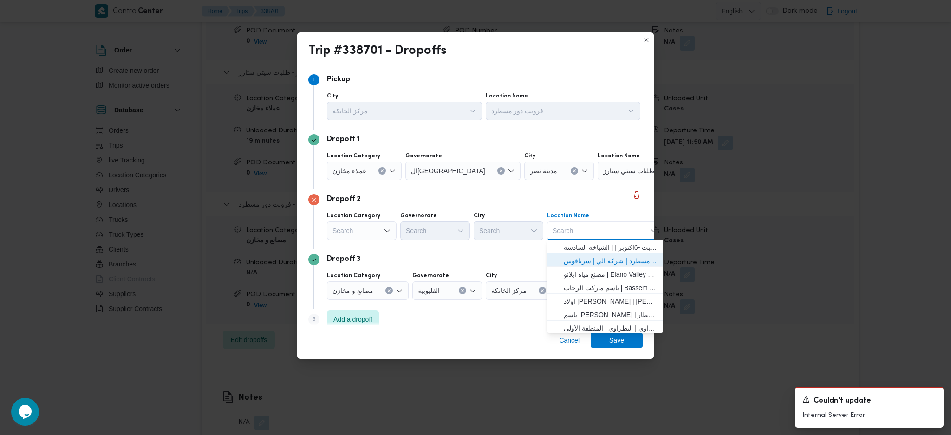
click at [582, 258] on span "فرونت دور مسطرد | شركة الي | سرياقوس" at bounding box center [611, 260] width 94 height 11
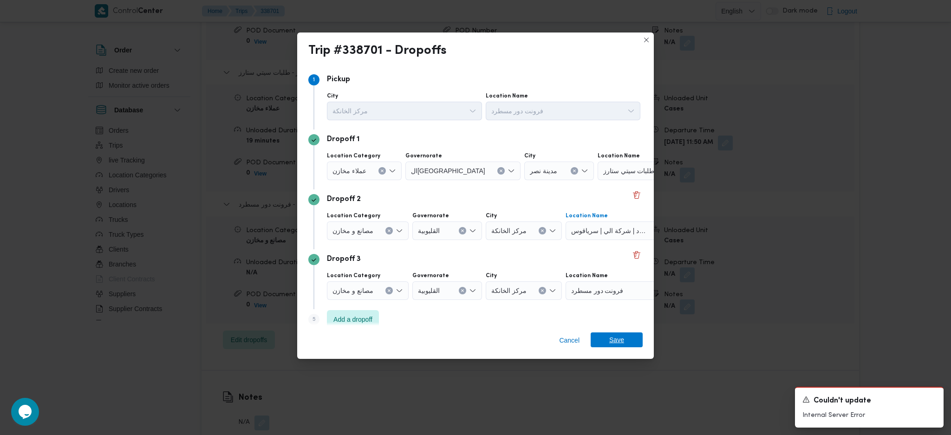
click at [612, 336] on span "Save" at bounding box center [616, 339] width 15 height 15
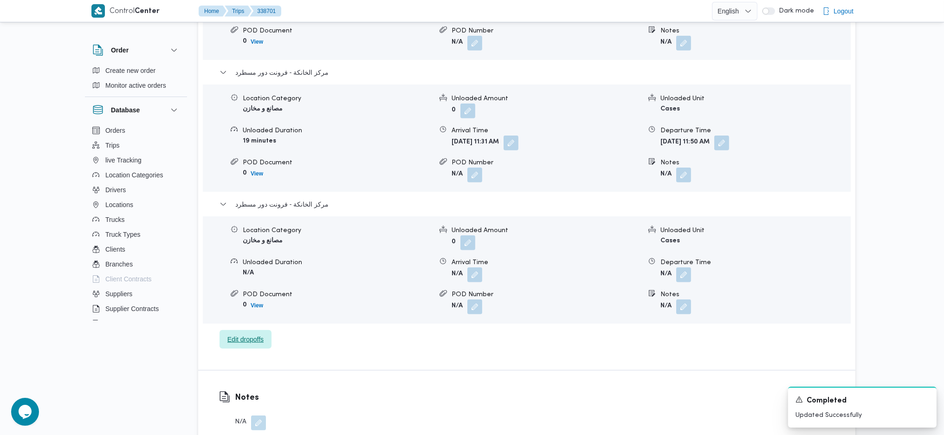
click at [240, 334] on span "Edit dropoffs" at bounding box center [245, 339] width 36 height 11
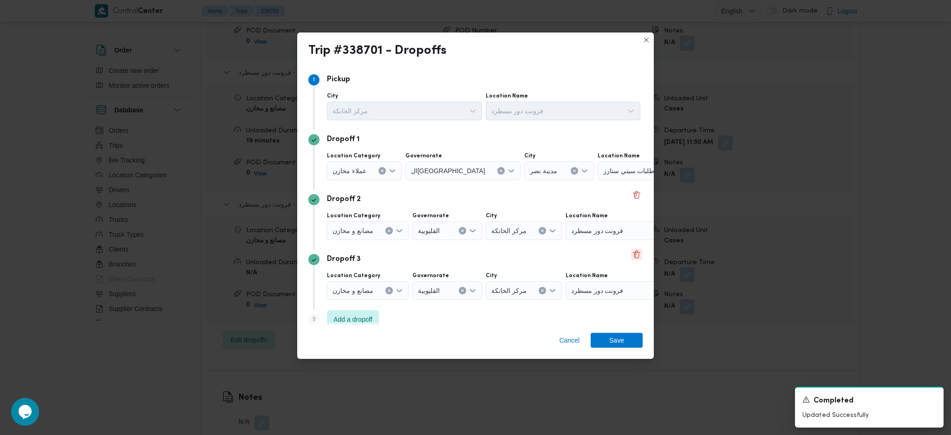
click at [631, 252] on button "Delete" at bounding box center [636, 254] width 11 height 11
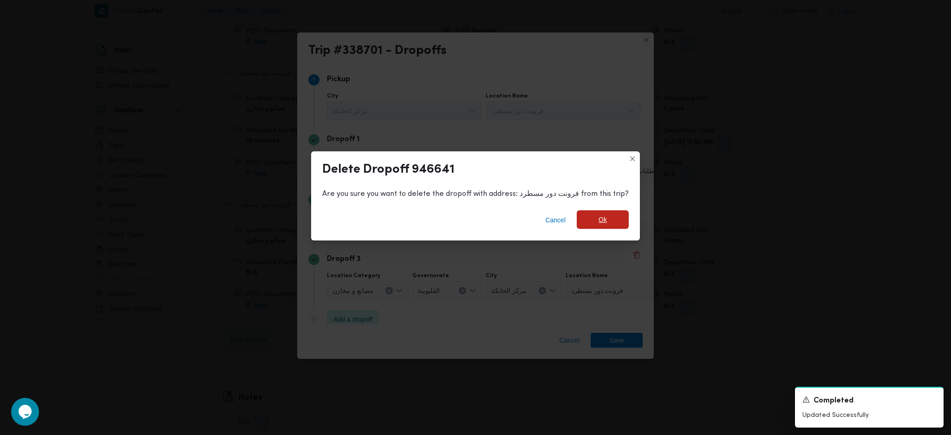
click at [599, 220] on span "Ok" at bounding box center [602, 219] width 8 height 11
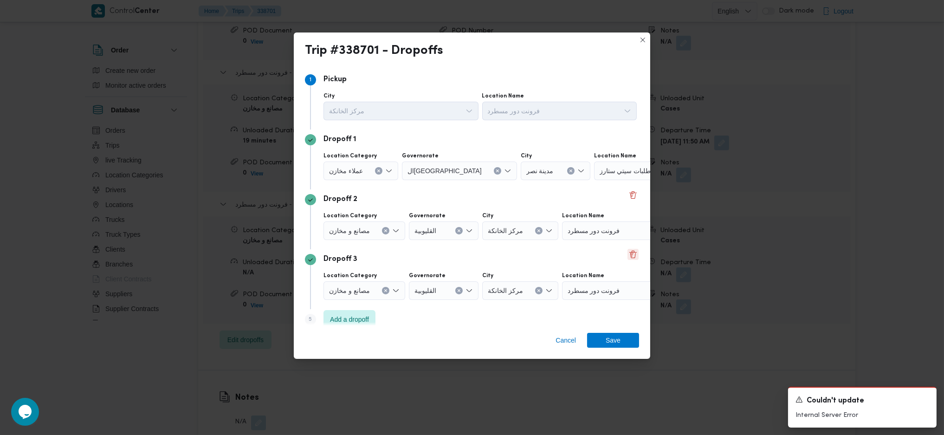
click at [628, 256] on button "Delete" at bounding box center [633, 254] width 11 height 11
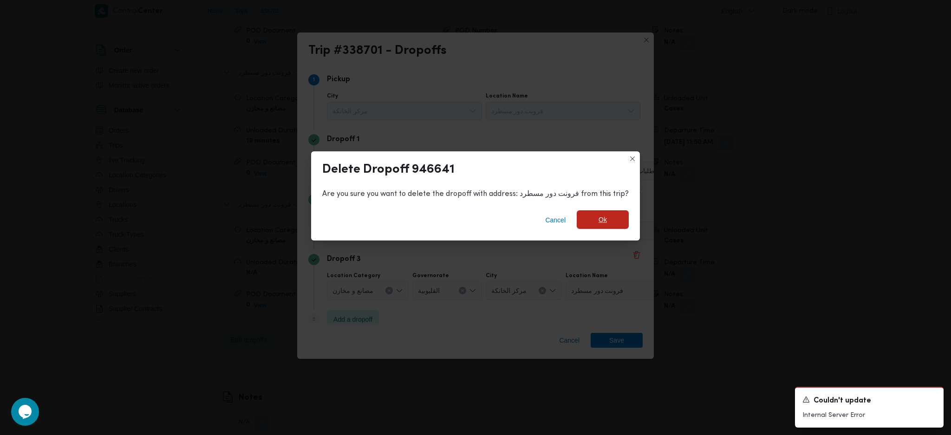
click at [598, 223] on span "Ok" at bounding box center [602, 219] width 8 height 11
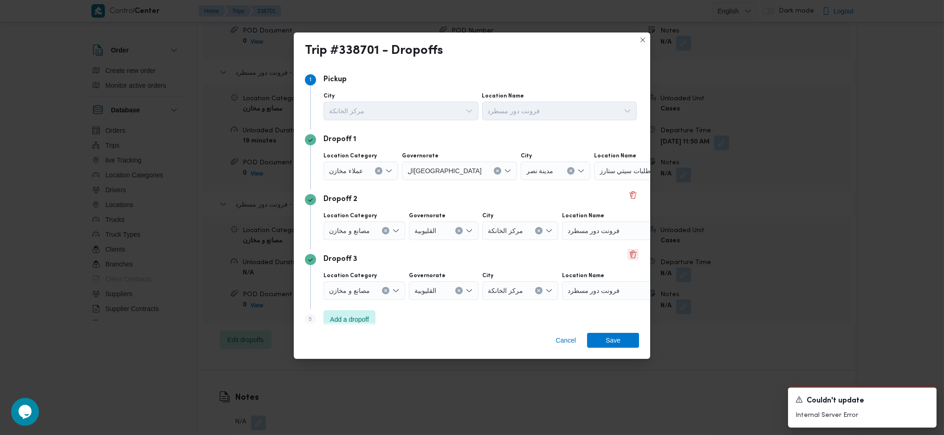
click at [628, 253] on button "Delete" at bounding box center [633, 254] width 11 height 11
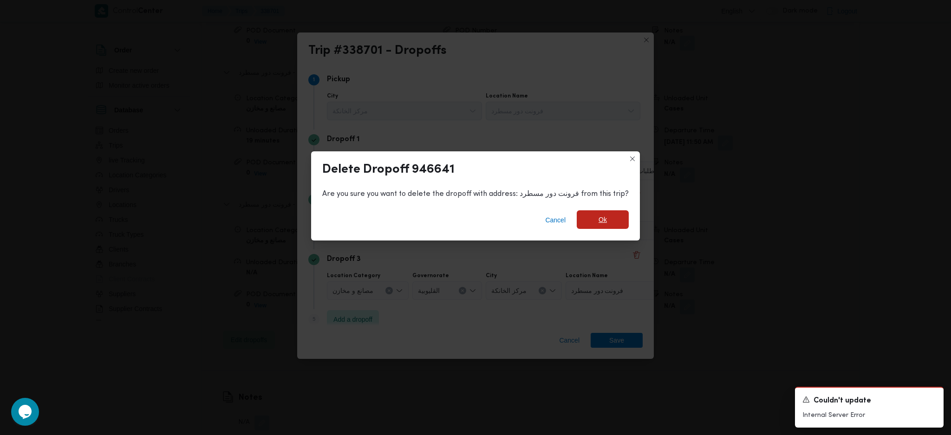
click at [602, 210] on div "Cancel Ok" at bounding box center [475, 221] width 329 height 37
click at [598, 223] on span "Ok" at bounding box center [602, 219] width 8 height 11
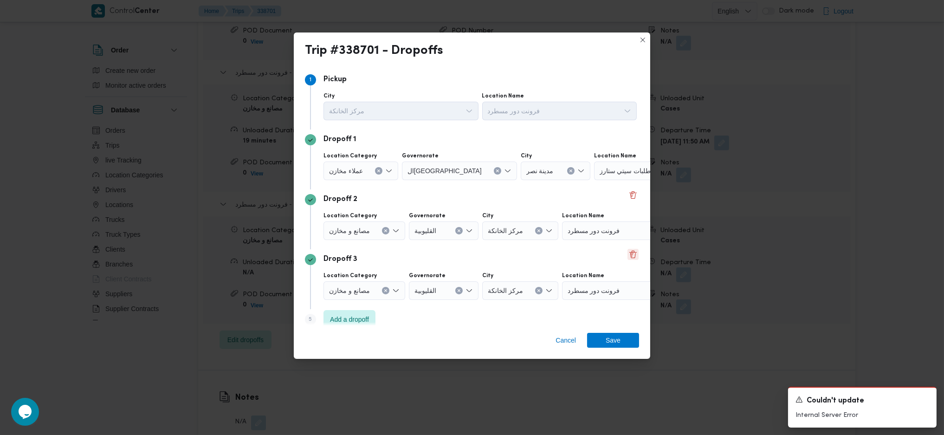
click at [628, 252] on button "Delete" at bounding box center [633, 254] width 11 height 11
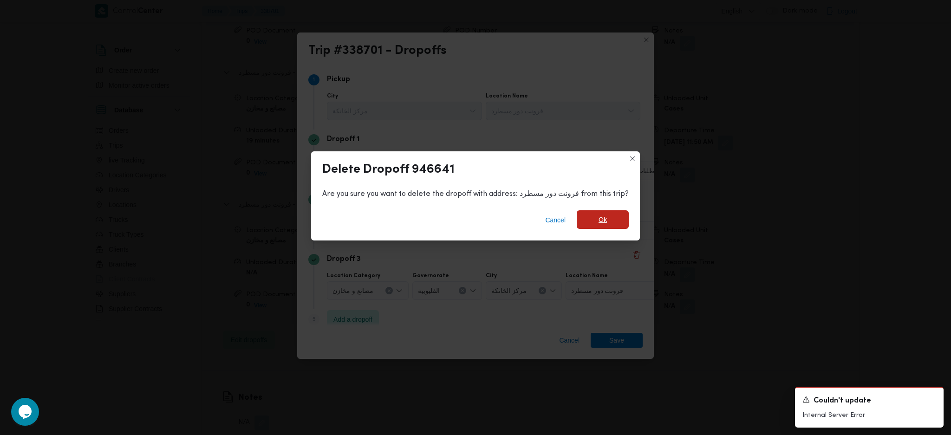
click at [603, 220] on span "Ok" at bounding box center [602, 219] width 8 height 11
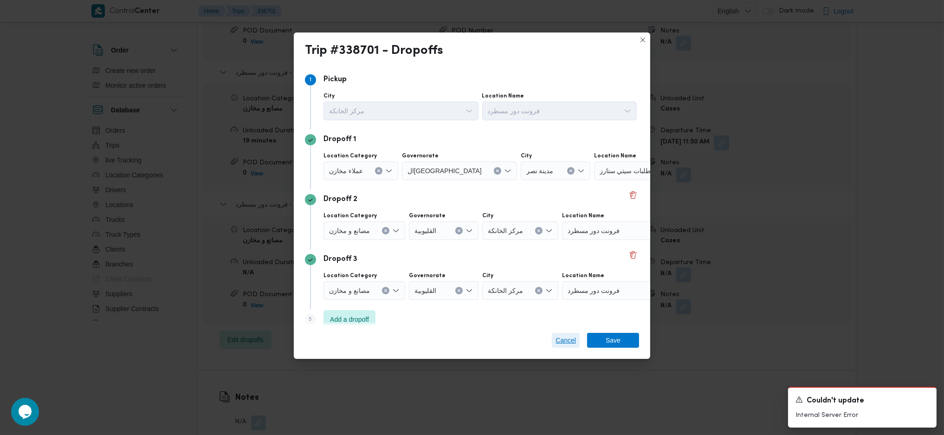
click at [566, 341] on span "Cancel" at bounding box center [566, 340] width 20 height 11
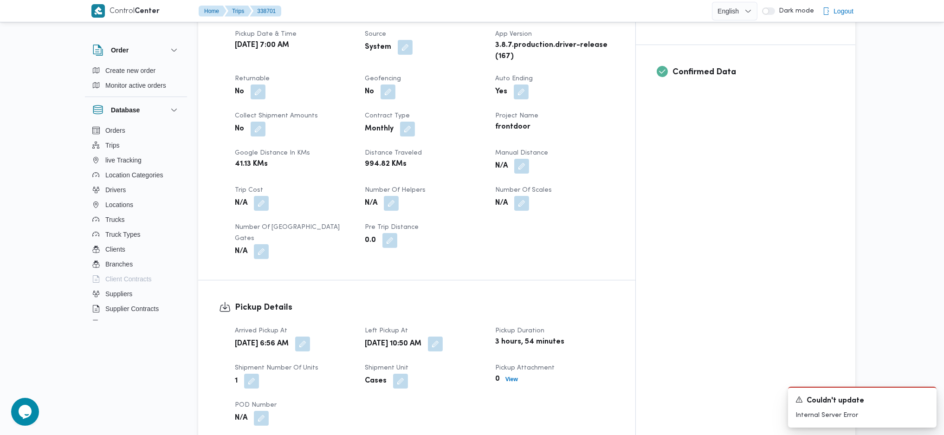
scroll to position [0, 0]
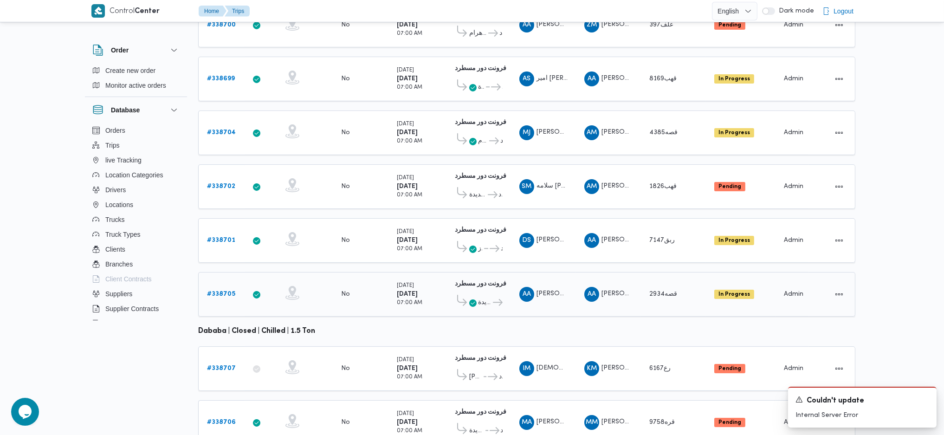
scroll to position [259, 0]
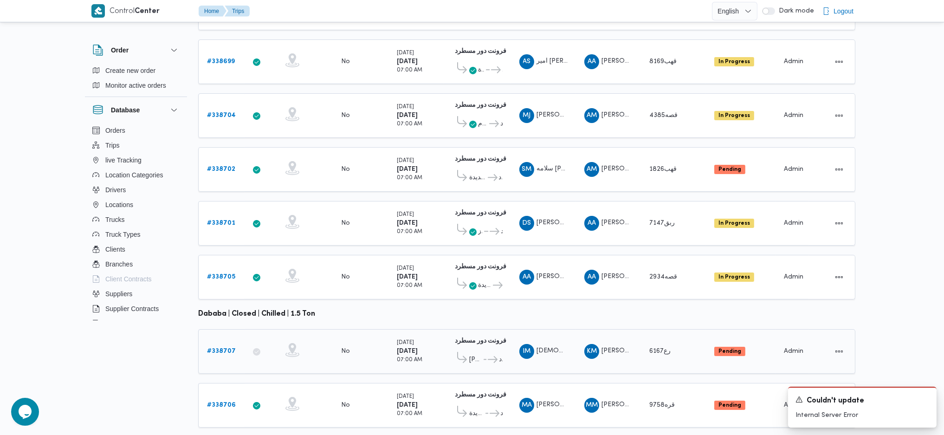
click at [221, 346] on link "# 338707" at bounding box center [221, 351] width 29 height 11
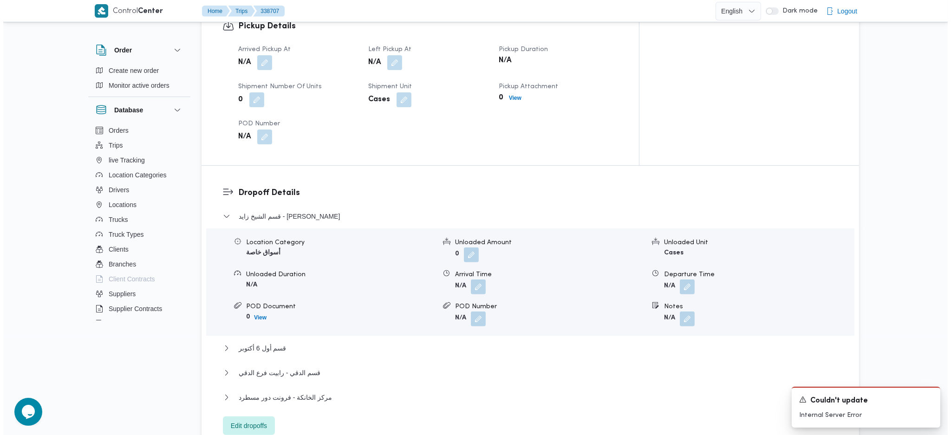
scroll to position [681, 0]
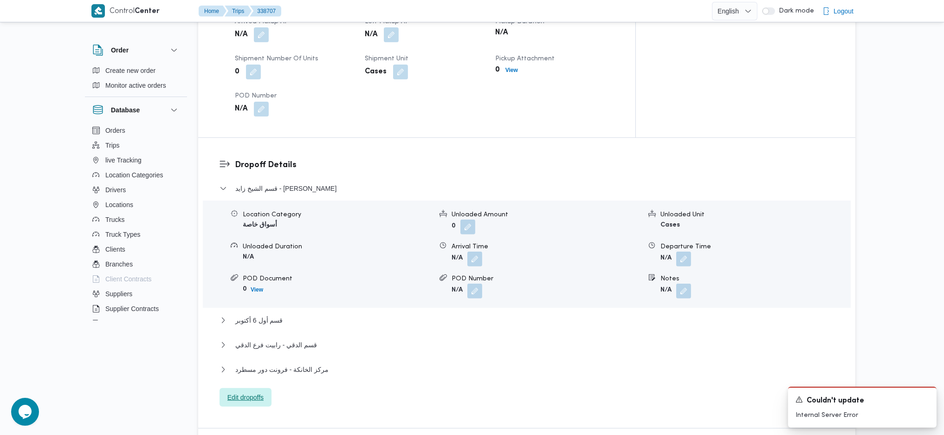
click at [255, 388] on span "Edit dropoffs" at bounding box center [246, 397] width 52 height 19
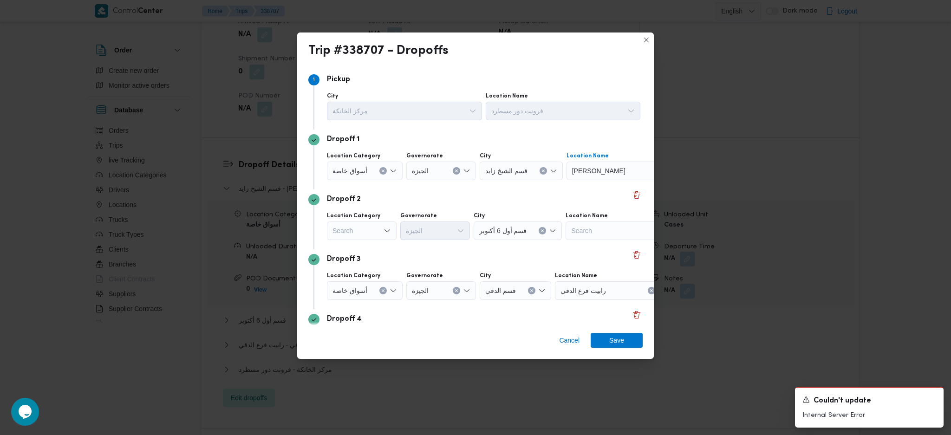
click at [622, 177] on div "[PERSON_NAME]" at bounding box center [624, 171] width 116 height 19
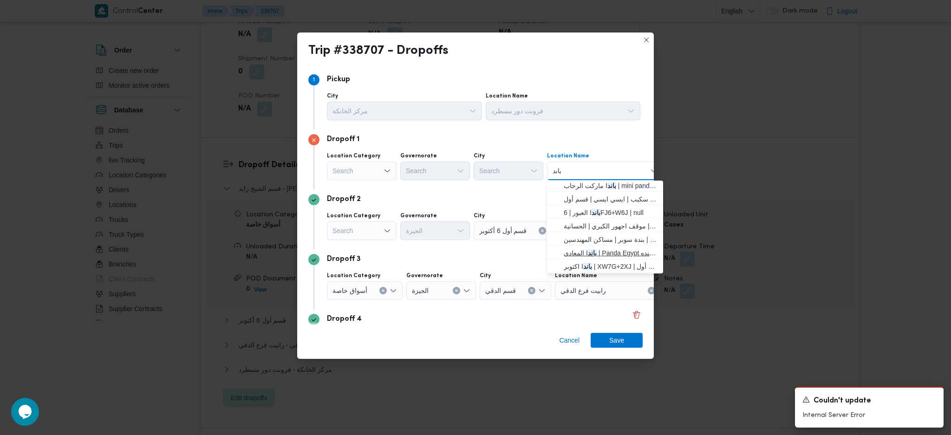
scroll to position [0, 0]
type input "باند"
click at [604, 218] on span "باند ا العبور | 6FJ6+W6J | null" at bounding box center [611, 214] width 94 height 11
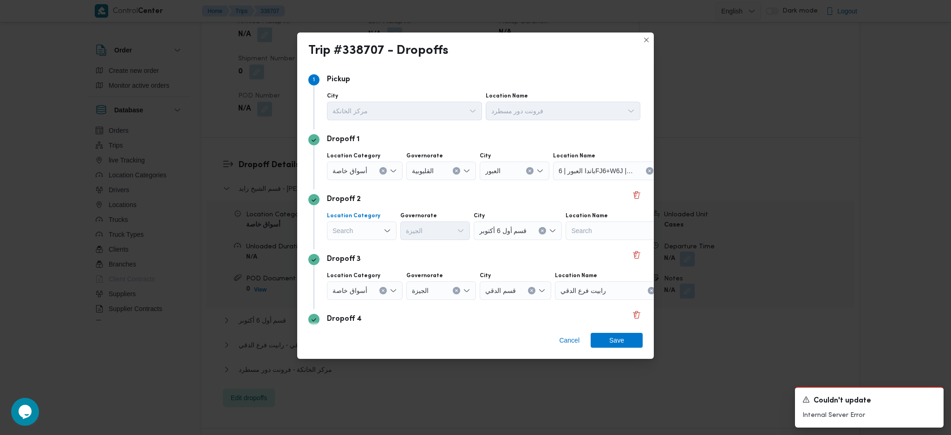
click at [370, 221] on div "Search" at bounding box center [362, 230] width 70 height 19
click at [373, 258] on span "أسواق خاصة" at bounding box center [367, 261] width 47 height 11
click at [571, 233] on div "Search" at bounding box center [611, 230] width 116 height 19
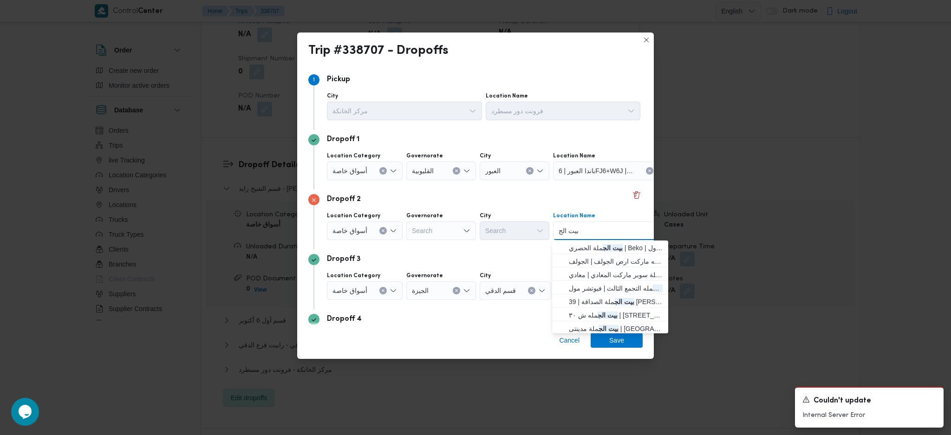
type input "بيت الج"
click at [578, 323] on span "بيت الج ملة | [GEOGRAPHIC_DATA] - [GEOGRAPHIC_DATA] | null" at bounding box center [616, 326] width 94 height 11
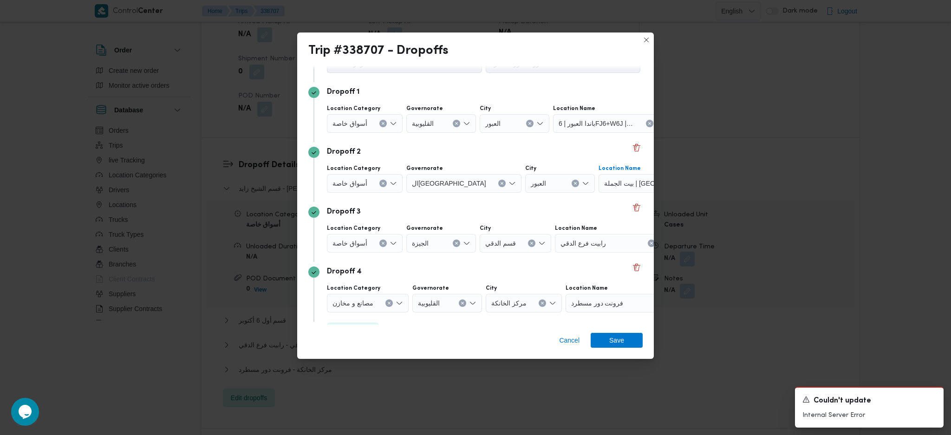
scroll to position [71, 0]
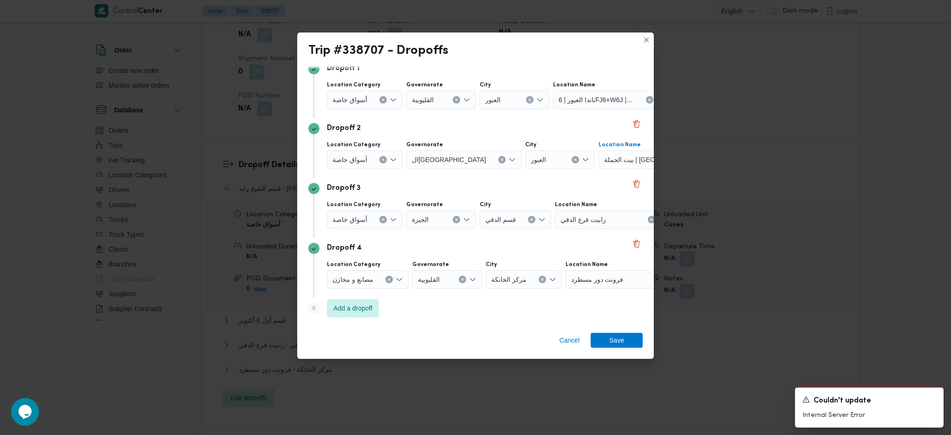
click at [608, 220] on div at bounding box center [610, 219] width 5 height 15
type input "رابيت الت"
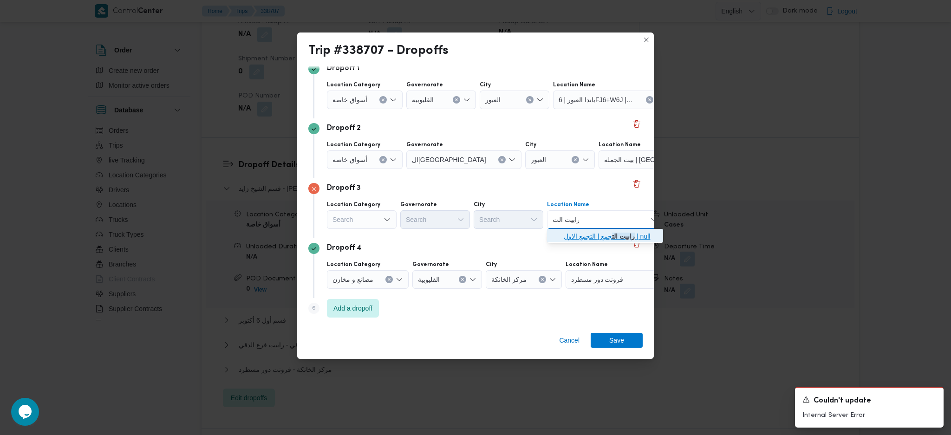
click at [592, 237] on span "رابيت الت جمع | التجمع الاول | null" at bounding box center [611, 236] width 94 height 11
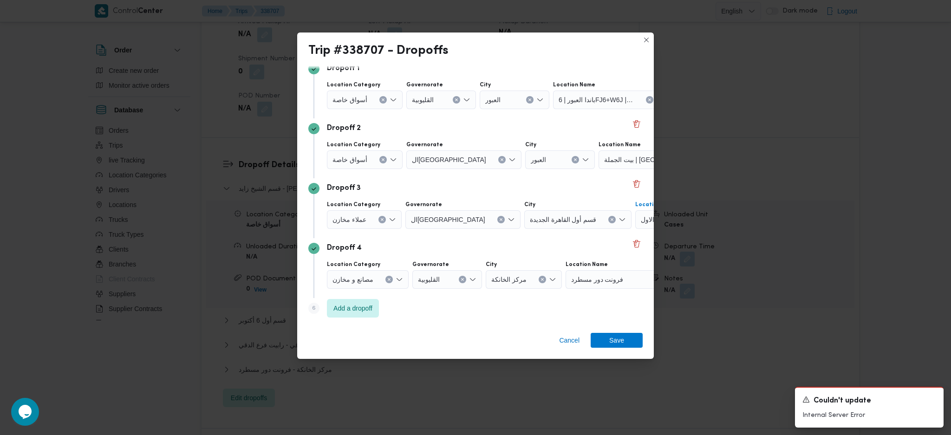
click at [611, 284] on div "فرونت دور مسطرد" at bounding box center [623, 279] width 116 height 19
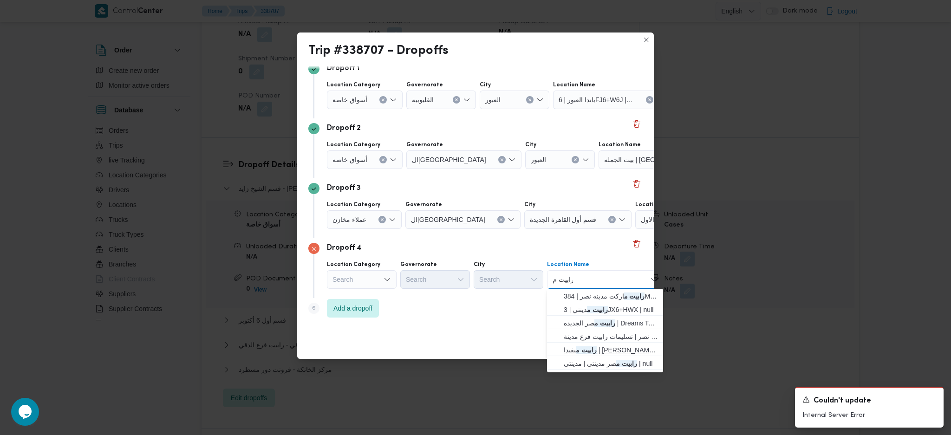
type input "رابيت م"
click at [593, 345] on span "رابيت م يفيدا | ميفيدا بارسل 23 | null" at bounding box center [611, 349] width 94 height 11
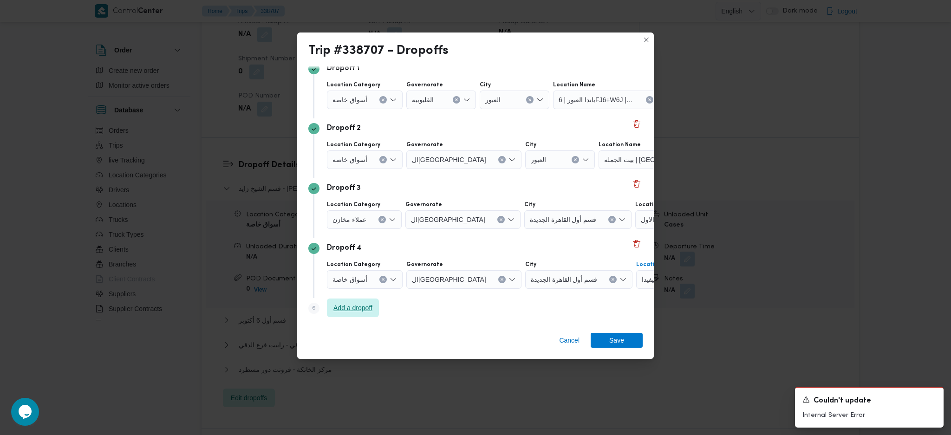
click at [374, 310] on span "Add a dropoff" at bounding box center [353, 308] width 52 height 19
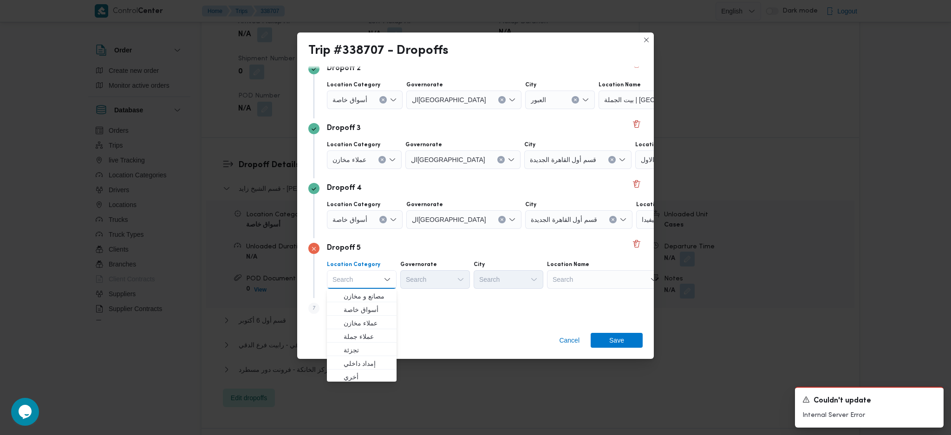
click at [601, 277] on div "Search" at bounding box center [605, 279] width 116 height 19
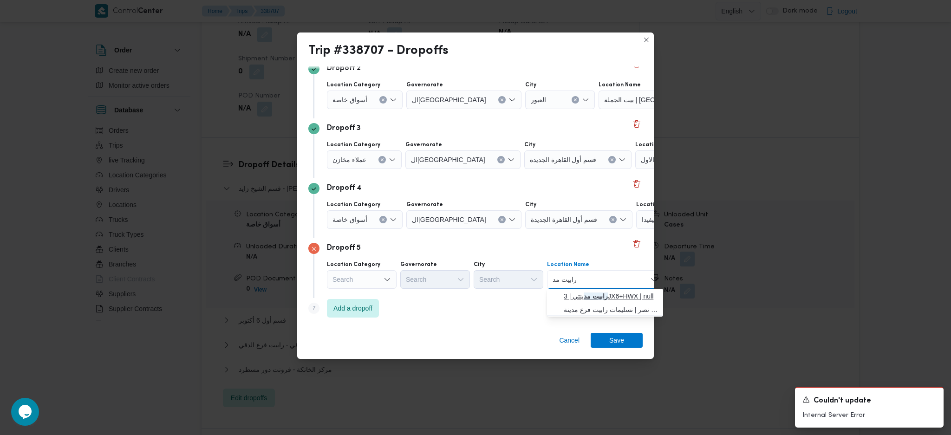
type input "رابيت مد"
click at [578, 299] on span "رابيت مد ينتي | 3JX6+HWX | null" at bounding box center [611, 296] width 94 height 11
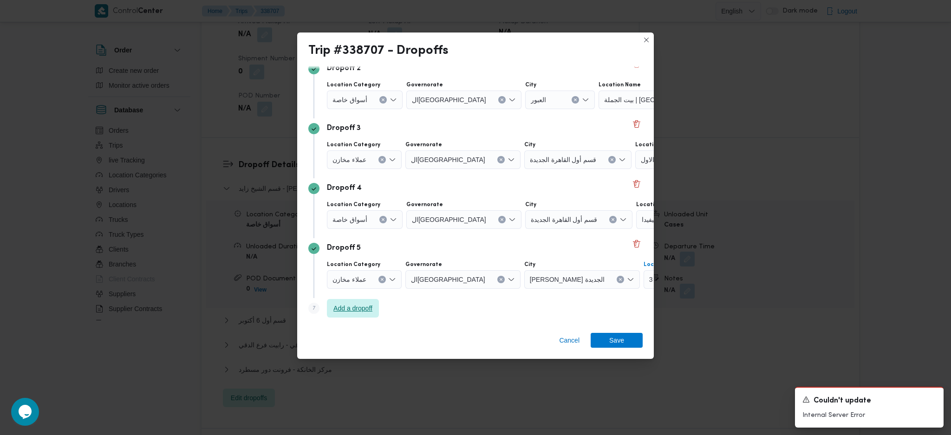
click at [357, 309] on span "Add a dropoff" at bounding box center [352, 308] width 39 height 11
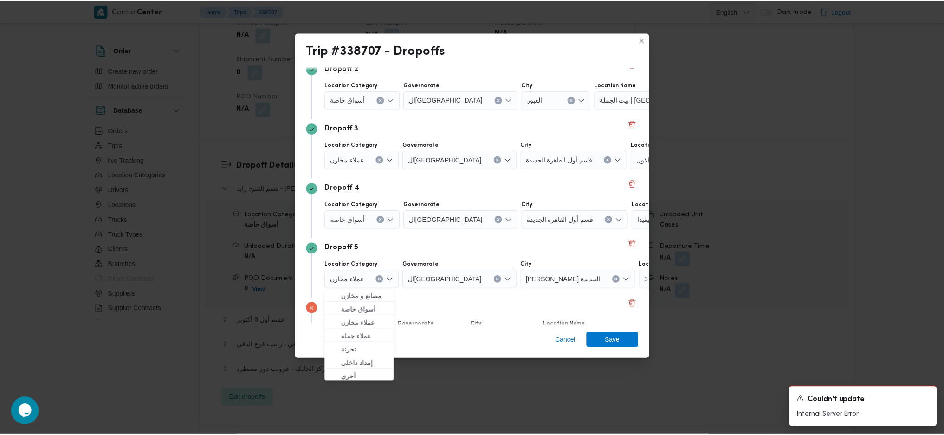
scroll to position [191, 0]
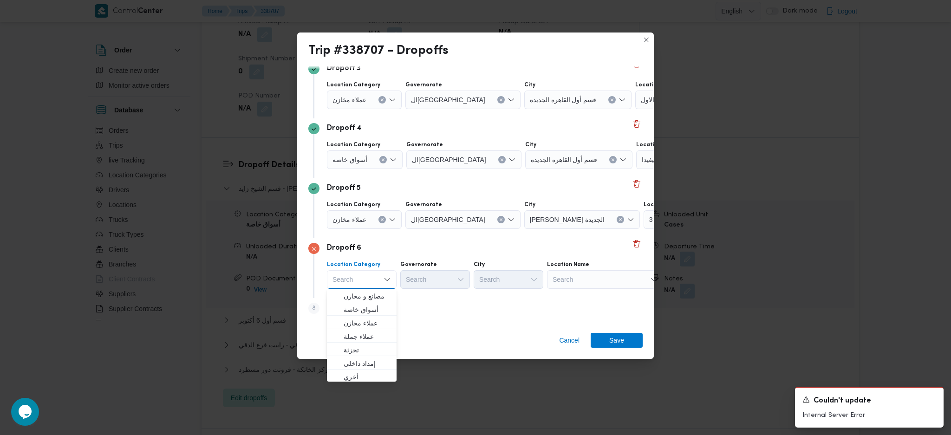
click at [588, 275] on div "Search" at bounding box center [605, 279] width 116 height 19
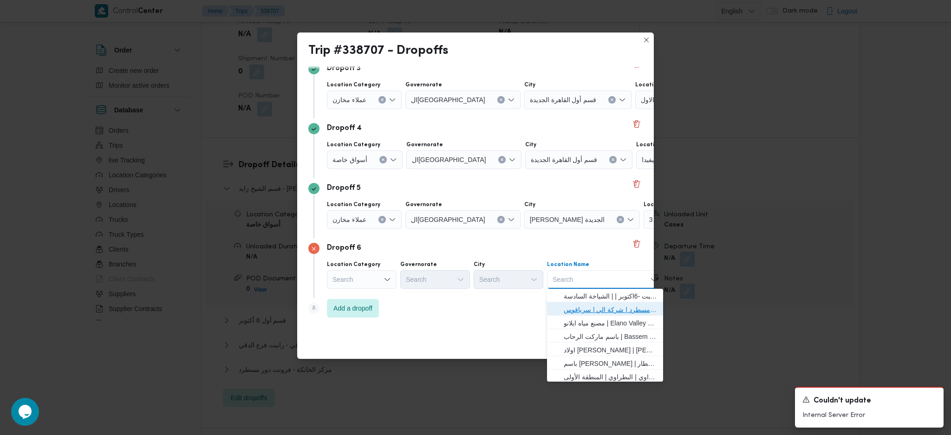
click at [594, 305] on span "فرونت دور مسطرد | شركة الي | سرياقوس" at bounding box center [611, 309] width 94 height 11
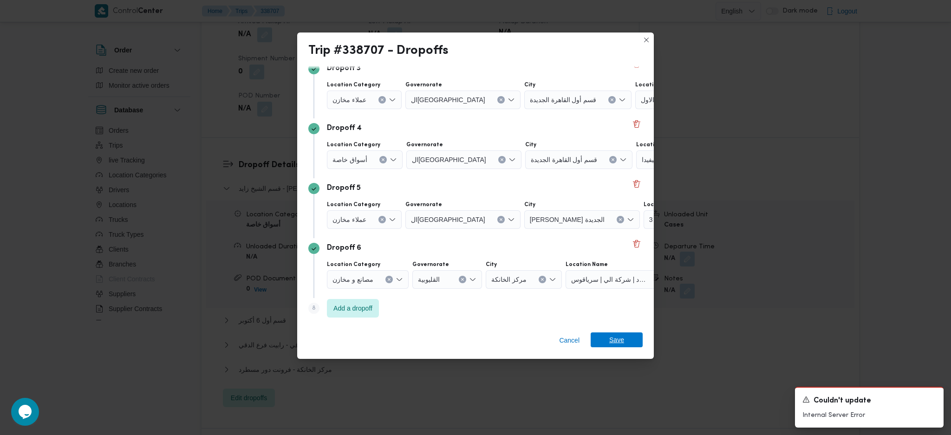
click at [614, 339] on span "Save" at bounding box center [616, 339] width 15 height 15
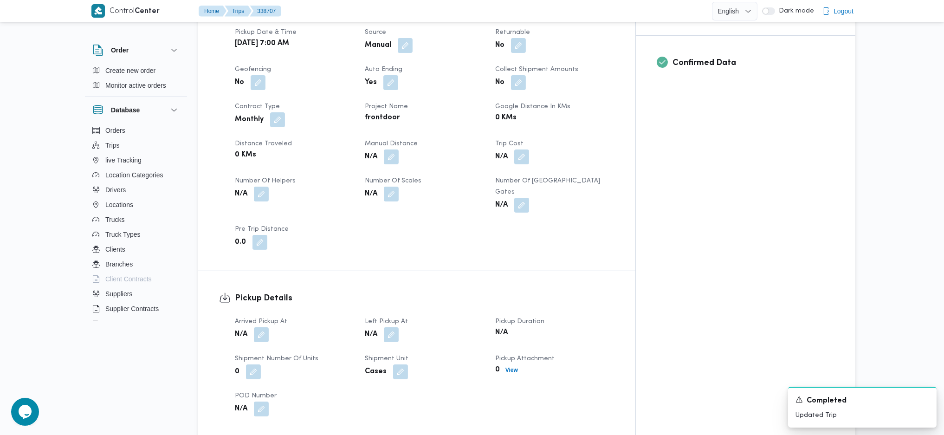
scroll to position [433, 0]
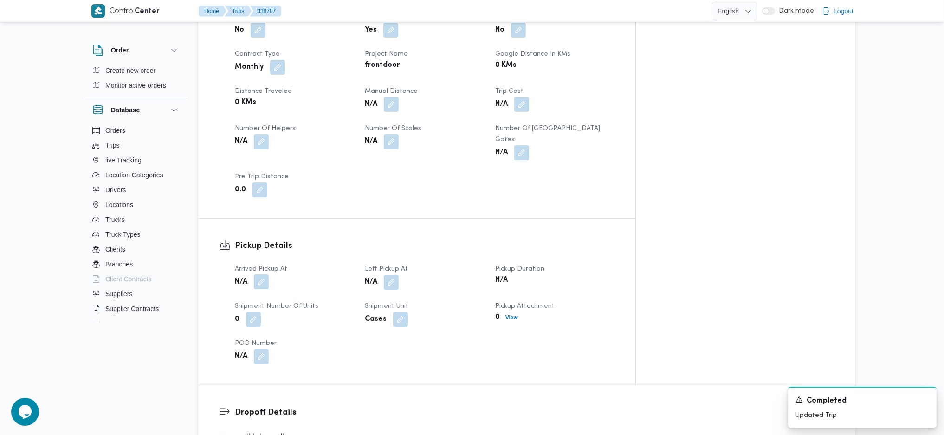
click at [260, 274] on button "button" at bounding box center [261, 281] width 15 height 15
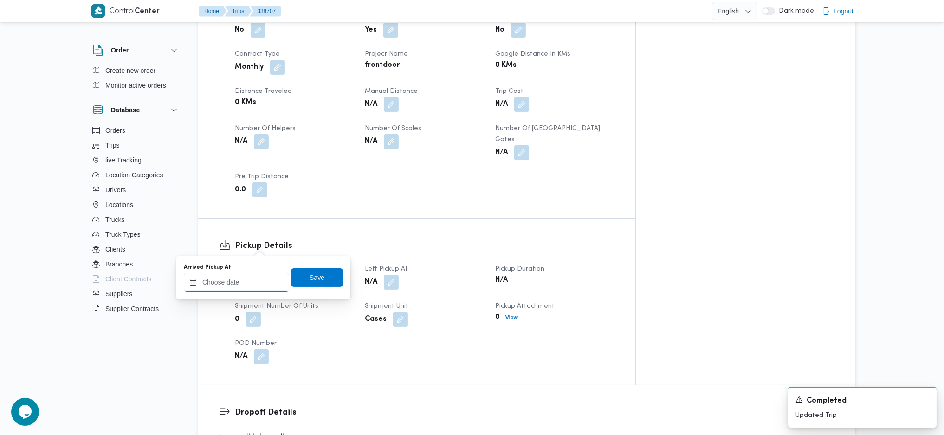
click at [239, 288] on input "Arrived Pickup At" at bounding box center [236, 282] width 105 height 19
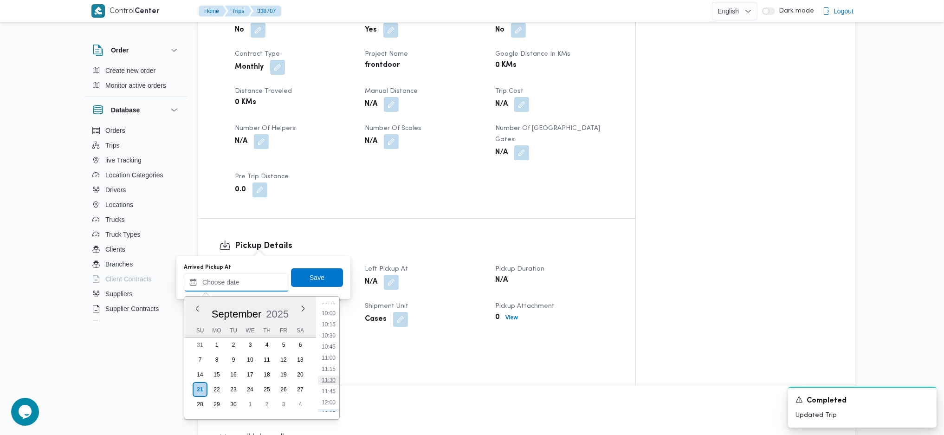
scroll to position [305, 0]
click at [331, 317] on li "07:00" at bounding box center [328, 315] width 21 height 9
type input "[DATE] 07:00"
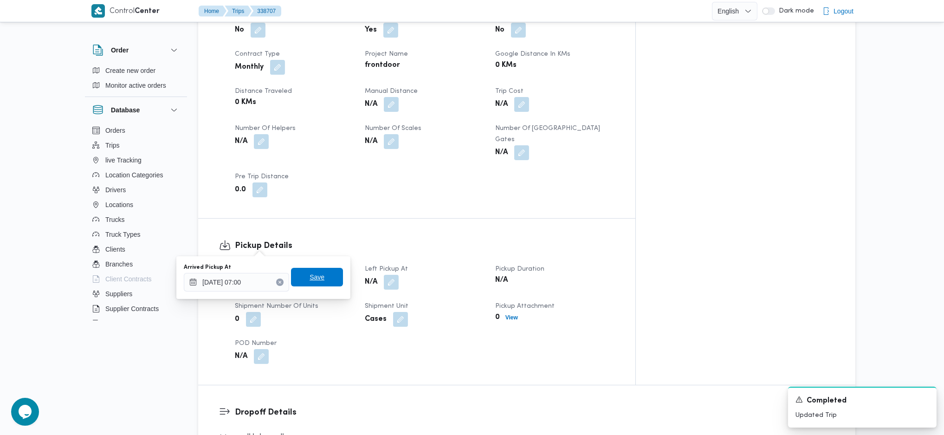
click at [314, 281] on span "Save" at bounding box center [317, 277] width 15 height 11
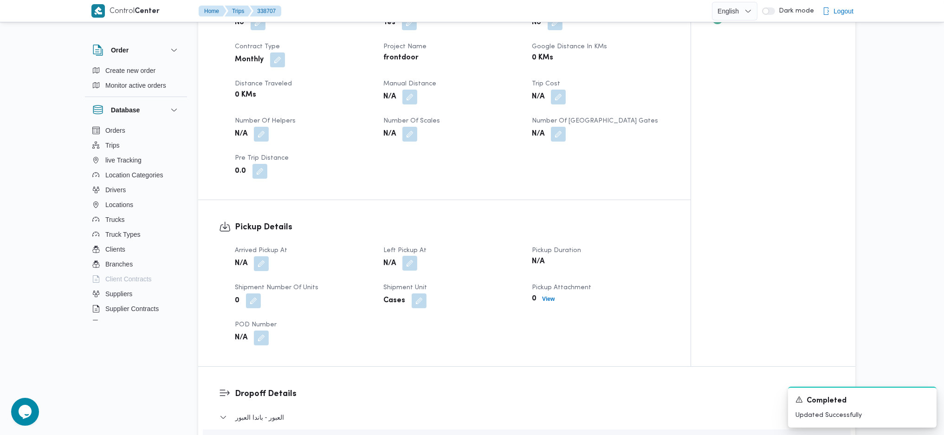
click at [416, 256] on button "button" at bounding box center [410, 263] width 15 height 15
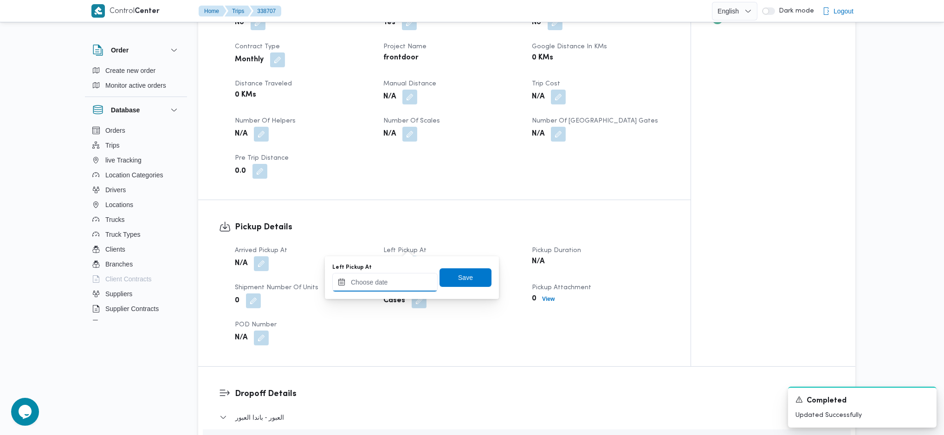
click at [382, 287] on input "Left Pickup At" at bounding box center [384, 282] width 105 height 19
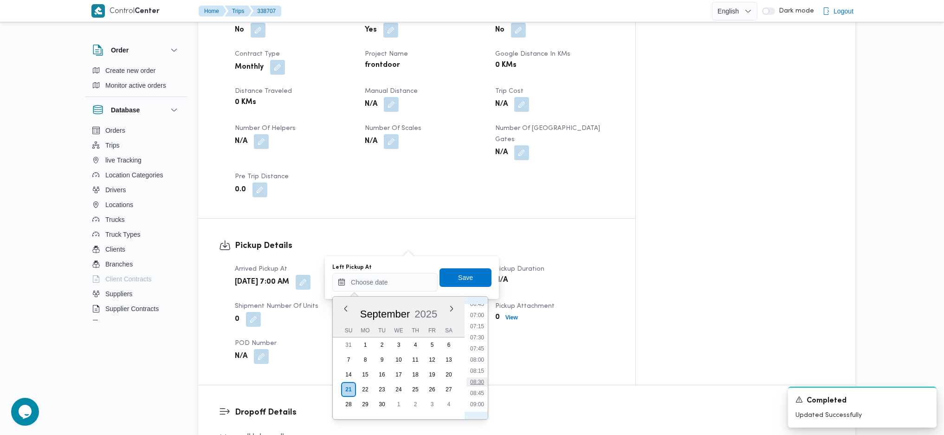
click at [476, 377] on li "08:30" at bounding box center [477, 381] width 21 height 9
type input "[DATE] 08:30"
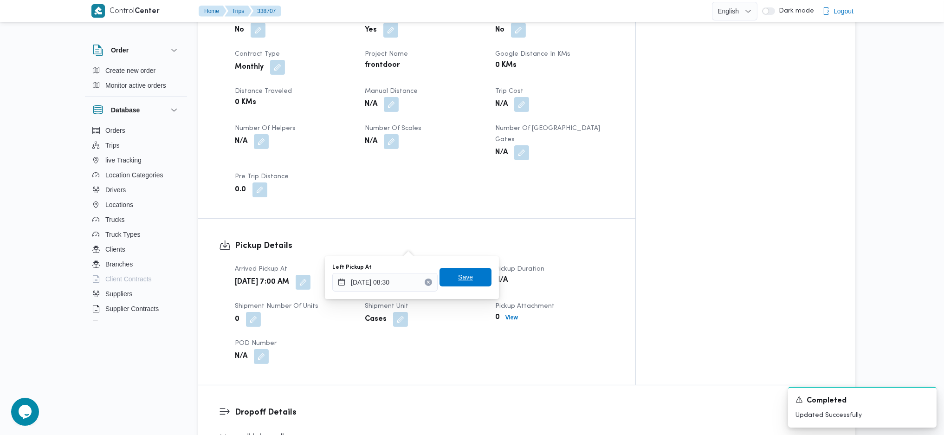
click at [458, 279] on span "Save" at bounding box center [465, 277] width 15 height 11
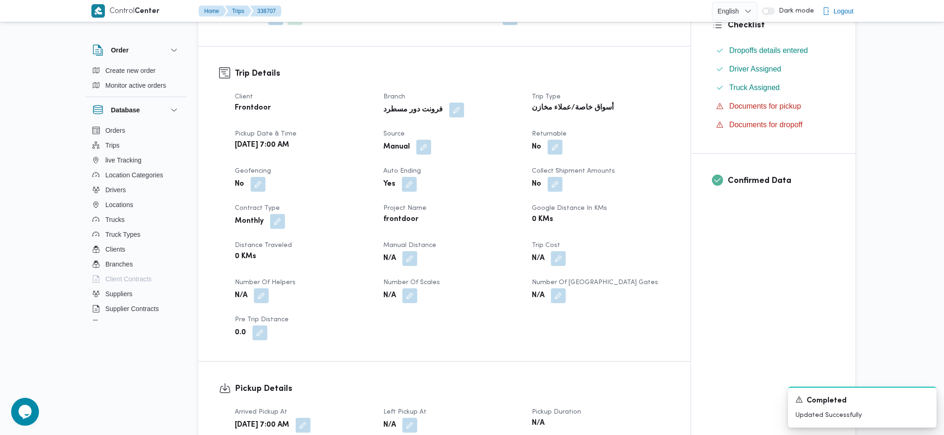
scroll to position [0, 0]
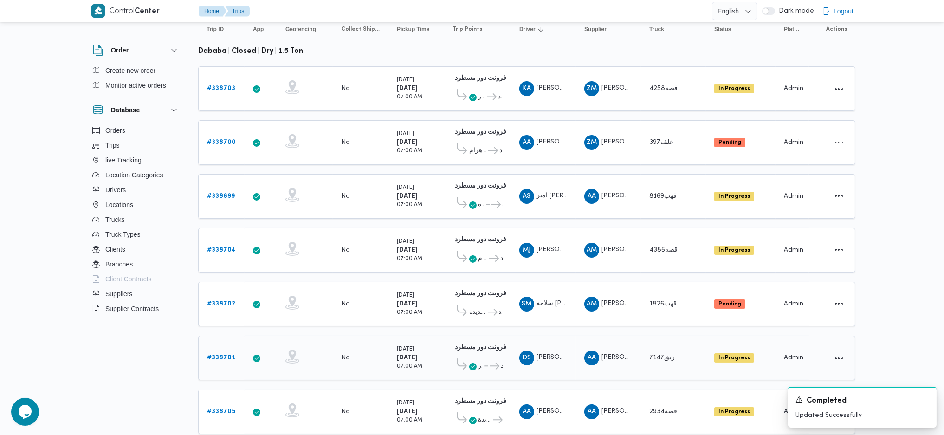
scroll to position [104, 0]
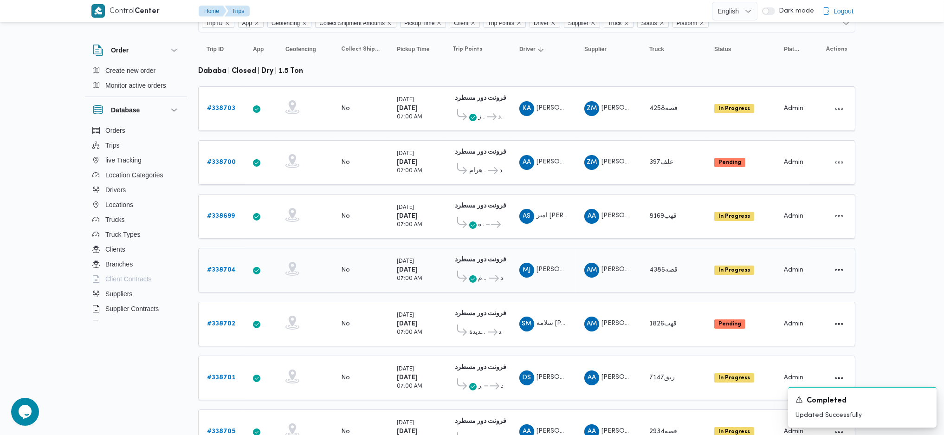
click at [223, 267] on b "# 338704" at bounding box center [221, 270] width 29 height 6
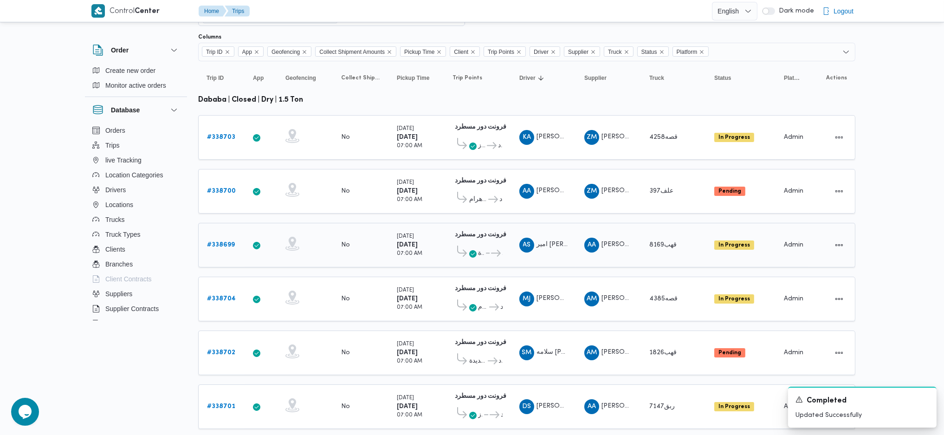
scroll to position [54, 0]
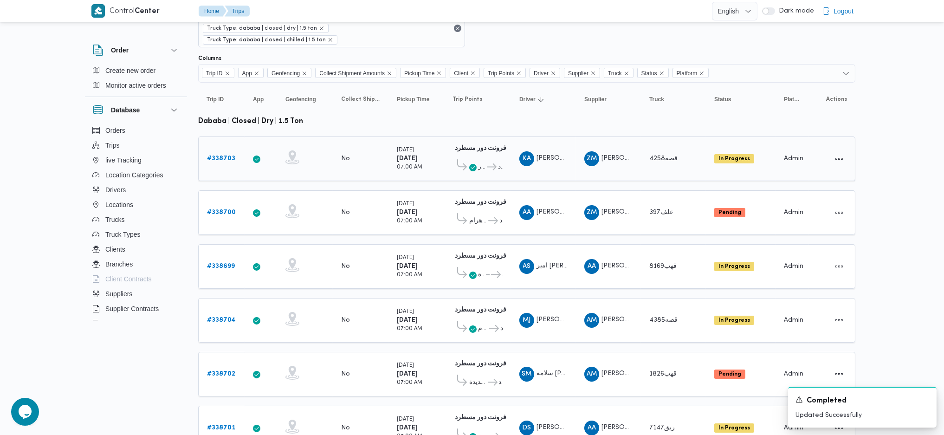
click at [466, 159] on icon at bounding box center [462, 164] width 10 height 11
click at [480, 162] on span "طلبات سيتي ستارز" at bounding box center [481, 167] width 7 height 11
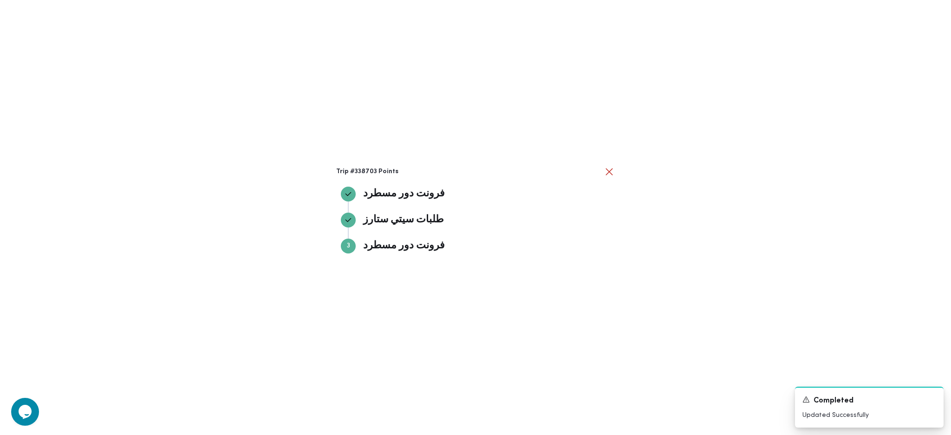
click at [744, 224] on div "Trip #338703 Points فرونت دور مسطرد فرونت دور مسطرد طلبات سيتي ستارز طلبات سيتي…" at bounding box center [475, 217] width 951 height 435
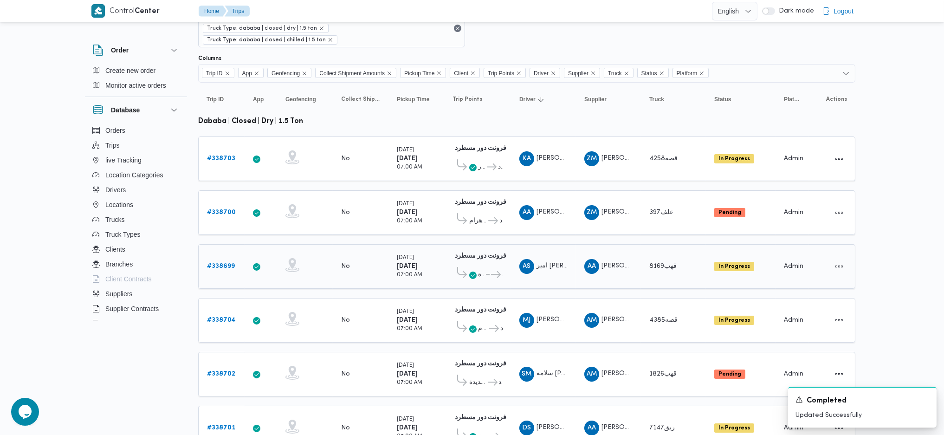
click at [230, 263] on b "# 338699" at bounding box center [221, 266] width 28 height 6
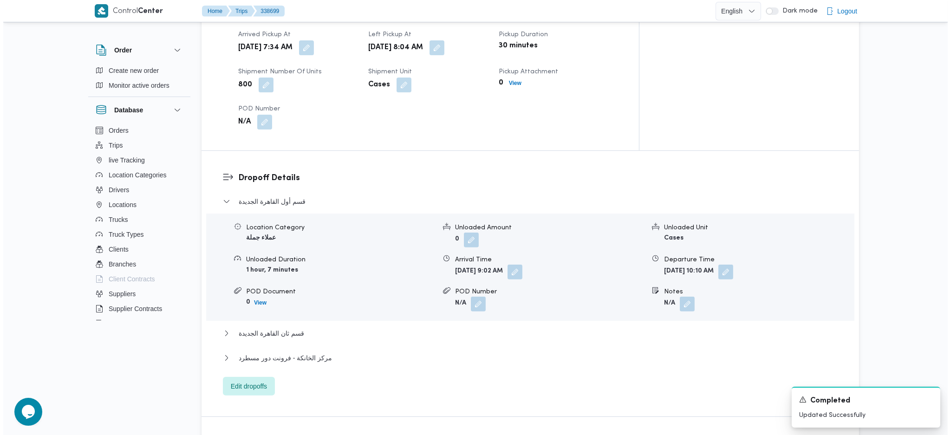
scroll to position [734, 0]
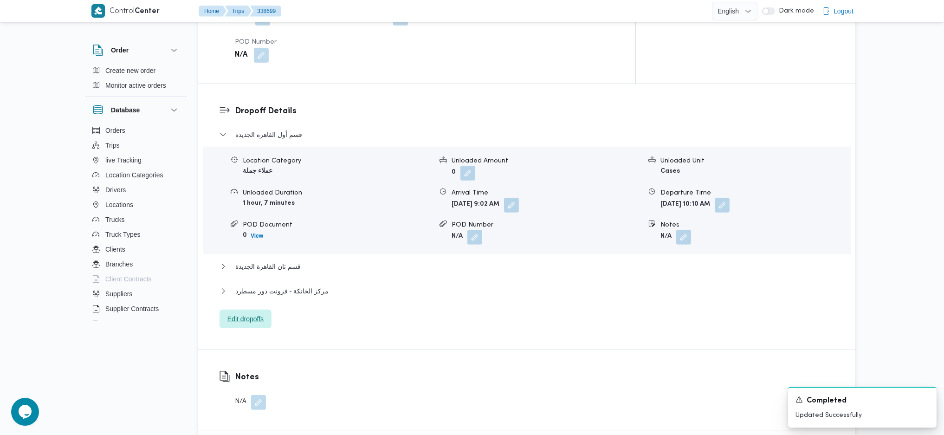
click at [261, 310] on span "Edit dropoffs" at bounding box center [246, 319] width 52 height 19
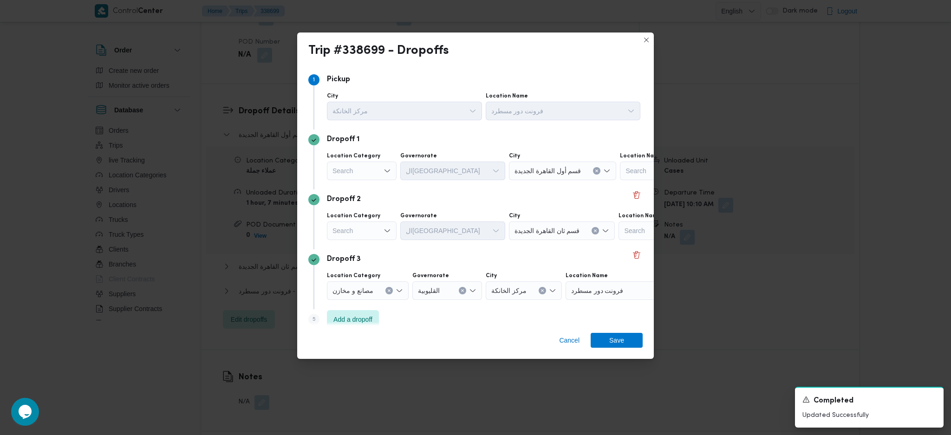
click at [340, 159] on label "Location Category" at bounding box center [353, 155] width 53 height 7
click at [333, 165] on input "Location Category" at bounding box center [332, 170] width 1 height 11
click at [362, 204] on span "أسواق خاصة" at bounding box center [367, 201] width 47 height 11
click at [583, 172] on div "Search" at bounding box center [611, 171] width 116 height 19
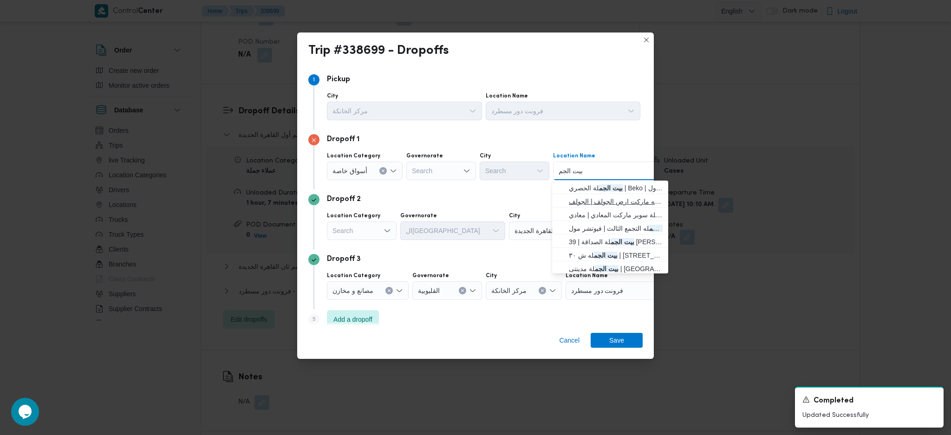
type input "بيت الجم"
click at [591, 201] on span "بيت الجم له الجولف | بيت الجمله فتح الله ماركت ارض الجولف | الجولف" at bounding box center [616, 201] width 94 height 11
click at [373, 234] on div "Search" at bounding box center [362, 230] width 70 height 19
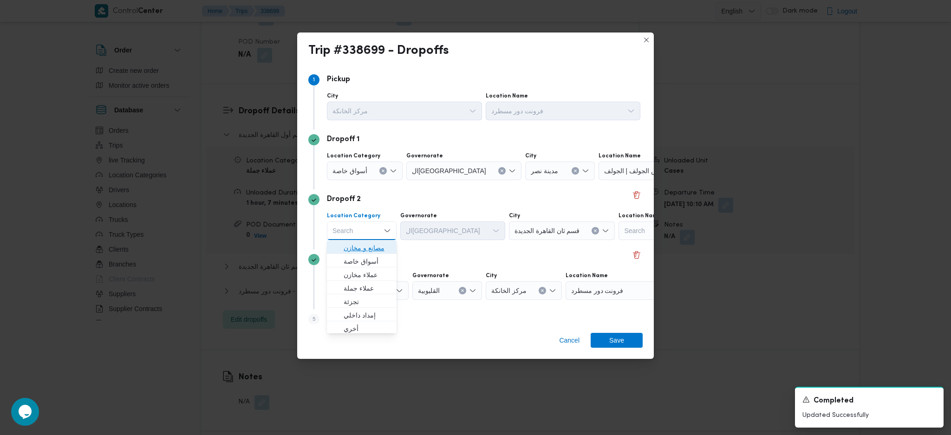
click at [362, 248] on span "مصانع و مخازن" at bounding box center [367, 247] width 47 height 11
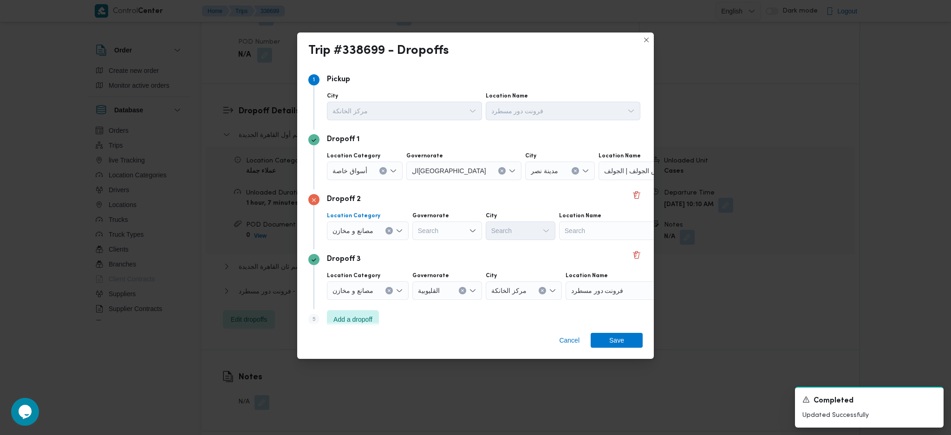
click at [389, 234] on button "Clear input" at bounding box center [388, 230] width 7 height 7
click at [602, 236] on div "Search" at bounding box center [605, 230] width 116 height 19
type input "طلبات س"
click at [584, 250] on span "طلبات س يتي ستارز | Brand Names | مساكن المهندسين" at bounding box center [611, 247] width 94 height 11
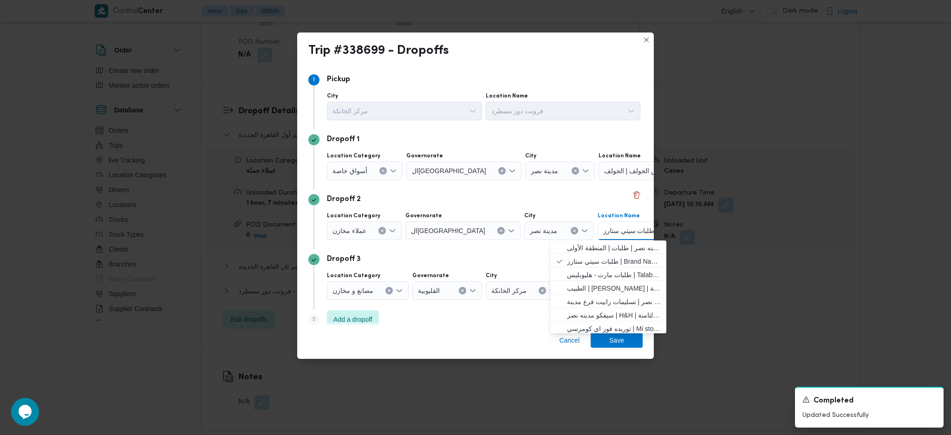
drag, startPoint x: 507, startPoint y: 267, endPoint x: 528, endPoint y: 272, distance: 20.9
click at [508, 267] on div "Dropoff 3 Location Category مصانع و [GEOGRAPHIC_DATA] ال[GEOGRAPHIC_DATA] مركز …" at bounding box center [475, 279] width 334 height 60
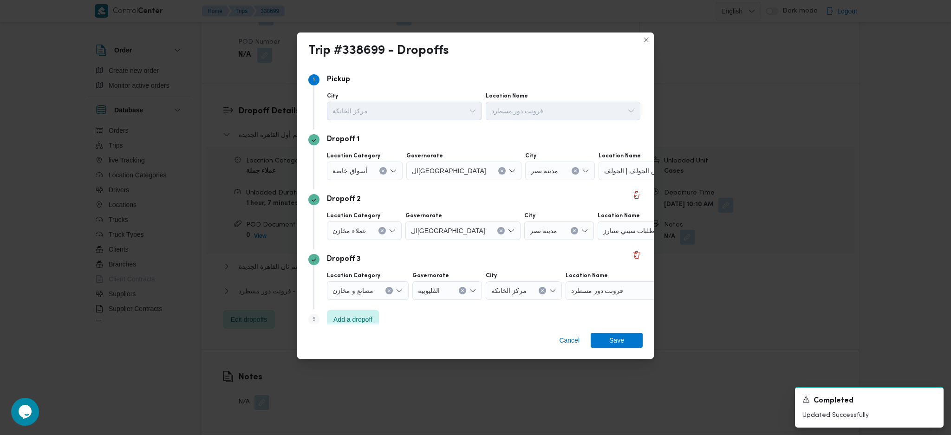
click at [628, 293] on div "فرونت دور مسطرد" at bounding box center [623, 290] width 116 height 19
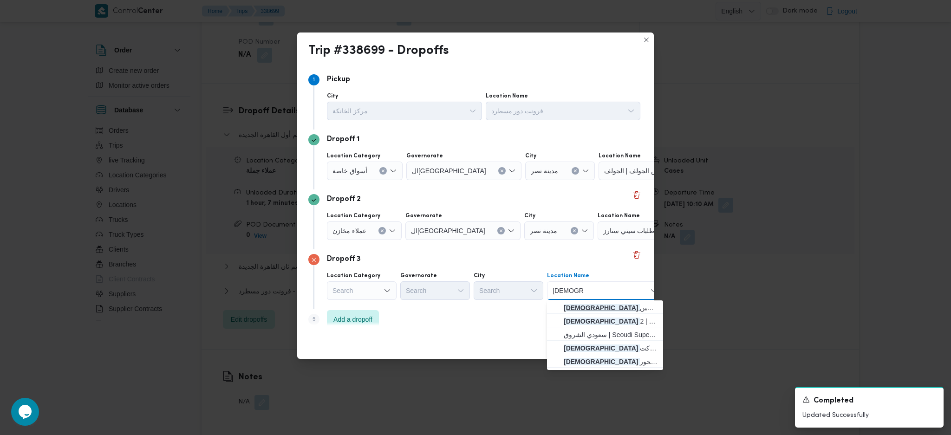
type input "[DEMOGRAPHIC_DATA] س"
click at [610, 305] on span "[DEMOGRAPHIC_DATA] س يتي ستار | سعودي سوبر ماركت - فرع سيتي ستارز | مساكن المهن…" at bounding box center [611, 307] width 94 height 11
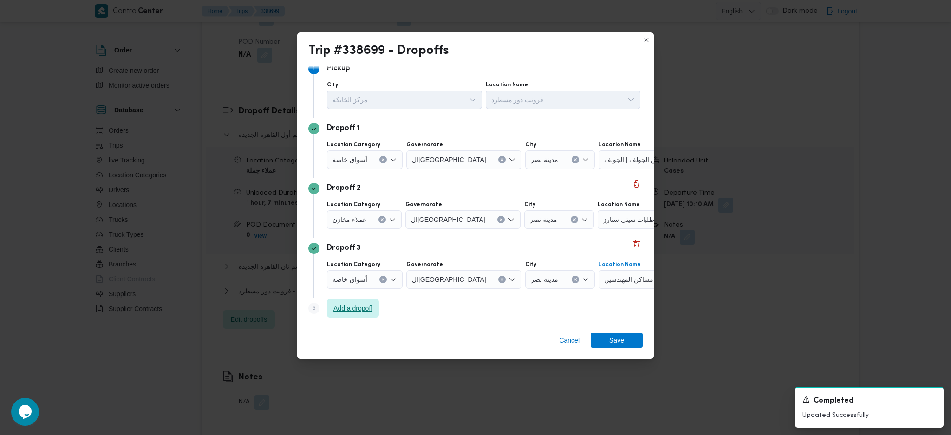
click at [366, 311] on span "Add a dropoff" at bounding box center [352, 308] width 39 height 11
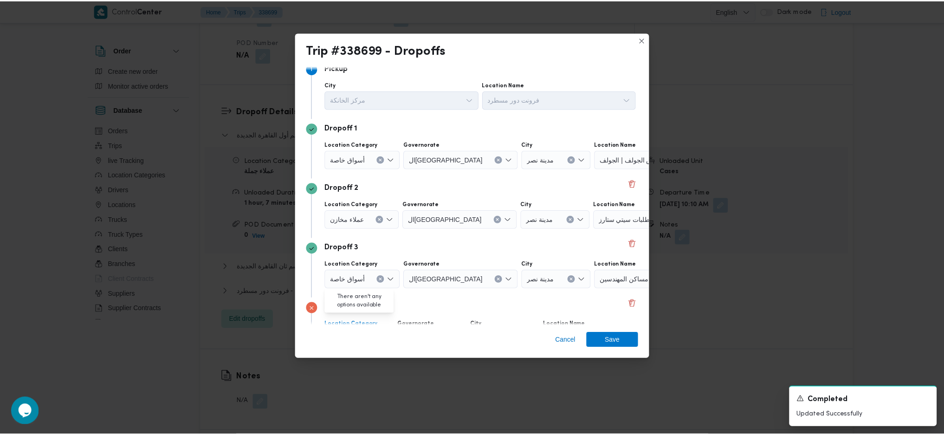
scroll to position [71, 0]
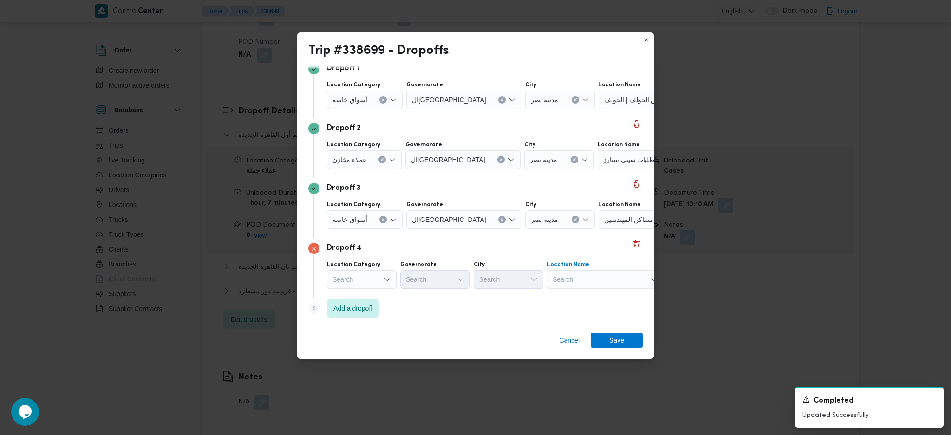
click at [578, 280] on div "Search" at bounding box center [605, 279] width 116 height 19
type input "ا"
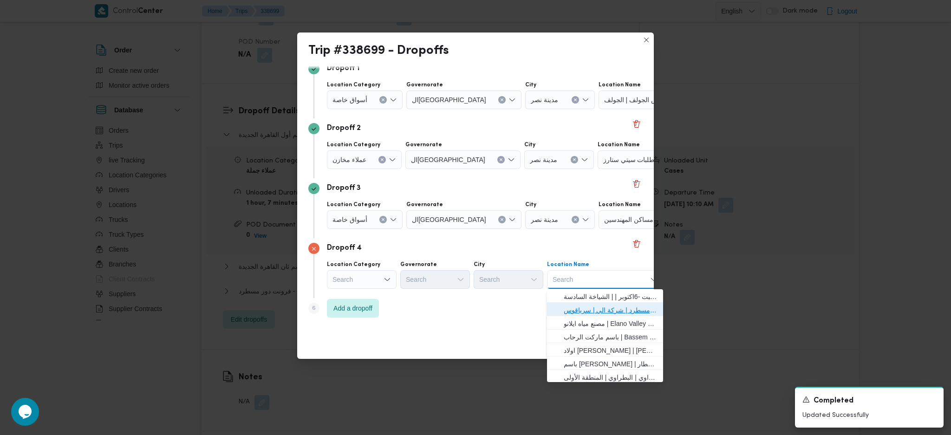
click at [589, 306] on span "فرونت دور مسطرد | شركة الي | سرياقوس" at bounding box center [611, 310] width 94 height 11
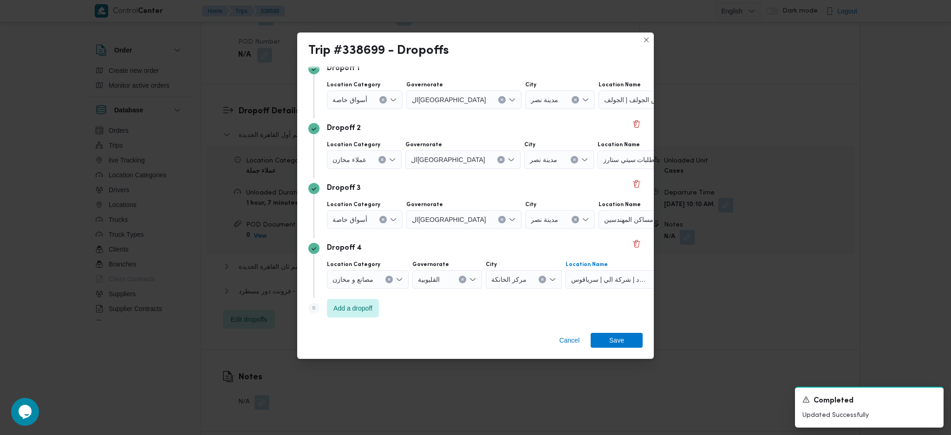
click at [615, 352] on div "Cancel Save" at bounding box center [475, 341] width 357 height 33
click at [609, 332] on div "Cancel Save" at bounding box center [475, 341] width 357 height 33
click at [610, 339] on span "Save" at bounding box center [616, 339] width 15 height 15
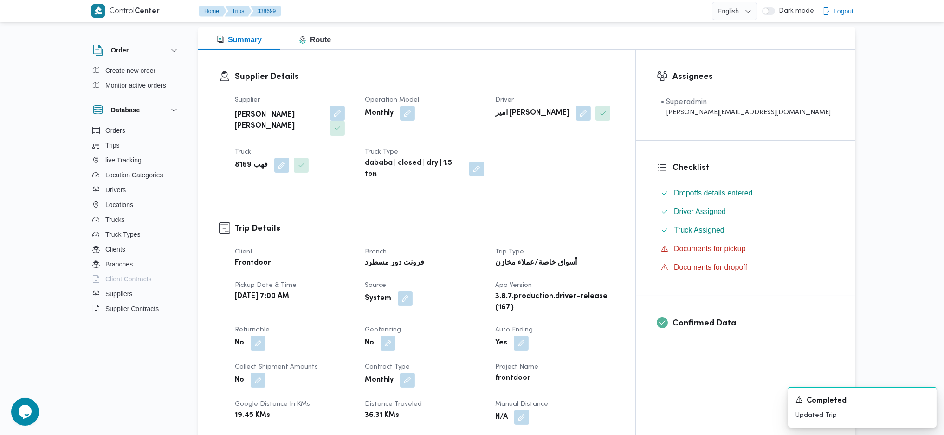
scroll to position [0, 0]
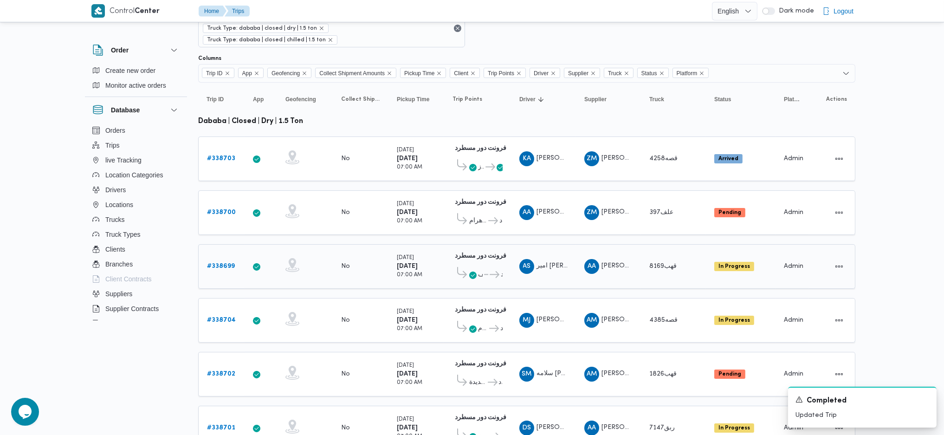
scroll to position [259, 0]
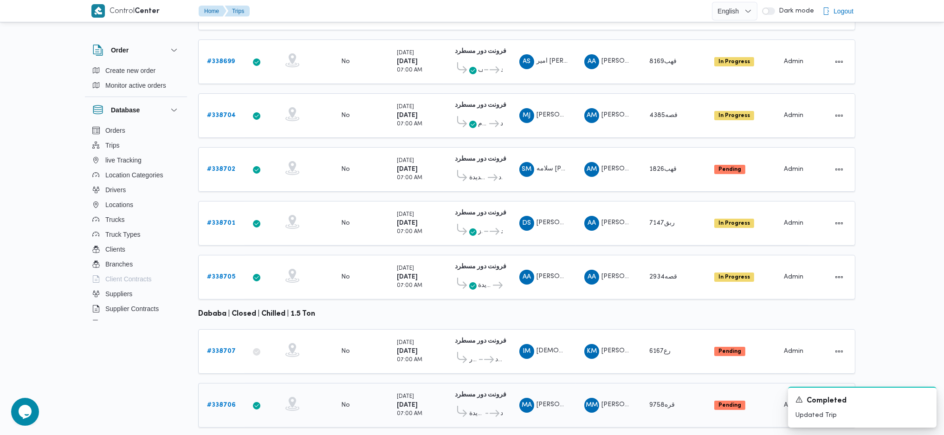
click at [220, 402] on b "# 338706" at bounding box center [221, 405] width 29 height 6
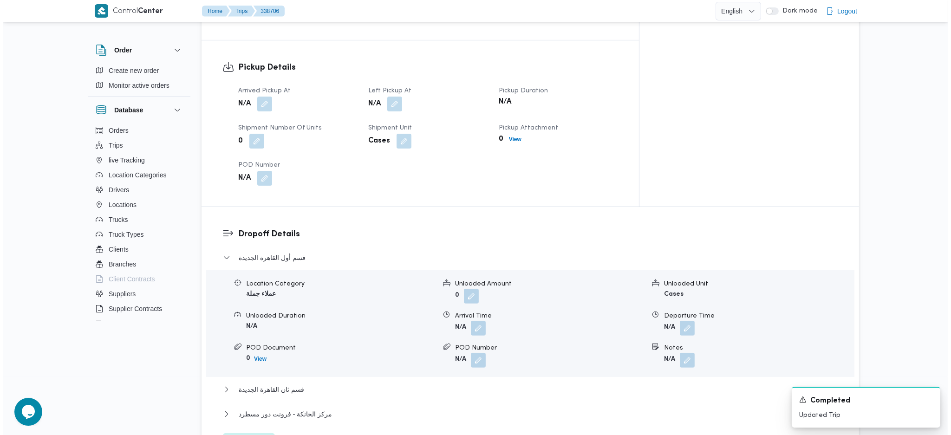
scroll to position [681, 0]
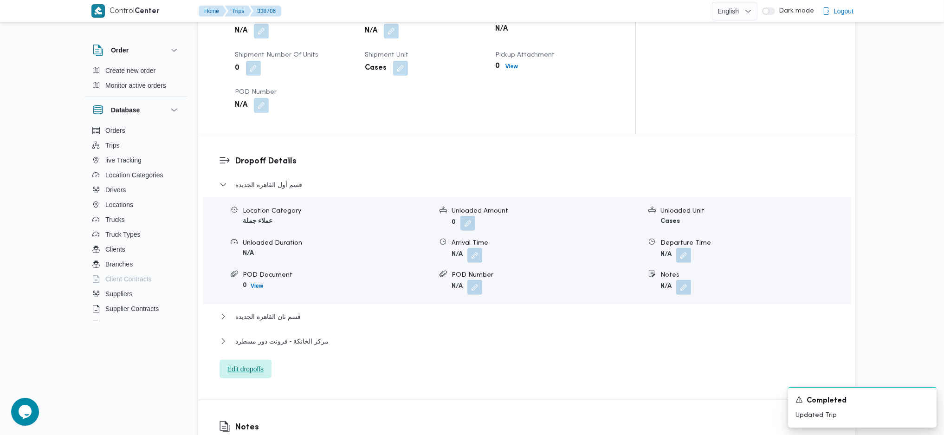
click at [242, 364] on span "Edit dropoffs" at bounding box center [245, 369] width 36 height 11
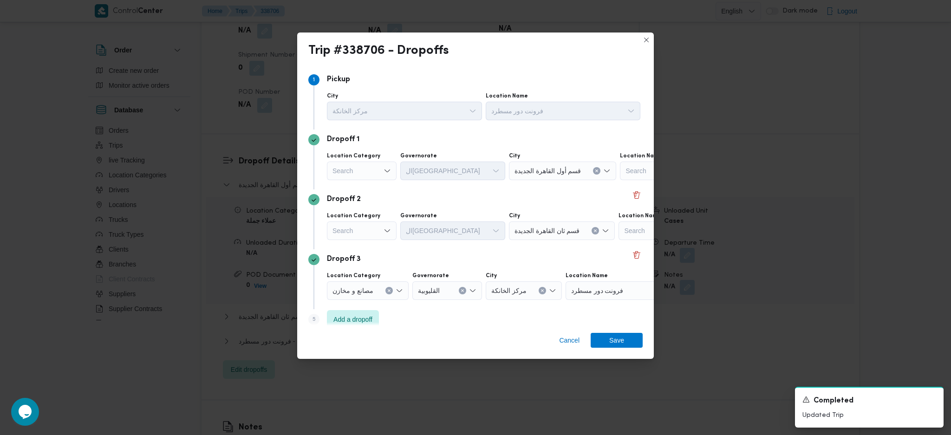
drag, startPoint x: 363, startPoint y: 171, endPoint x: 363, endPoint y: 177, distance: 6.0
click at [363, 172] on div "Search" at bounding box center [362, 171] width 70 height 19
click at [365, 201] on span "أسواق خاصة" at bounding box center [367, 201] width 47 height 11
click at [587, 169] on div "Search" at bounding box center [611, 171] width 116 height 19
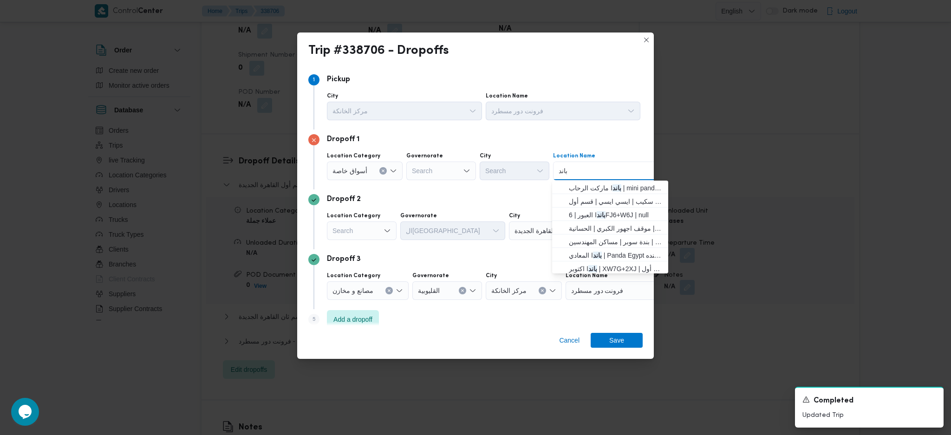
type input "باند"
click at [369, 231] on div "Search" at bounding box center [362, 230] width 70 height 19
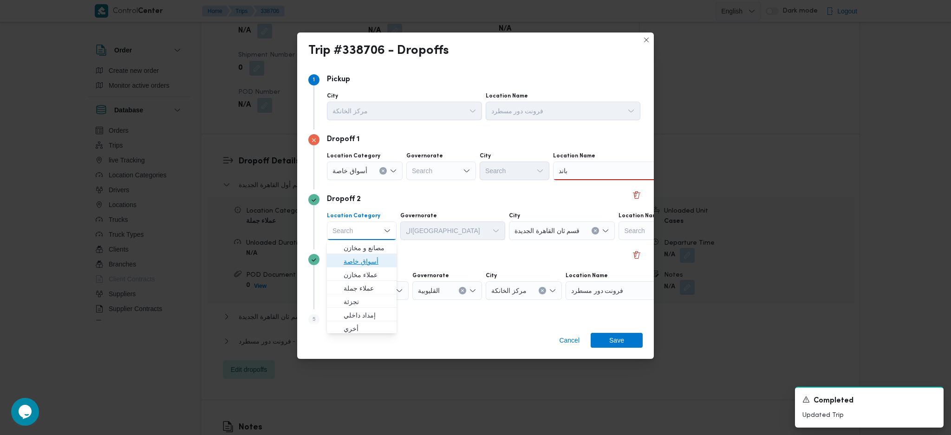
click at [362, 264] on span "أسواق خاصة" at bounding box center [367, 261] width 47 height 11
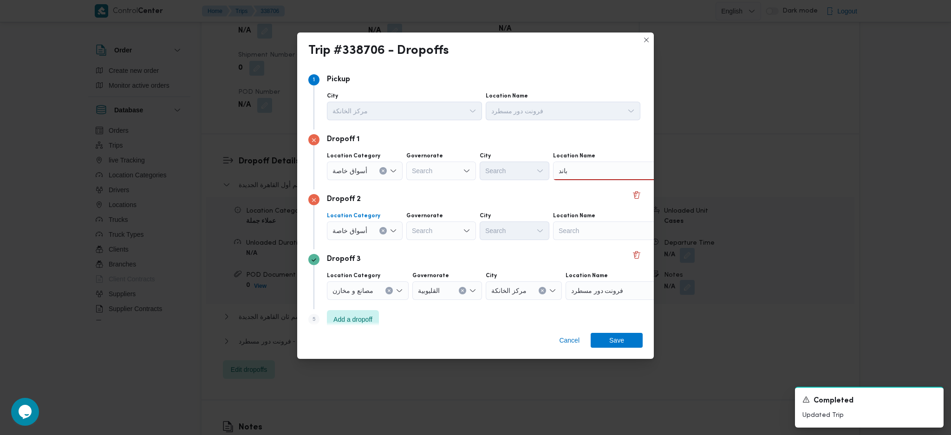
click at [597, 237] on div "Search" at bounding box center [611, 230] width 116 height 19
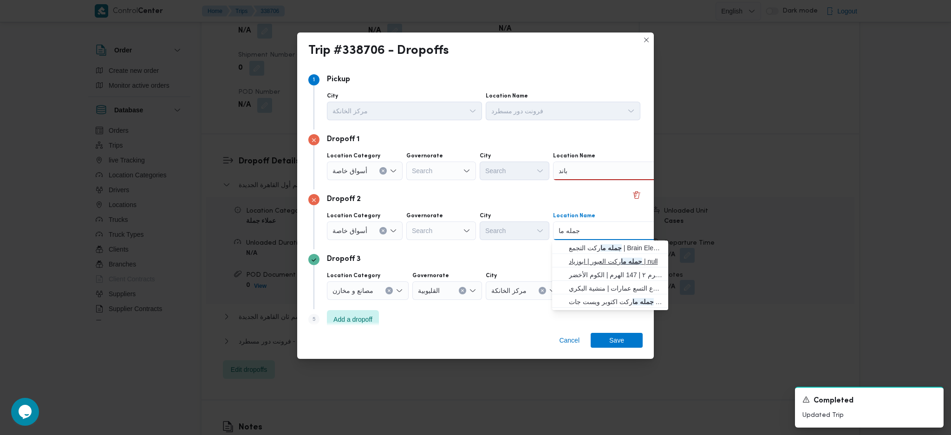
type input "جمله ما"
click at [603, 258] on span "جمله ما ركت العبور | ابوزياد | null" at bounding box center [616, 261] width 94 height 11
click at [506, 268] on div "Dropoff 3 Location Category مصانع و [GEOGRAPHIC_DATA] ال[GEOGRAPHIC_DATA] مركز …" at bounding box center [475, 279] width 334 height 60
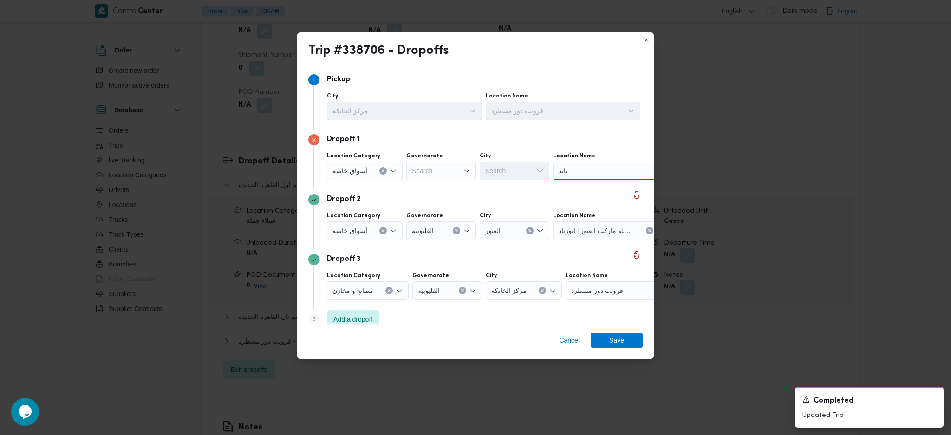
click at [601, 292] on span "فرونت دور مسطرد" at bounding box center [597, 290] width 52 height 10
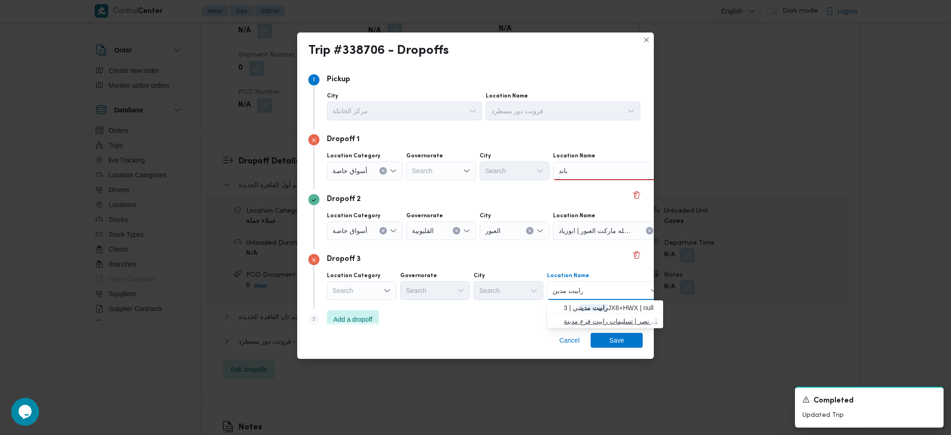
type input "رابيت مدين"
click at [583, 317] on span "رابيت مدين ة نصر | تسليمات رابيت فرع مدينة نصر | المنطقة [GEOGRAPHIC_DATA]" at bounding box center [611, 321] width 94 height 11
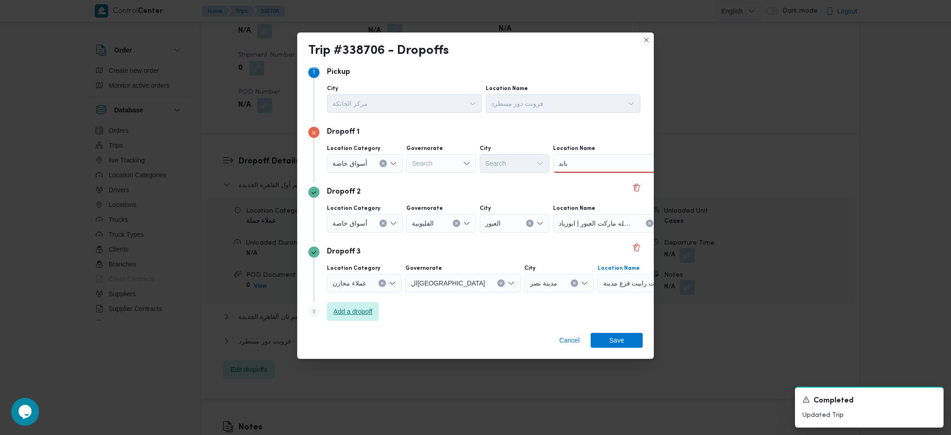
scroll to position [11, 0]
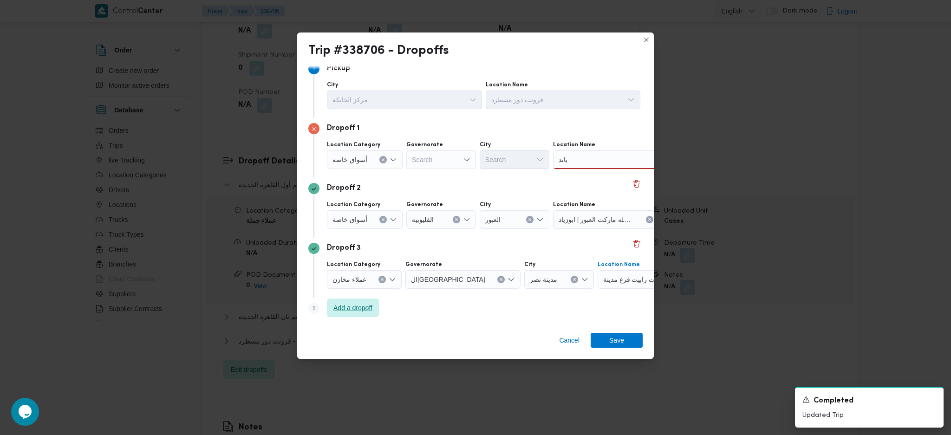
click at [363, 307] on span "Add a dropoff" at bounding box center [352, 307] width 39 height 11
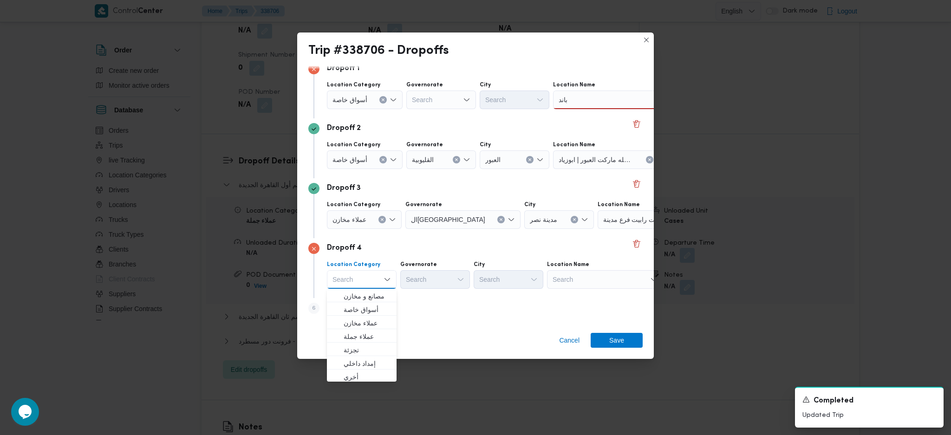
click at [580, 275] on div "Search" at bounding box center [605, 279] width 116 height 19
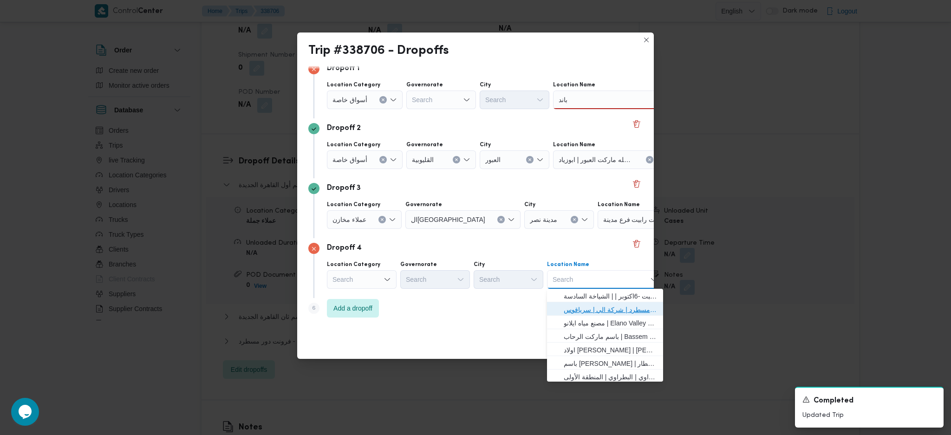
click at [581, 306] on span "فرونت دور مسطرد | شركة الي | سرياقوس" at bounding box center [611, 309] width 94 height 11
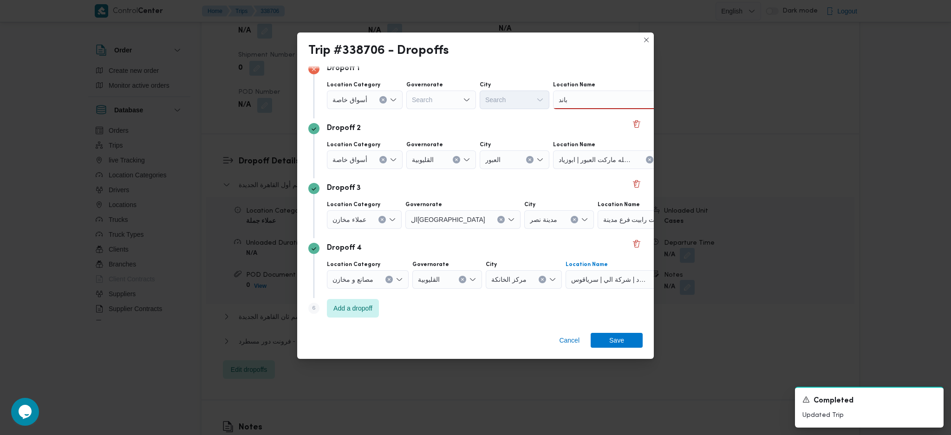
click at [573, 102] on div "باند باند" at bounding box center [611, 100] width 116 height 19
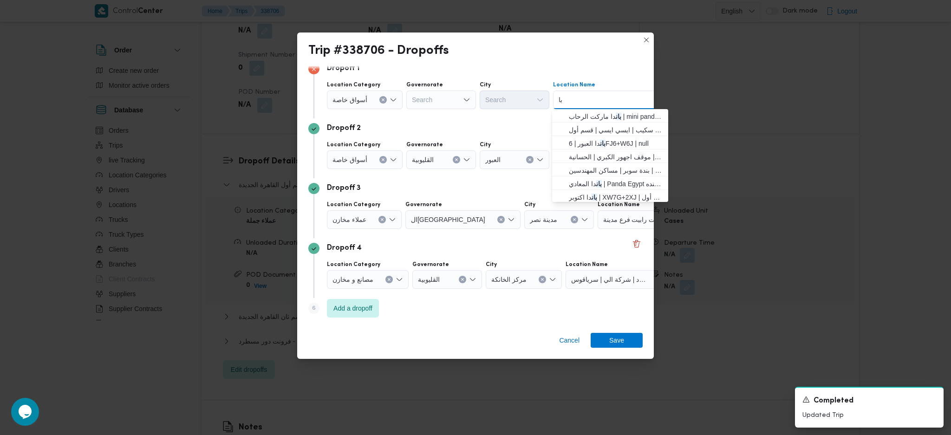
type input "ب"
type input "a"
